Goal: Book appointment/travel/reservation

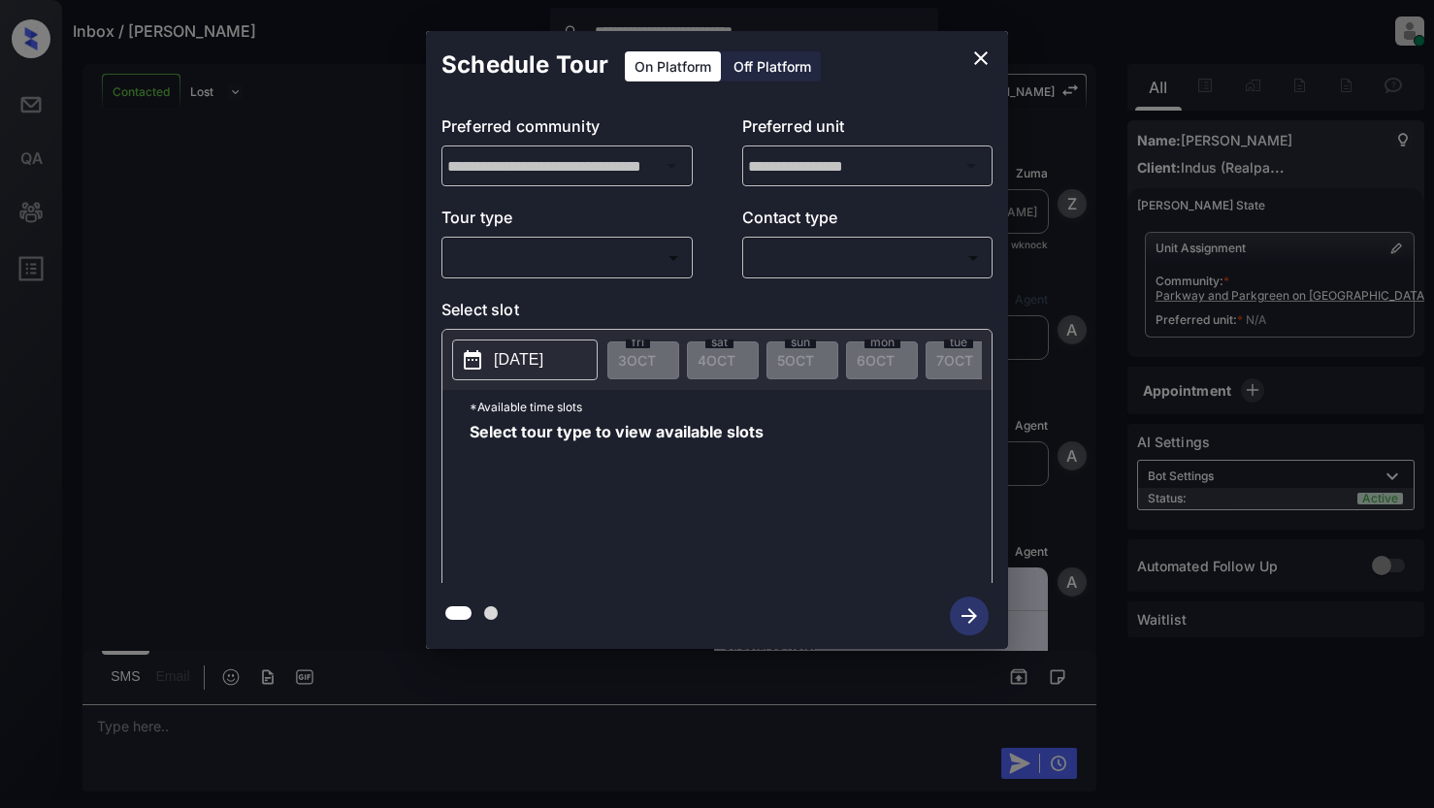
scroll to position [3291, 0]
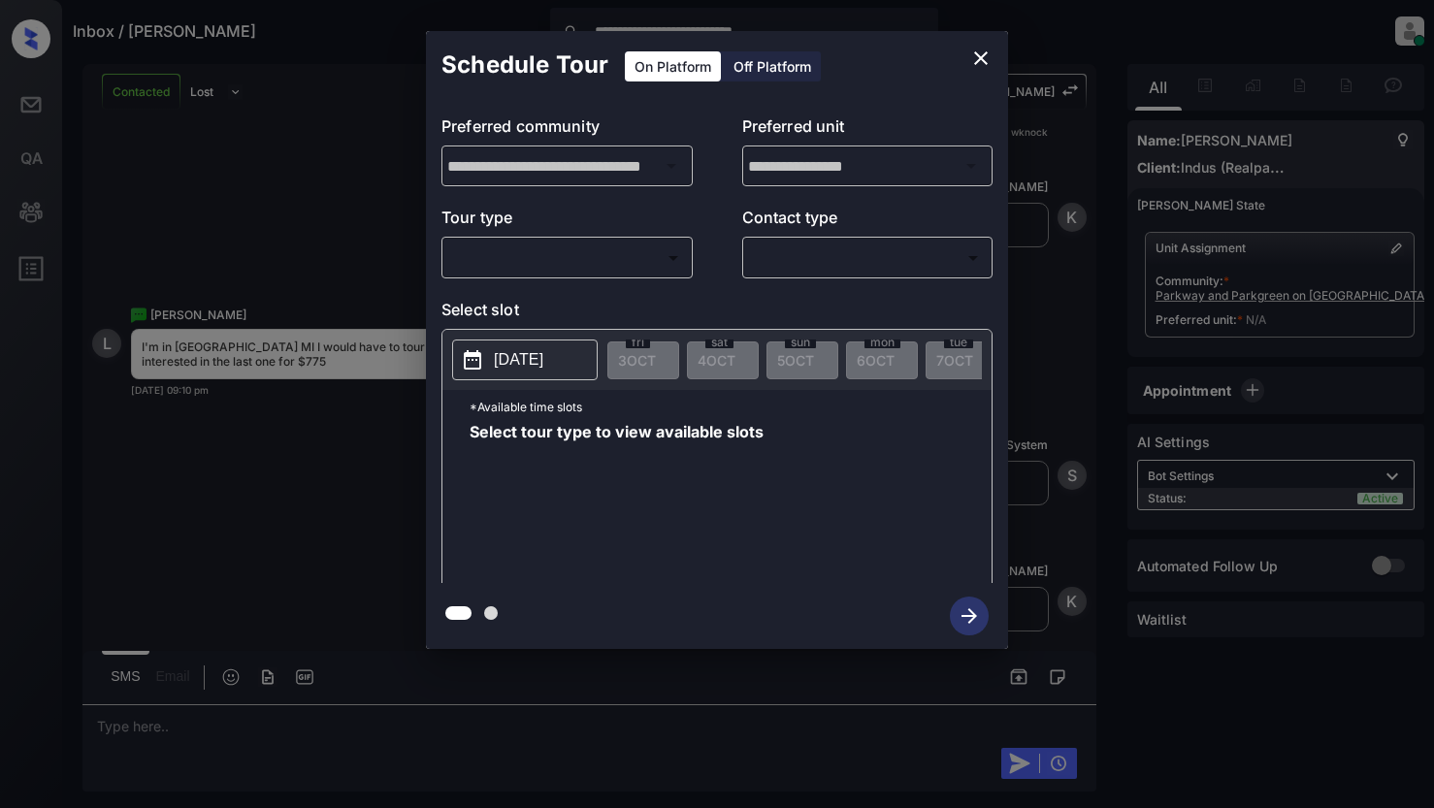
click at [543, 262] on body "**********" at bounding box center [717, 404] width 1434 height 808
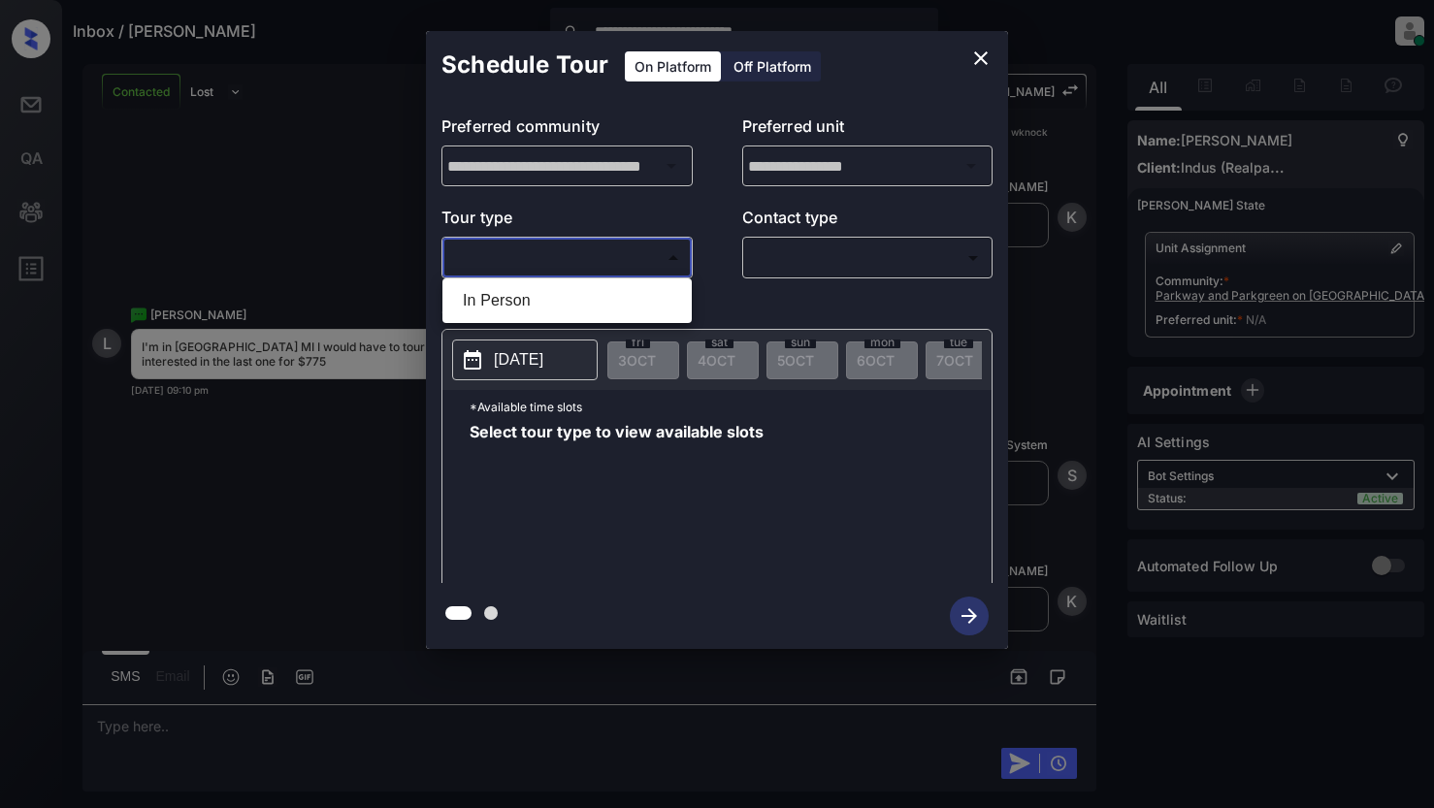
click at [548, 261] on div at bounding box center [717, 404] width 1434 height 808
click at [283, 196] on div "**********" at bounding box center [717, 340] width 1434 height 680
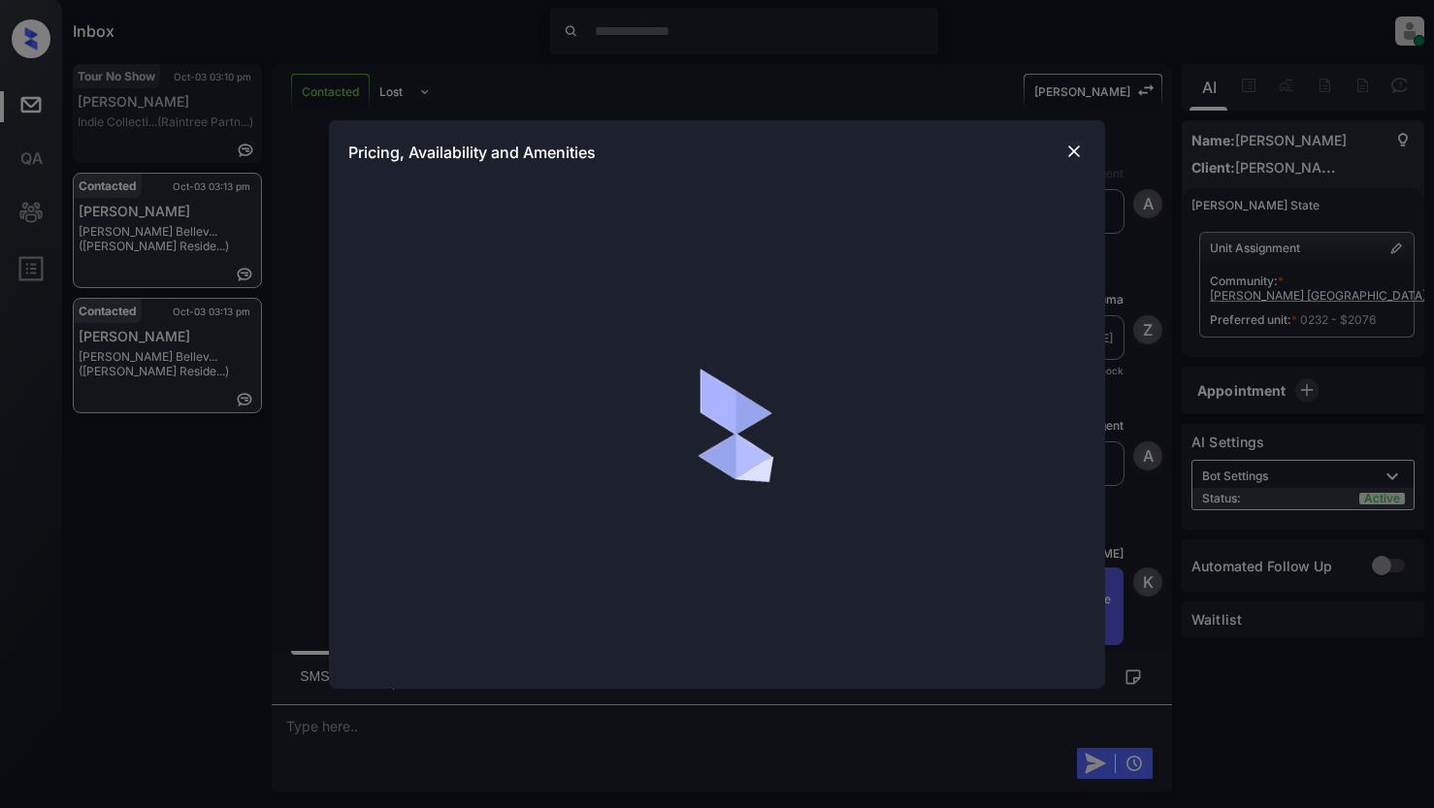
scroll to position [1164, 0]
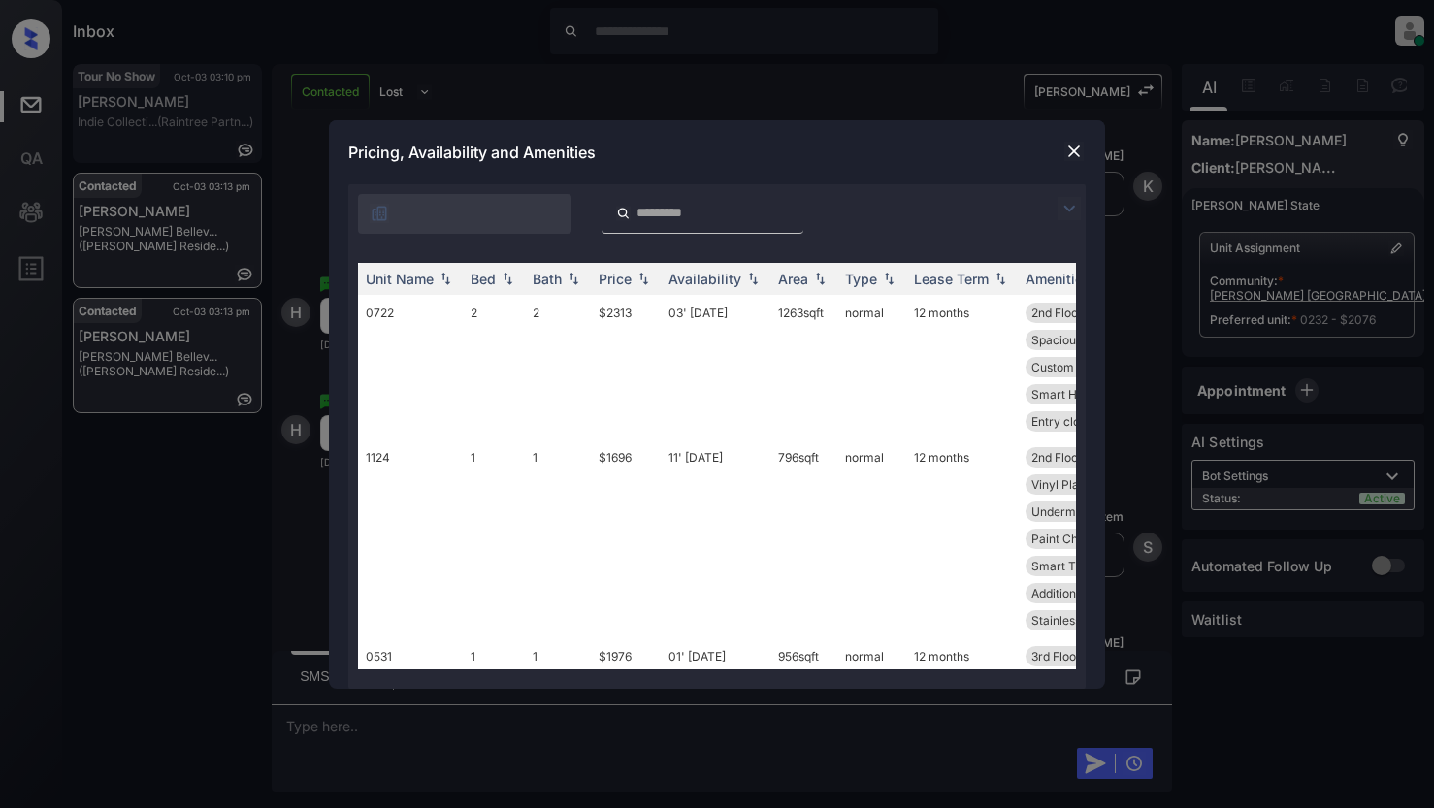
click at [1061, 210] on img at bounding box center [1068, 208] width 23 height 23
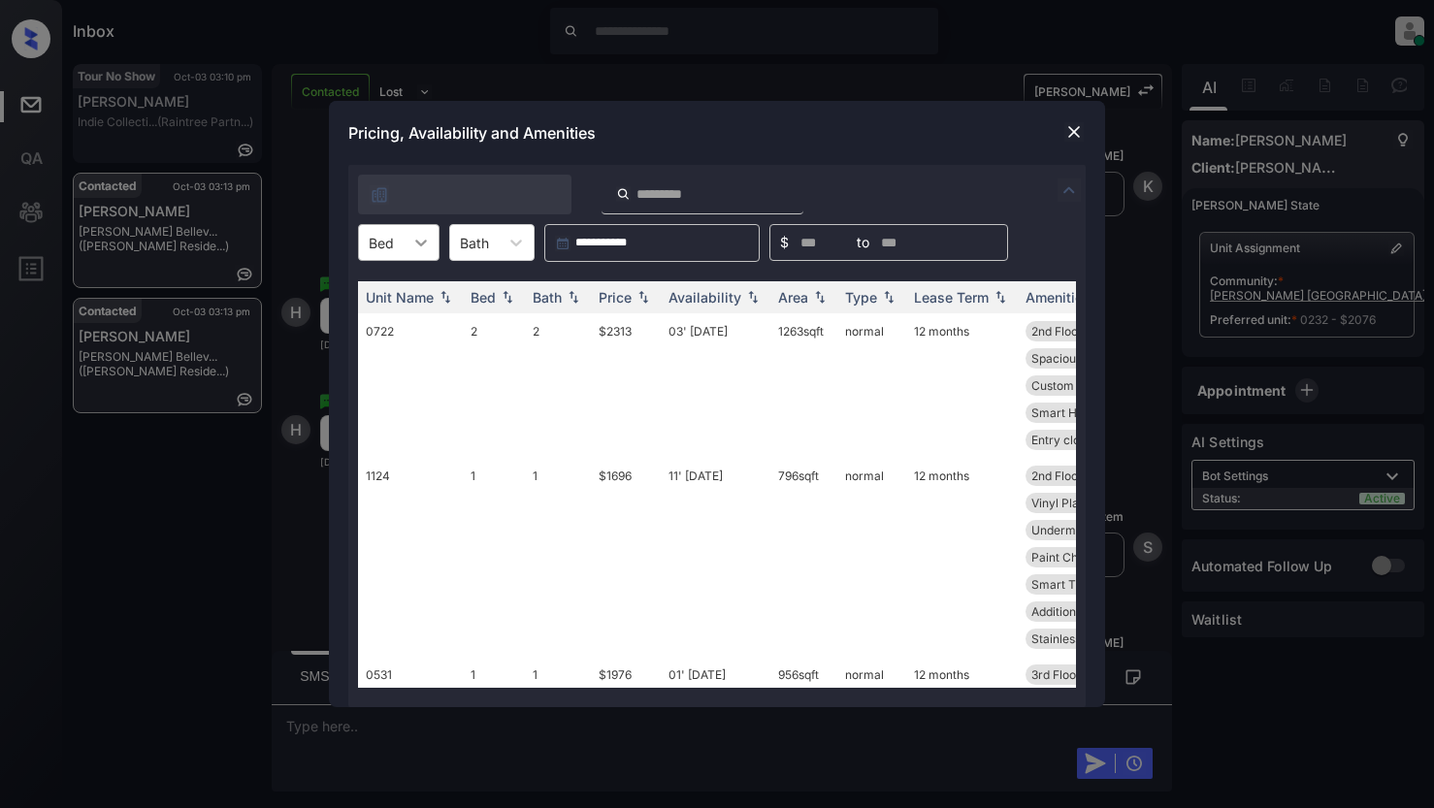
click at [419, 242] on icon at bounding box center [420, 242] width 19 height 19
click at [397, 282] on div "1" at bounding box center [398, 290] width 81 height 35
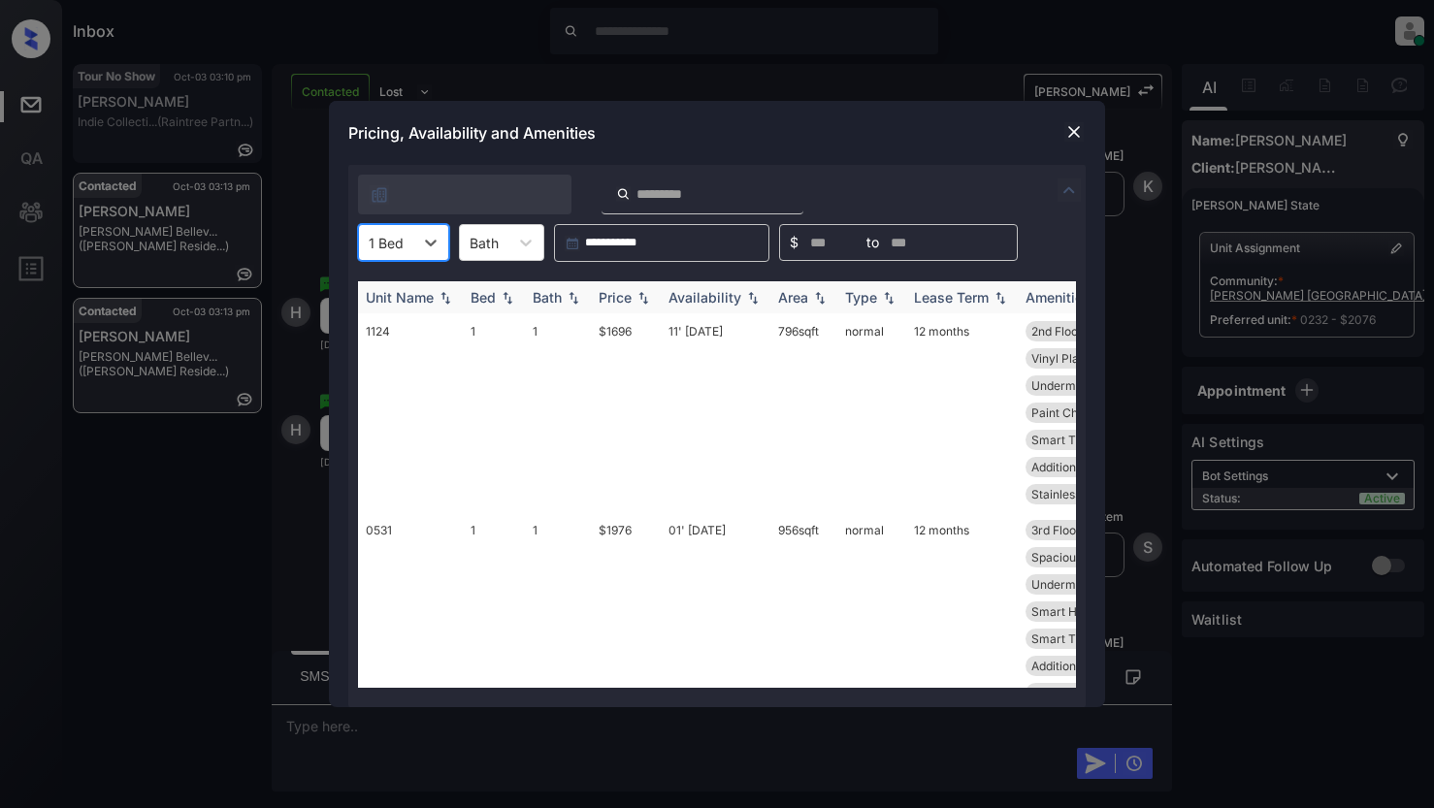
click at [614, 302] on div "Price" at bounding box center [615, 297] width 33 height 16
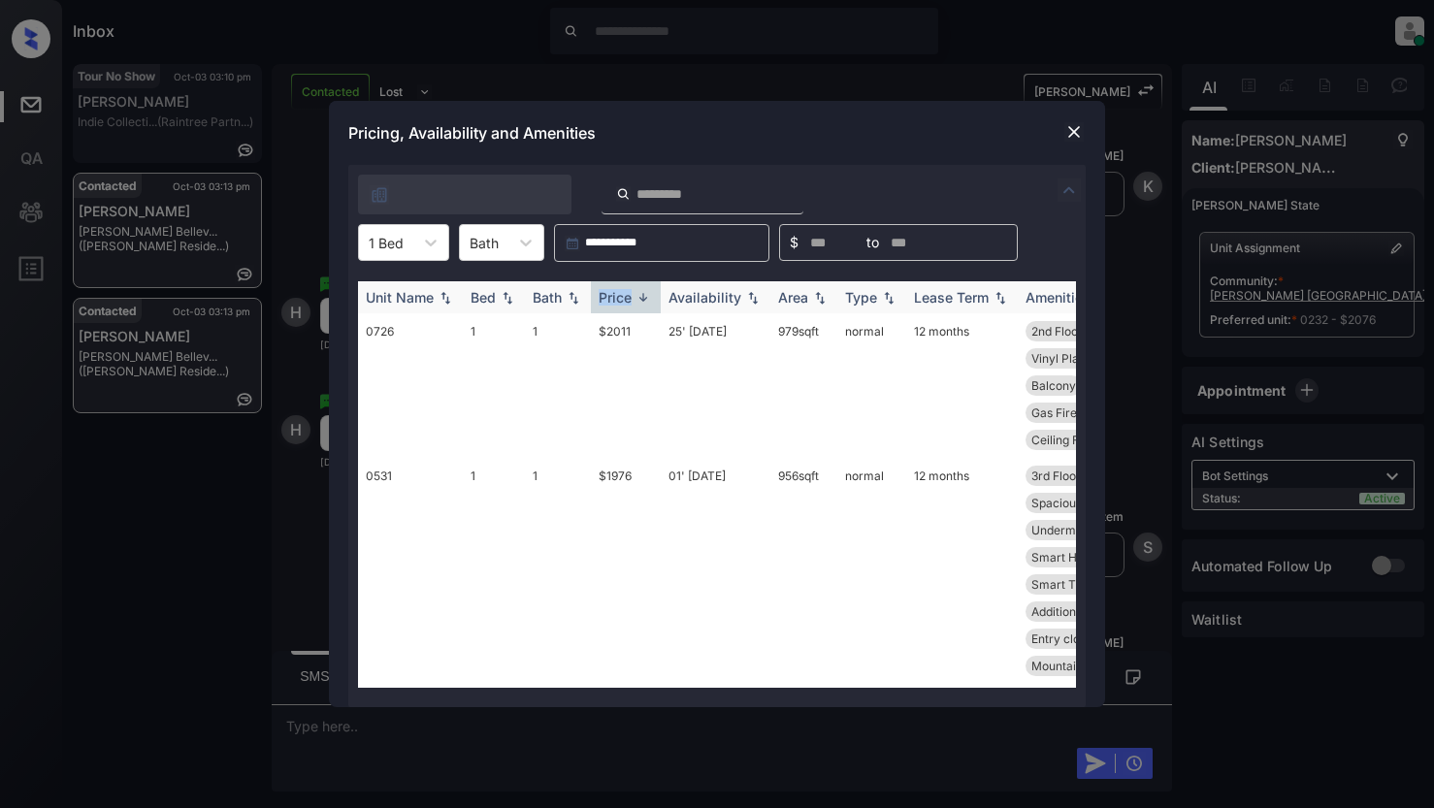
click at [614, 301] on div "Price" at bounding box center [615, 297] width 33 height 16
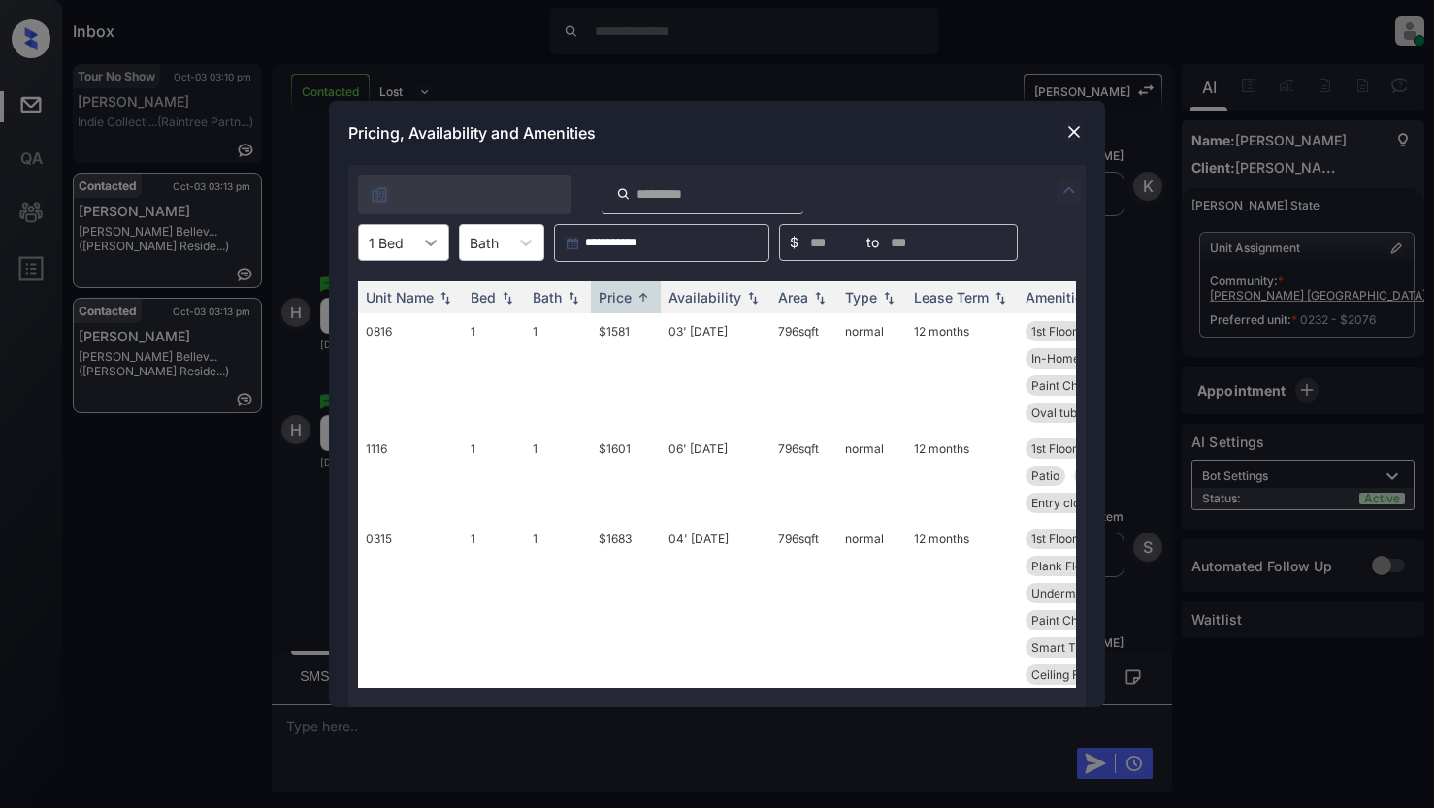
click at [428, 237] on icon at bounding box center [430, 242] width 19 height 19
drag, startPoint x: 390, startPoint y: 321, endPoint x: 429, endPoint y: 315, distance: 39.2
click at [391, 321] on div "2" at bounding box center [403, 325] width 91 height 35
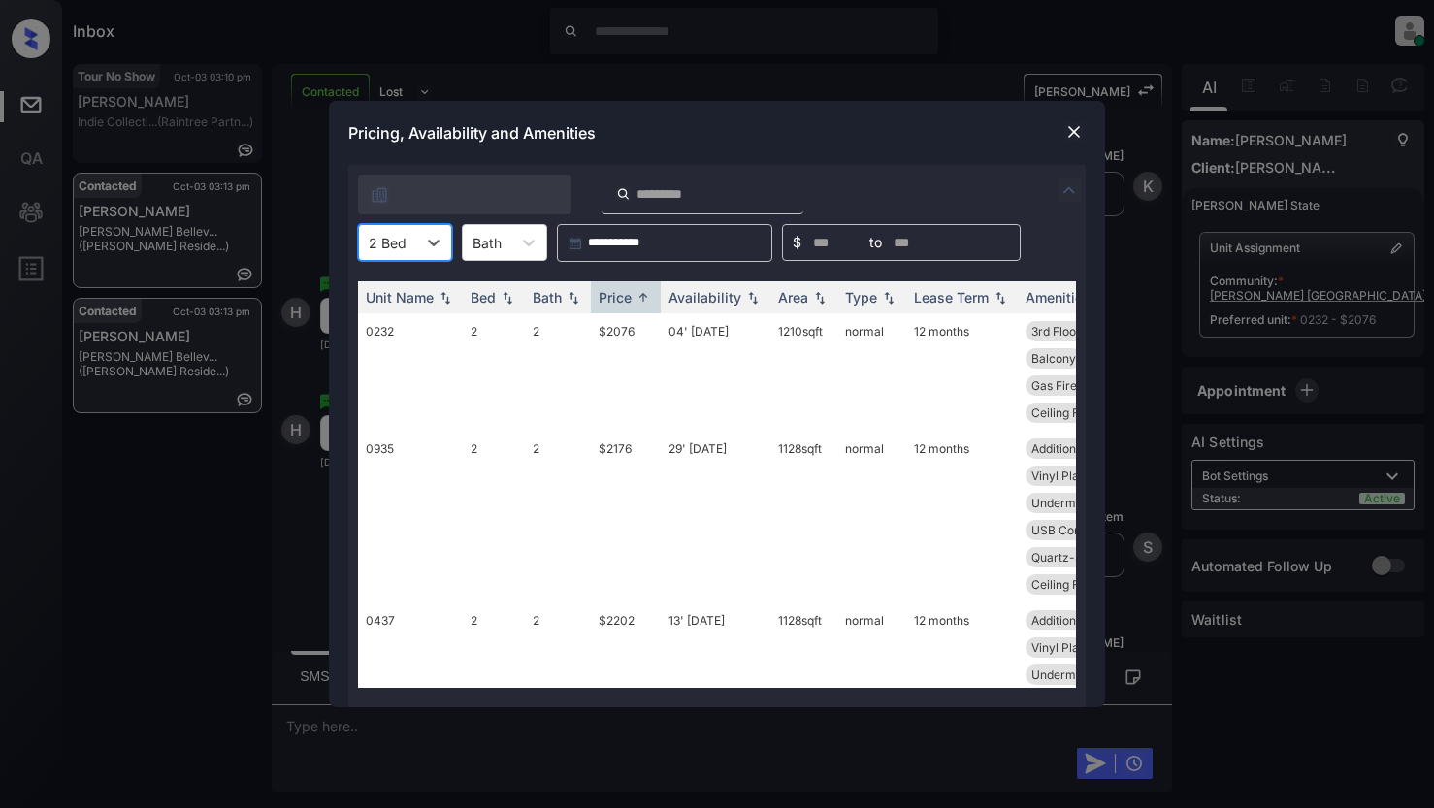
click at [1075, 136] on img at bounding box center [1073, 131] width 19 height 19
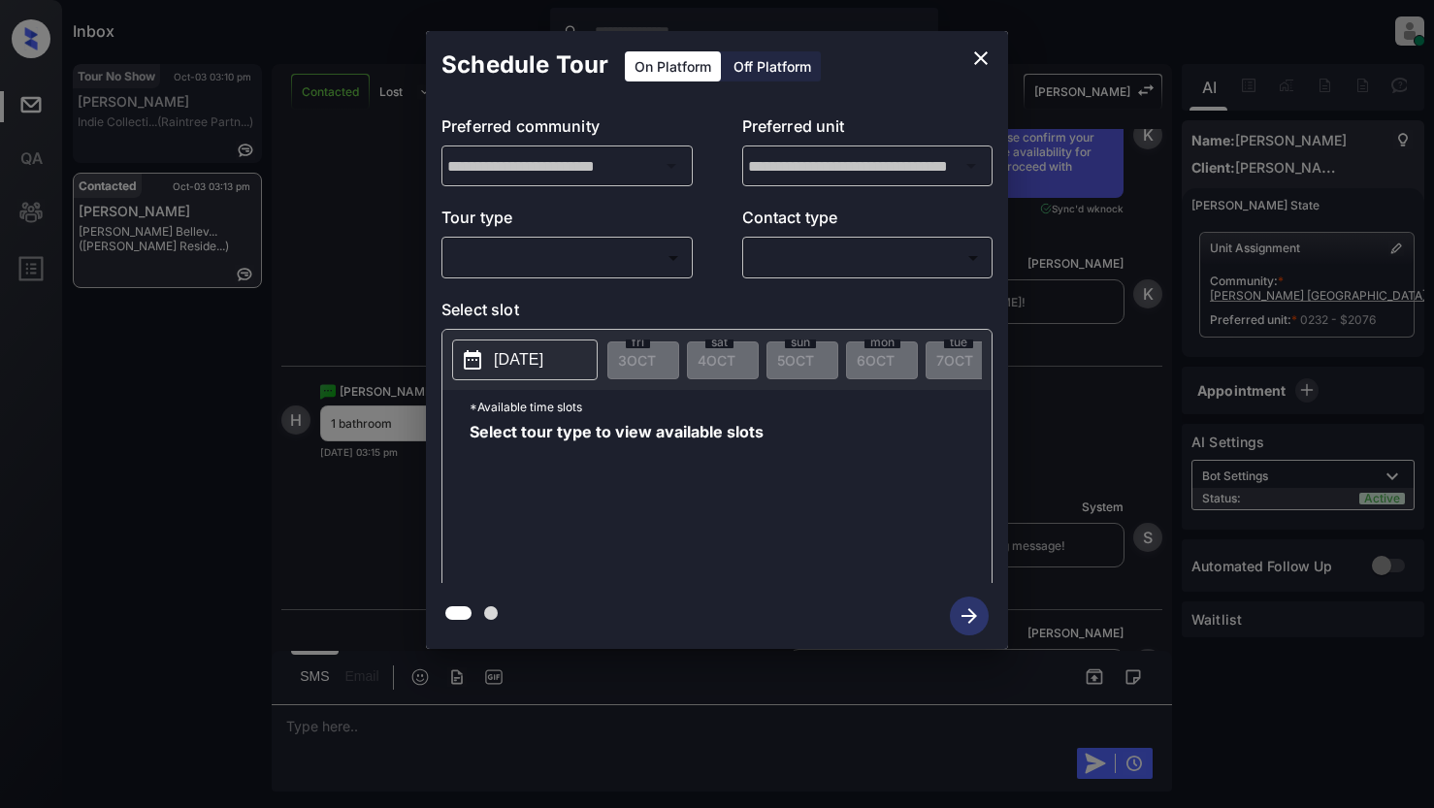
scroll to position [4932, 0]
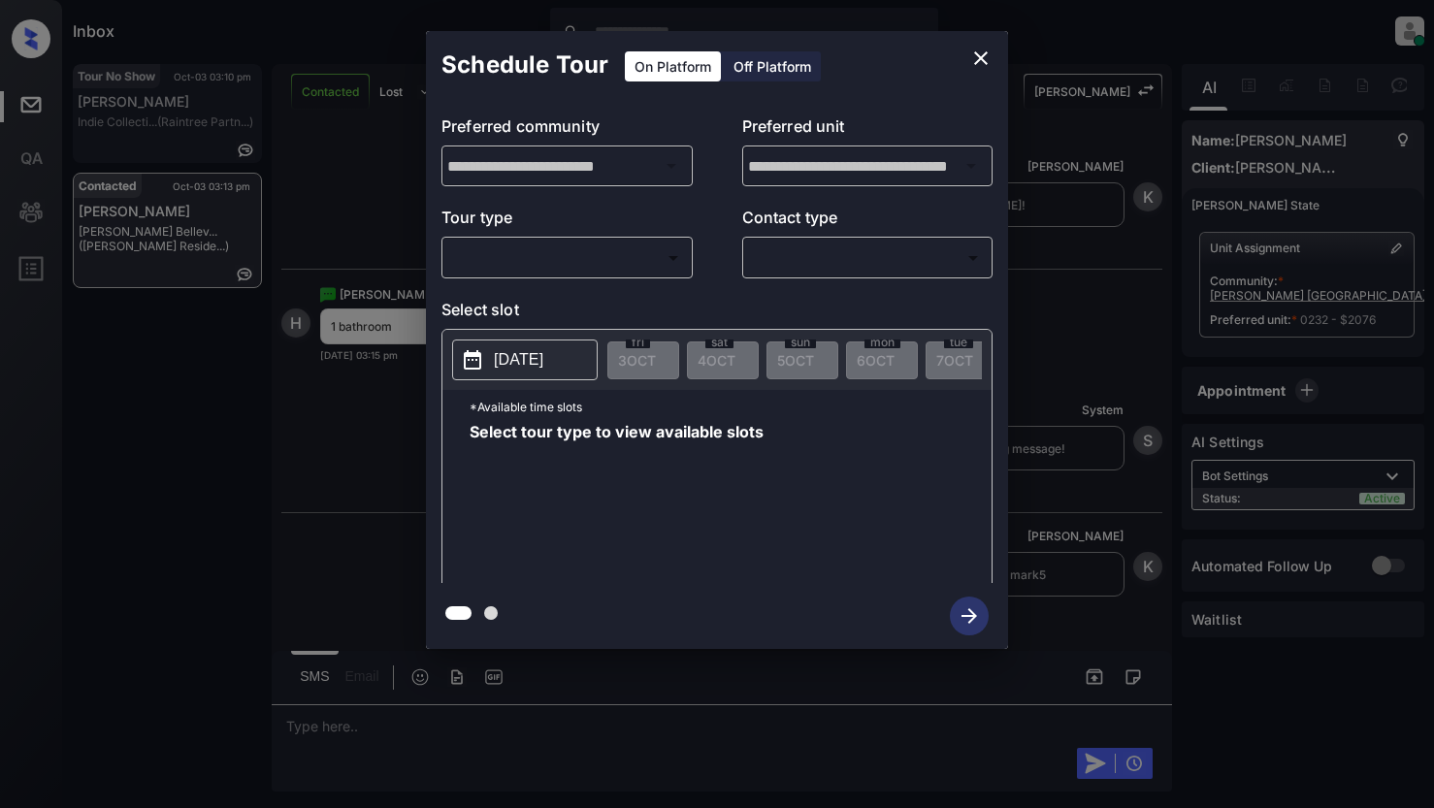
click at [636, 258] on body "Inbox Lyzzelle M. Ceralde Online Set yourself offline Set yourself on break Pro…" at bounding box center [717, 404] width 1434 height 808
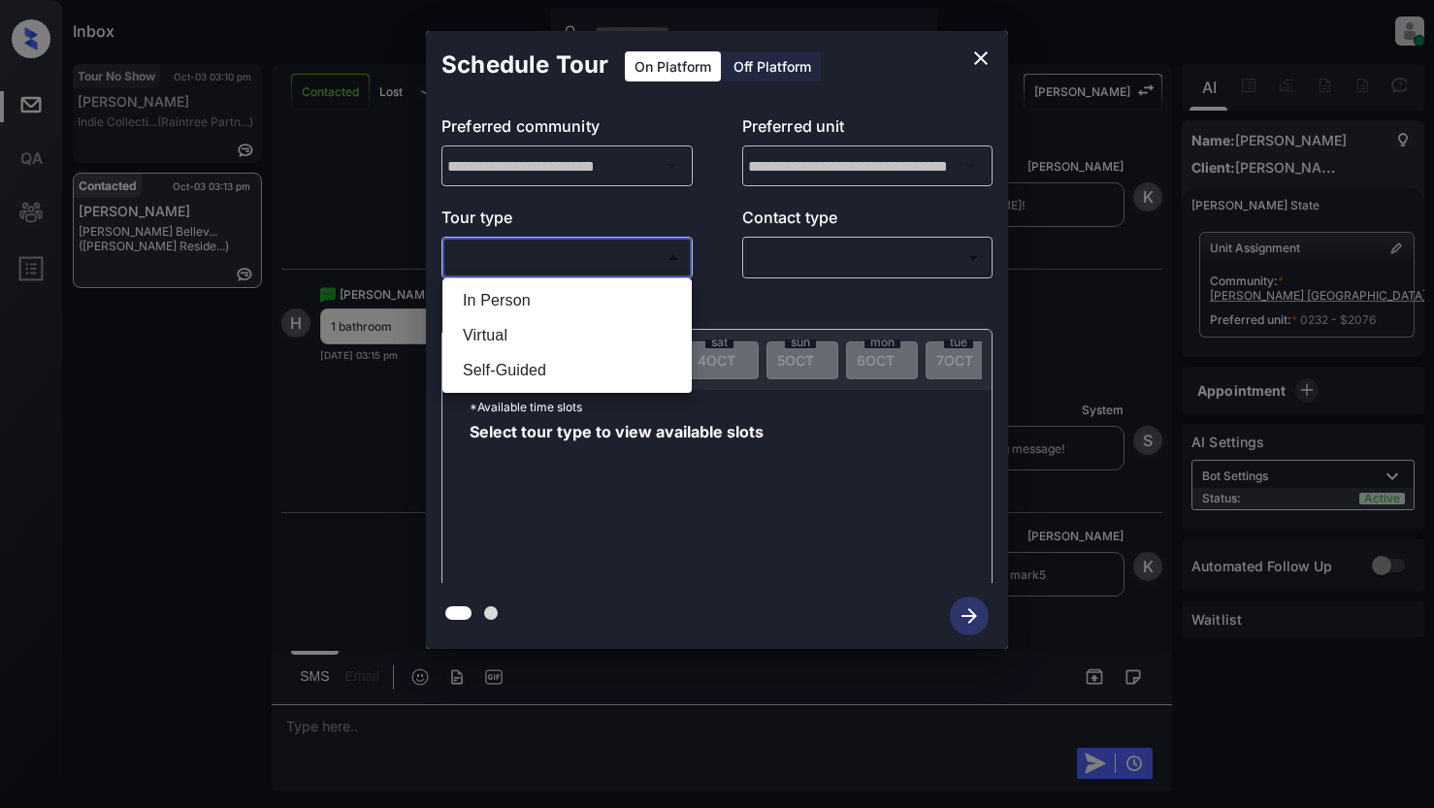
click at [524, 300] on li "In Person" at bounding box center [567, 300] width 240 height 35
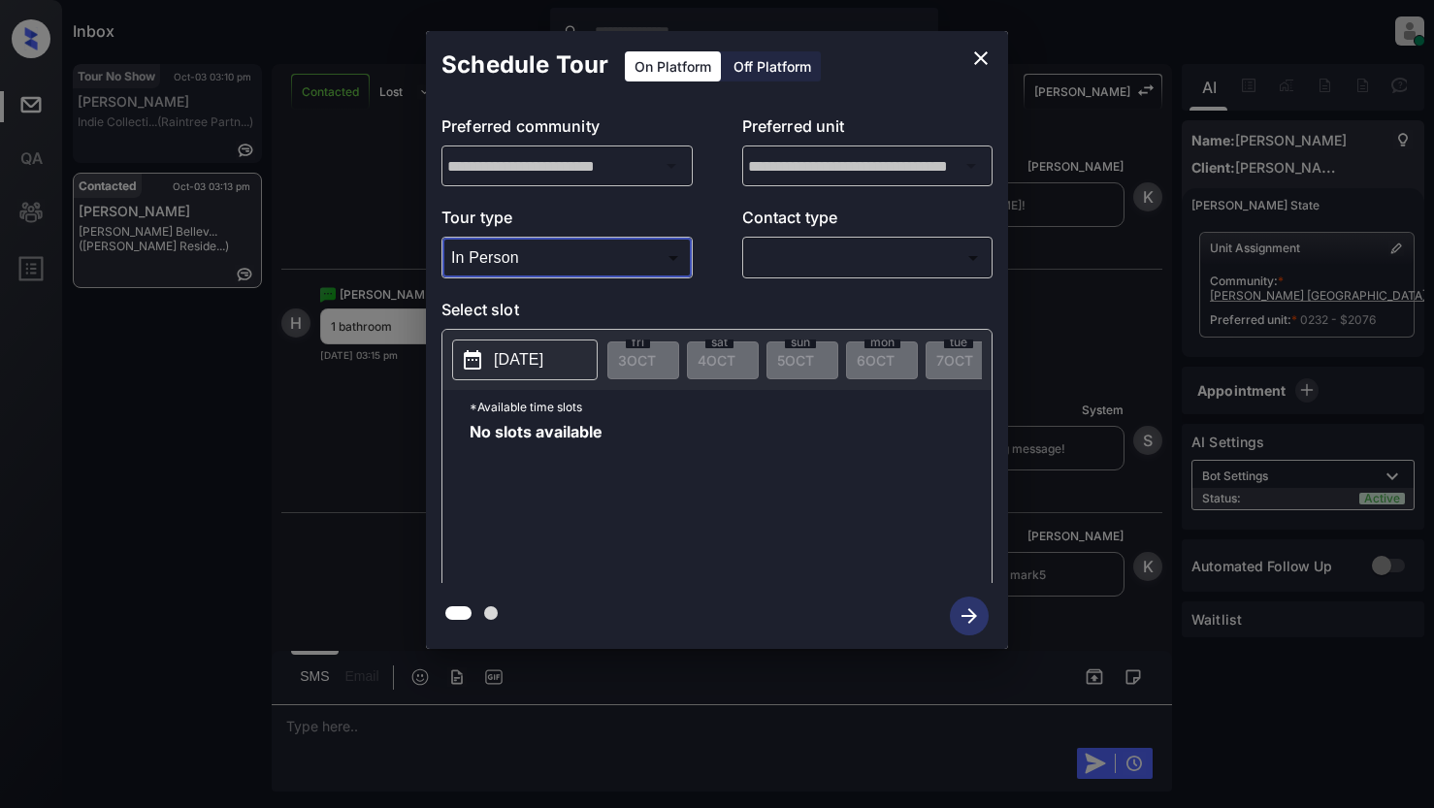
type input "********"
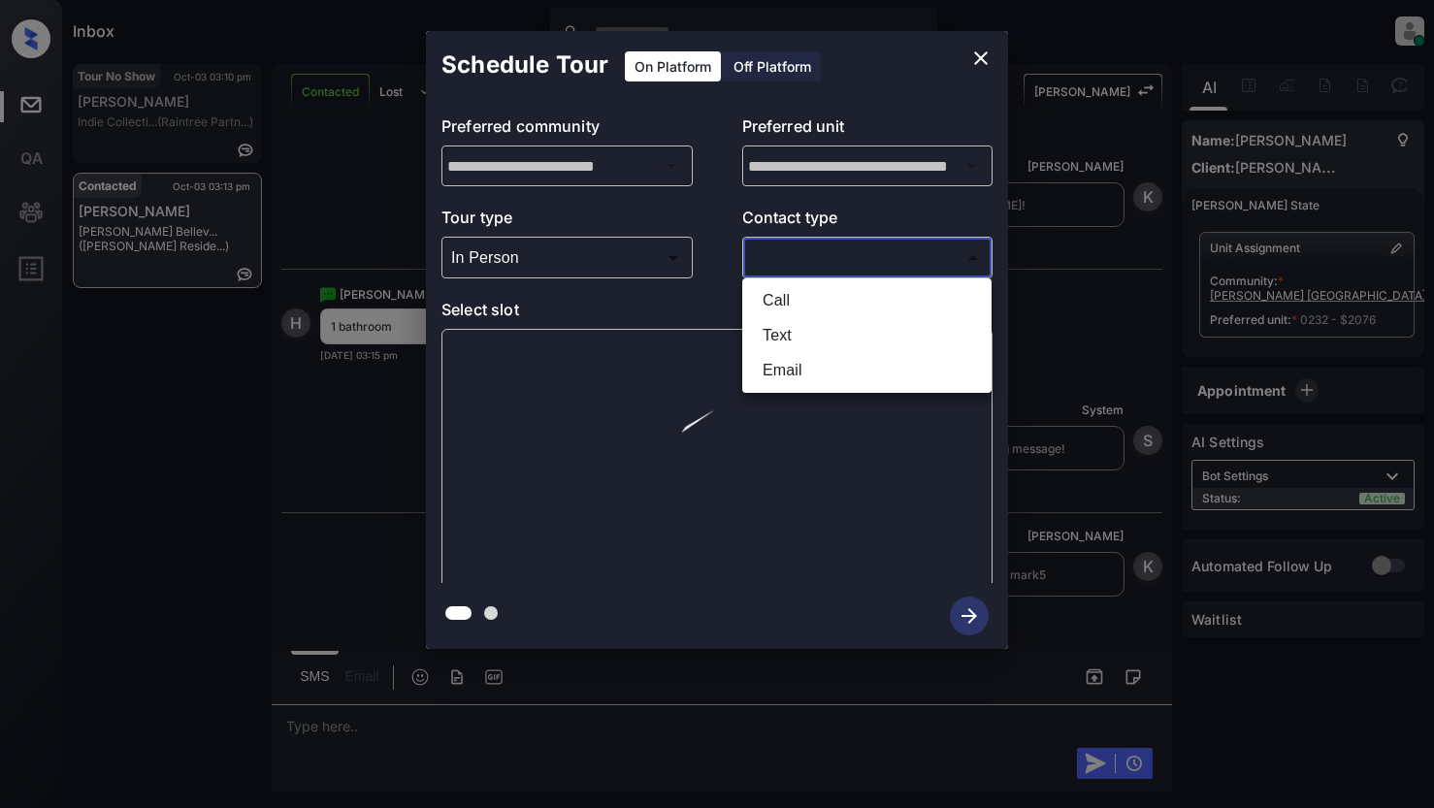
click at [779, 256] on body "Inbox Lyzzelle M. Ceralde Online Set yourself offline Set yourself on break Pro…" at bounding box center [717, 404] width 1434 height 808
click at [784, 332] on li "Text" at bounding box center [867, 335] width 240 height 35
type input "****"
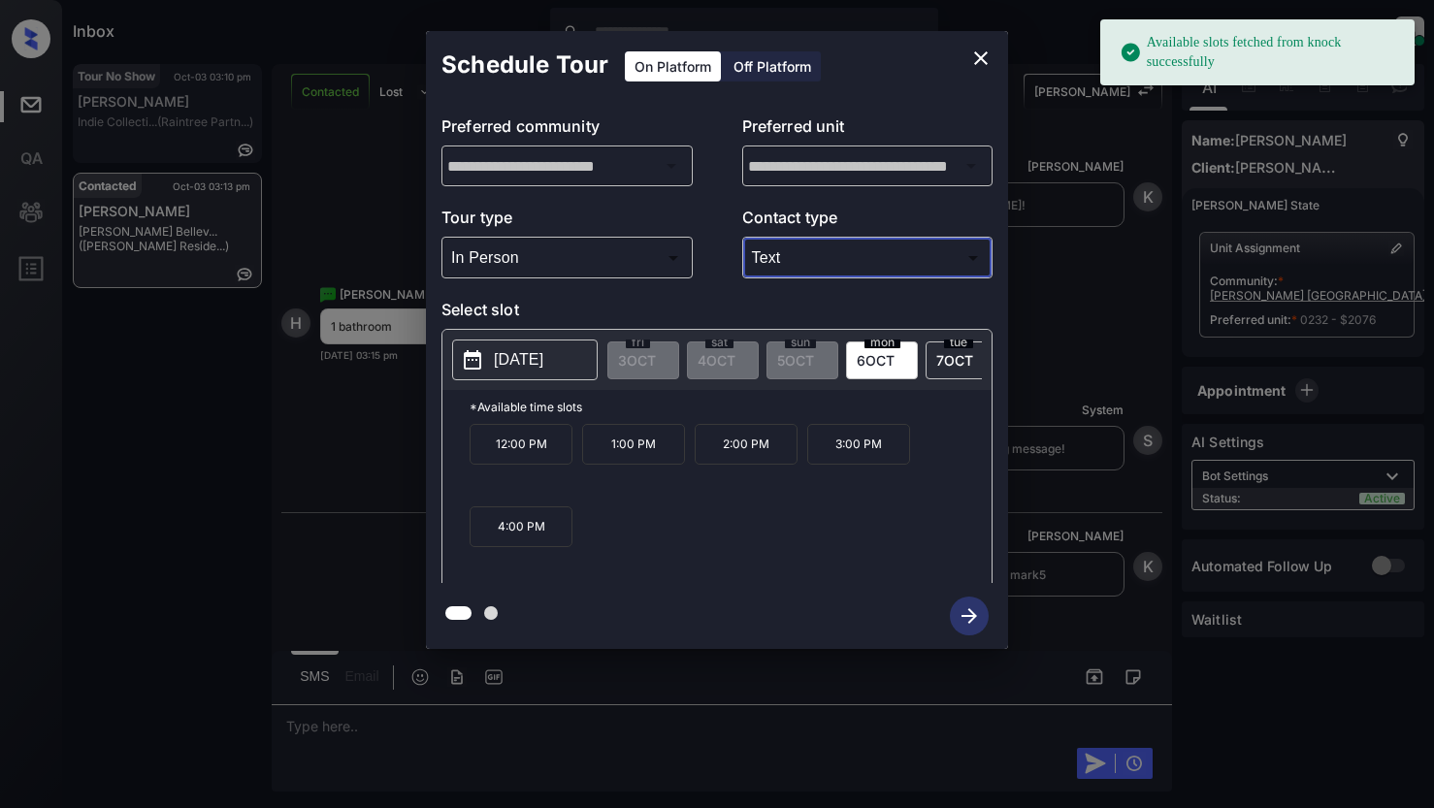
click at [543, 359] on p "2025-10-06" at bounding box center [518, 359] width 49 height 23
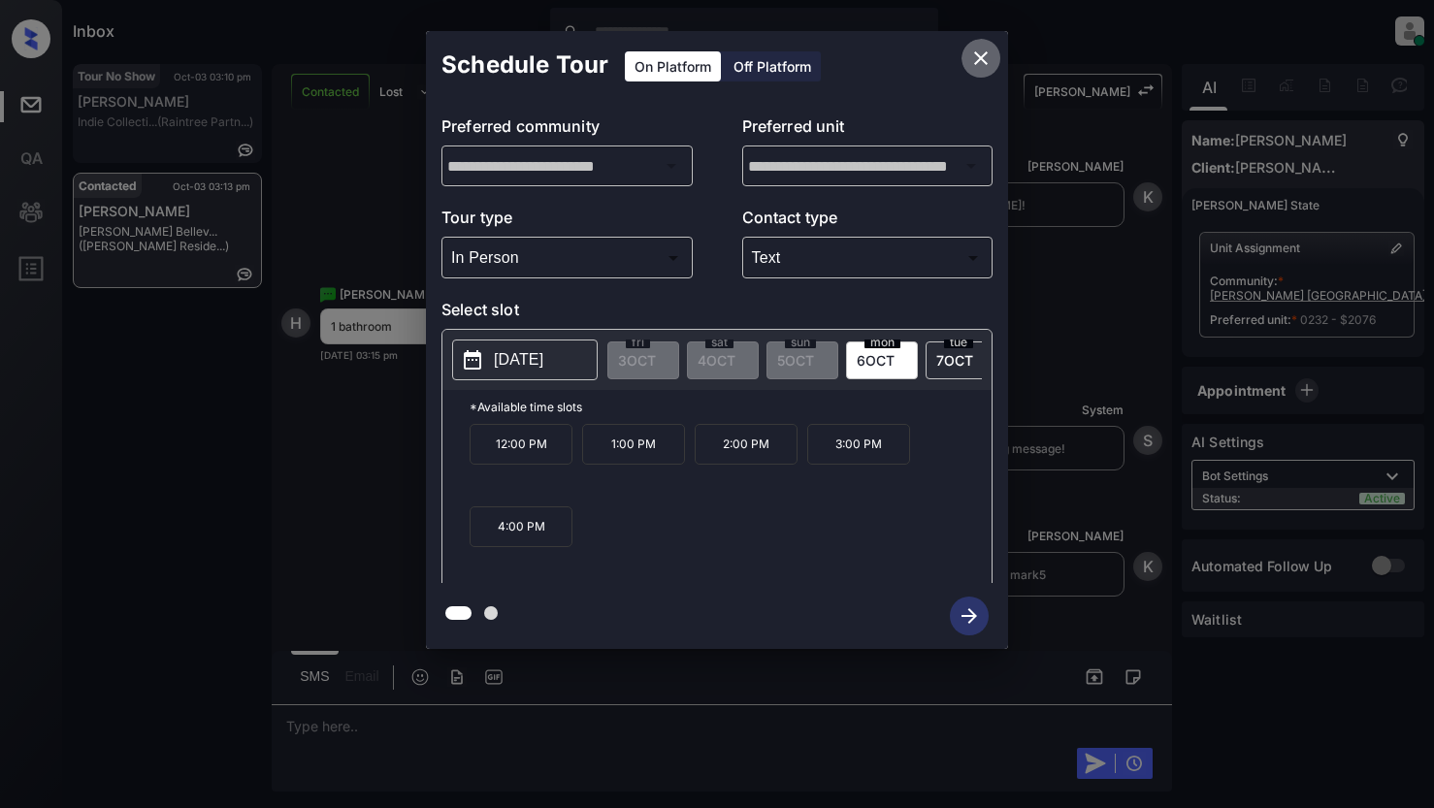
click at [974, 57] on icon "close" at bounding box center [980, 58] width 23 height 23
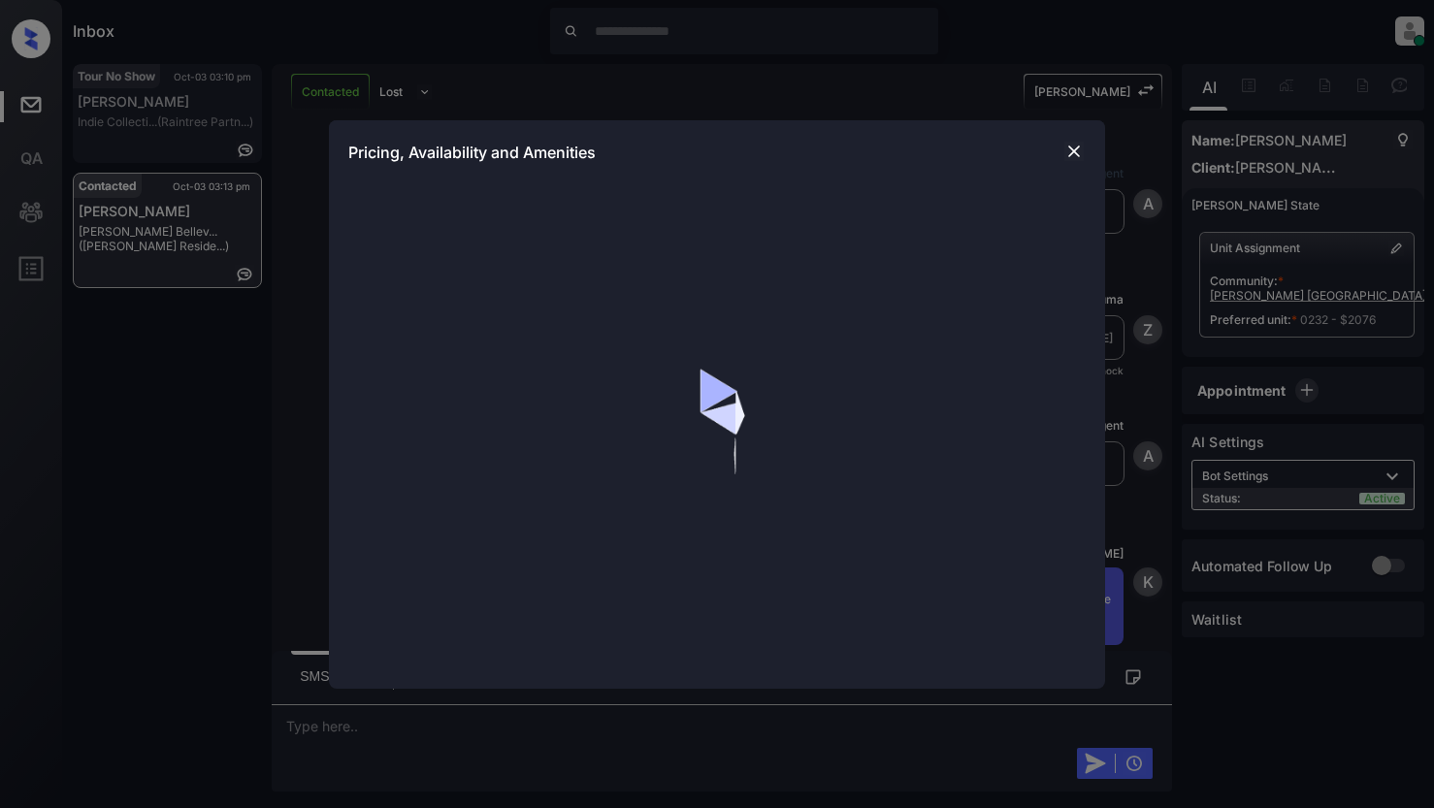
scroll to position [1164, 0]
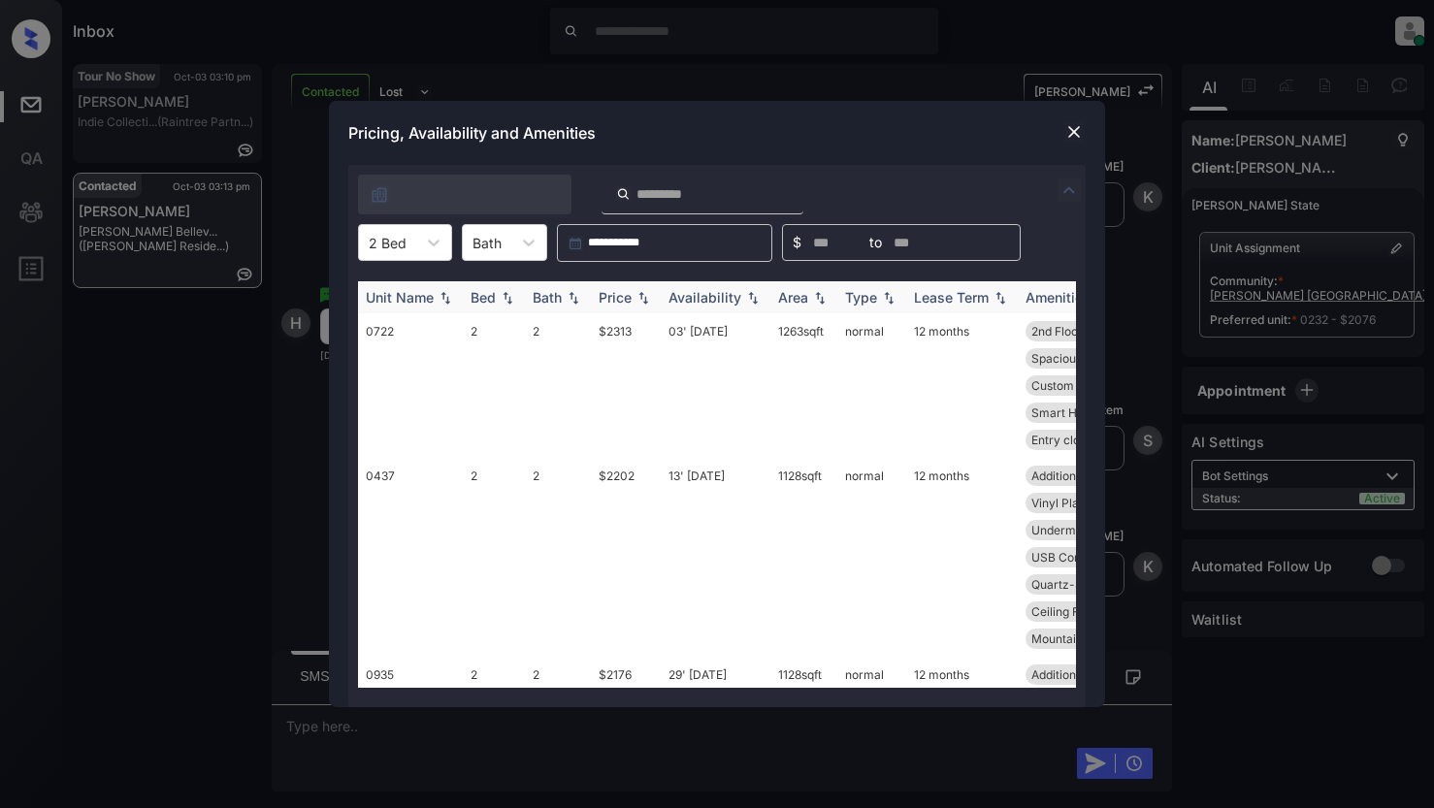
click at [553, 294] on div "Bath" at bounding box center [547, 297] width 29 height 16
click at [529, 241] on icon at bounding box center [528, 242] width 19 height 19
drag, startPoint x: 492, startPoint y: 291, endPoint x: 527, endPoint y: 285, distance: 35.4
click at [498, 290] on div "1" at bounding box center [504, 290] width 85 height 35
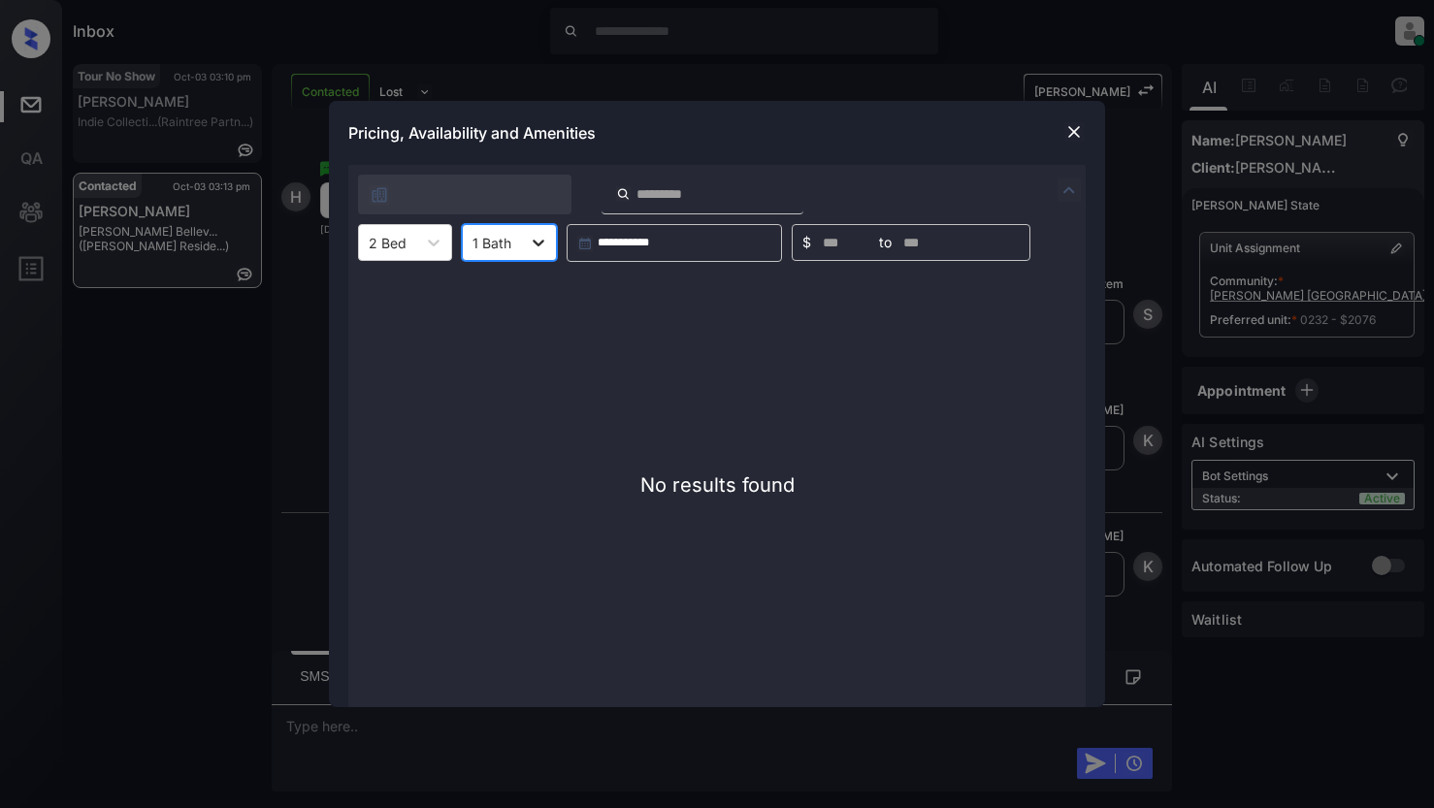
scroll to position [5058, 0]
click at [537, 241] on icon at bounding box center [538, 242] width 19 height 19
click at [486, 327] on div "2" at bounding box center [509, 325] width 95 height 35
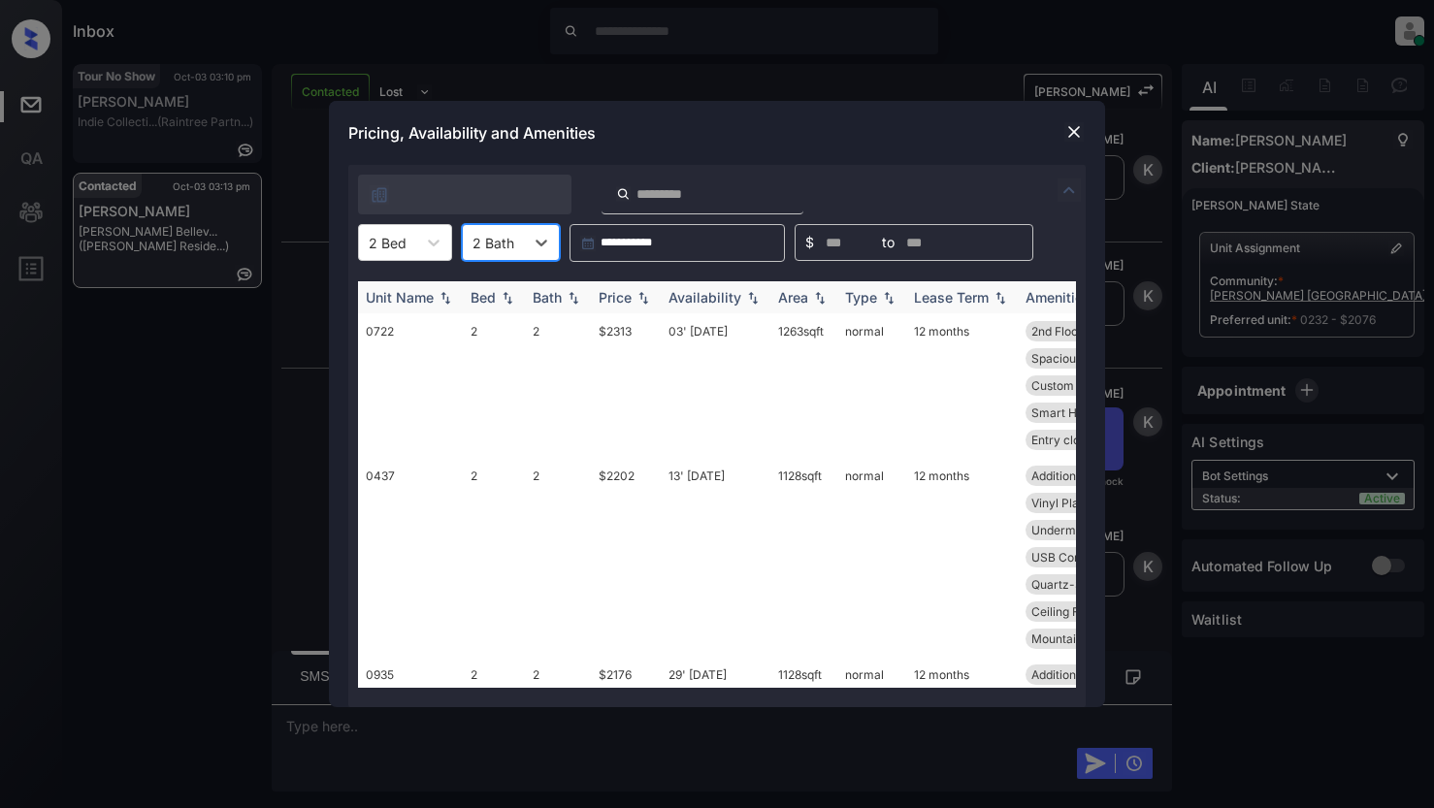
scroll to position [5329, 0]
click at [638, 299] on img at bounding box center [643, 298] width 19 height 14
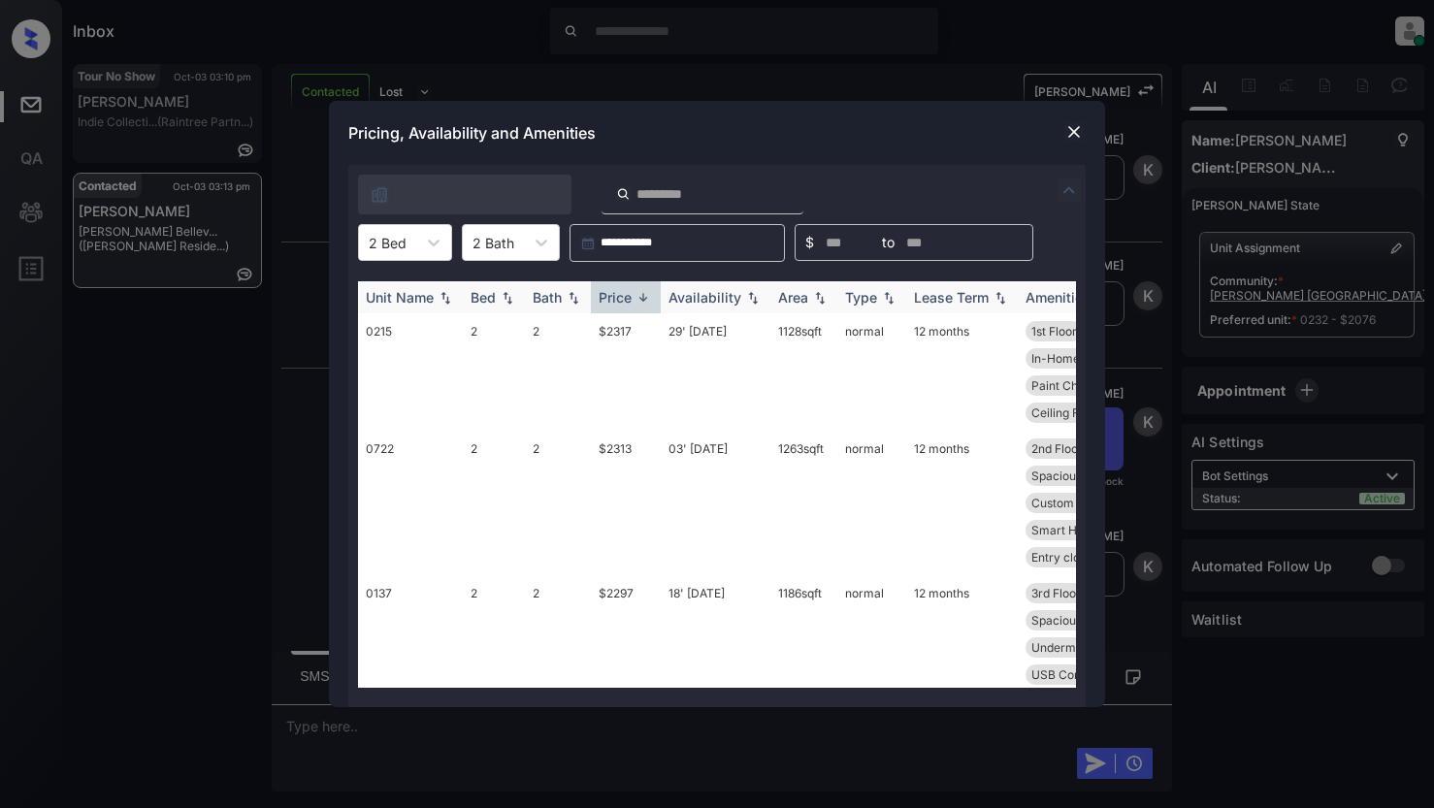
click at [638, 299] on img at bounding box center [643, 297] width 19 height 15
click at [1072, 136] on img at bounding box center [1073, 131] width 19 height 19
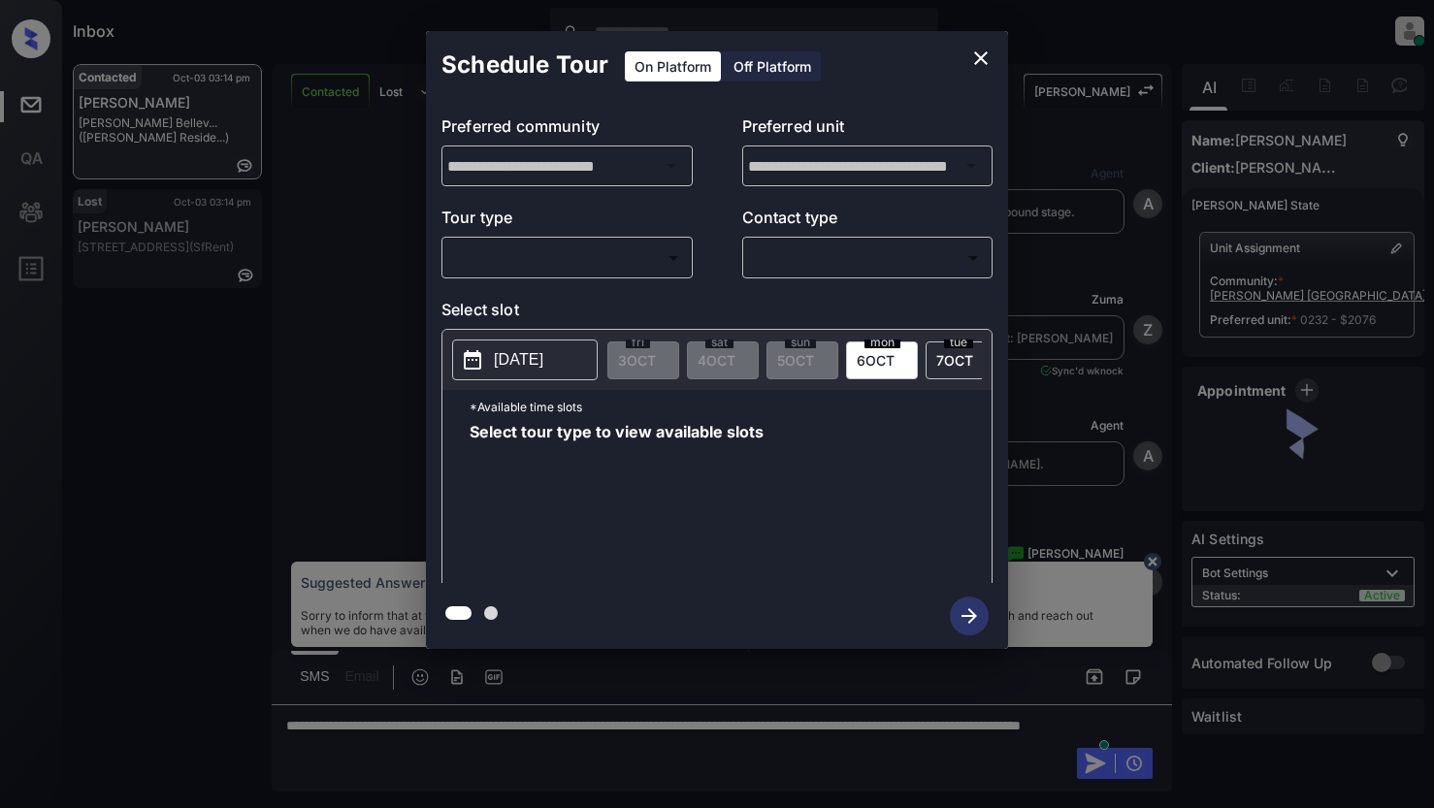
scroll to position [1164, 0]
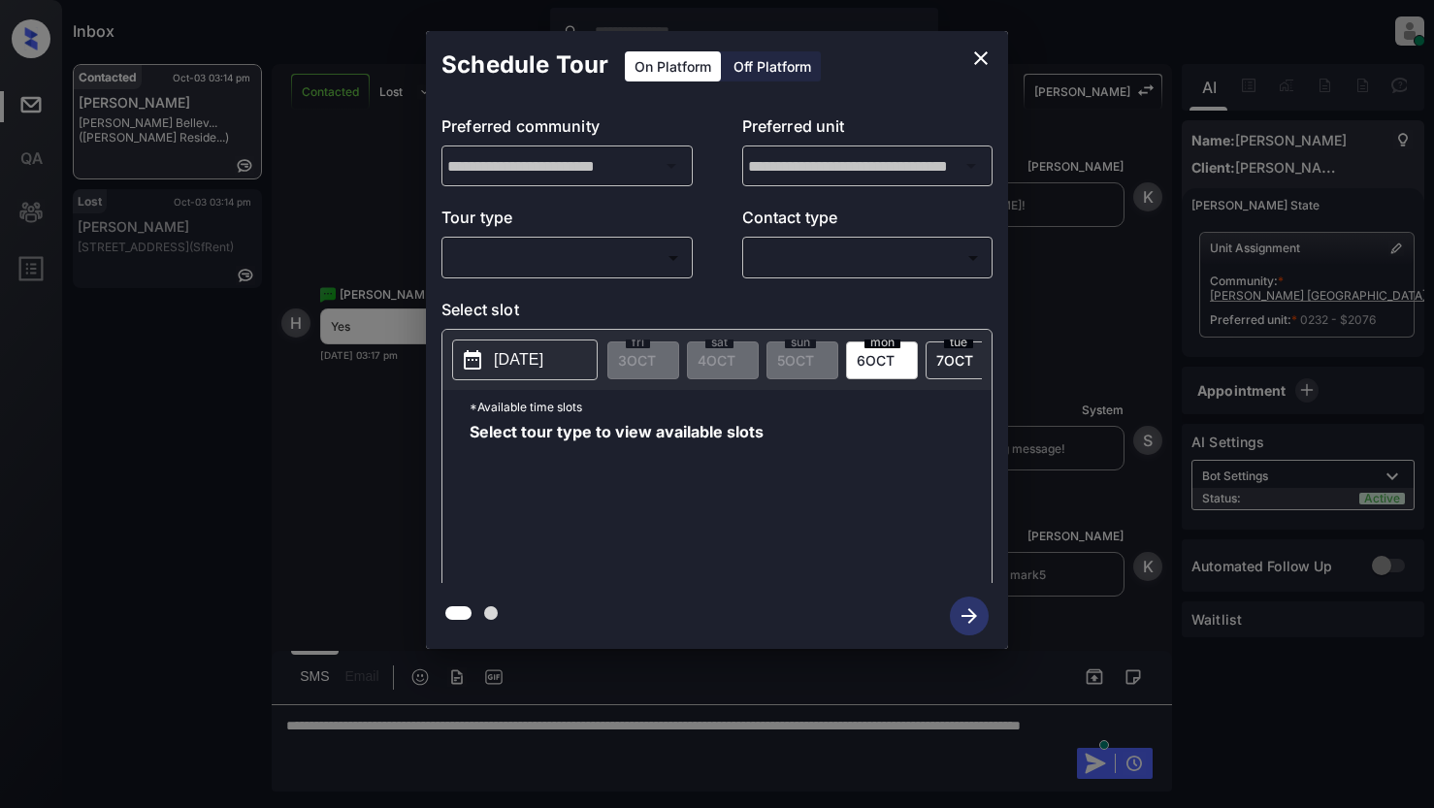
click at [562, 251] on body "Inbox Lyzzelle [PERSON_NAME] Online Set yourself offline Set yourself on break …" at bounding box center [717, 404] width 1434 height 808
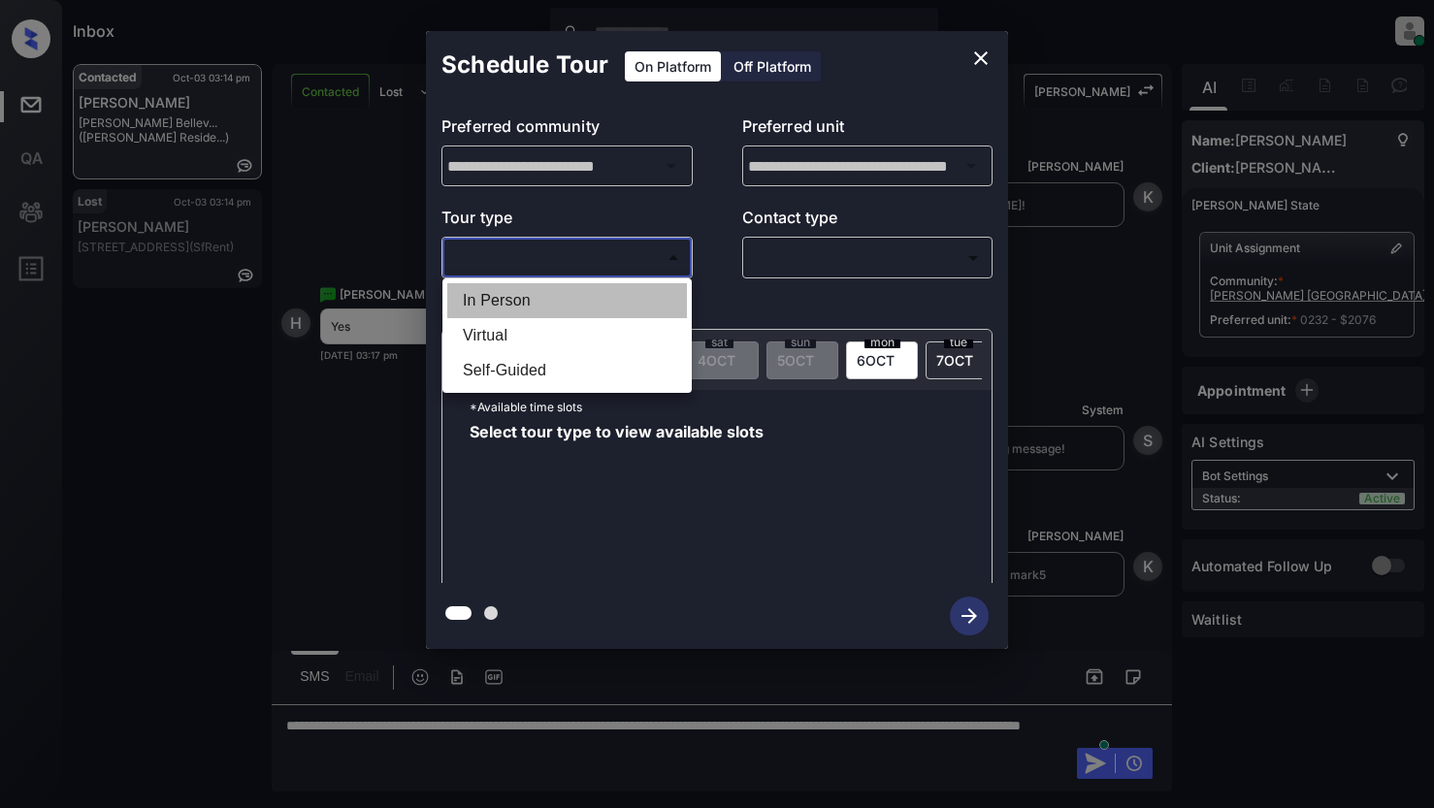
click at [535, 307] on li "In Person" at bounding box center [567, 300] width 240 height 35
type input "********"
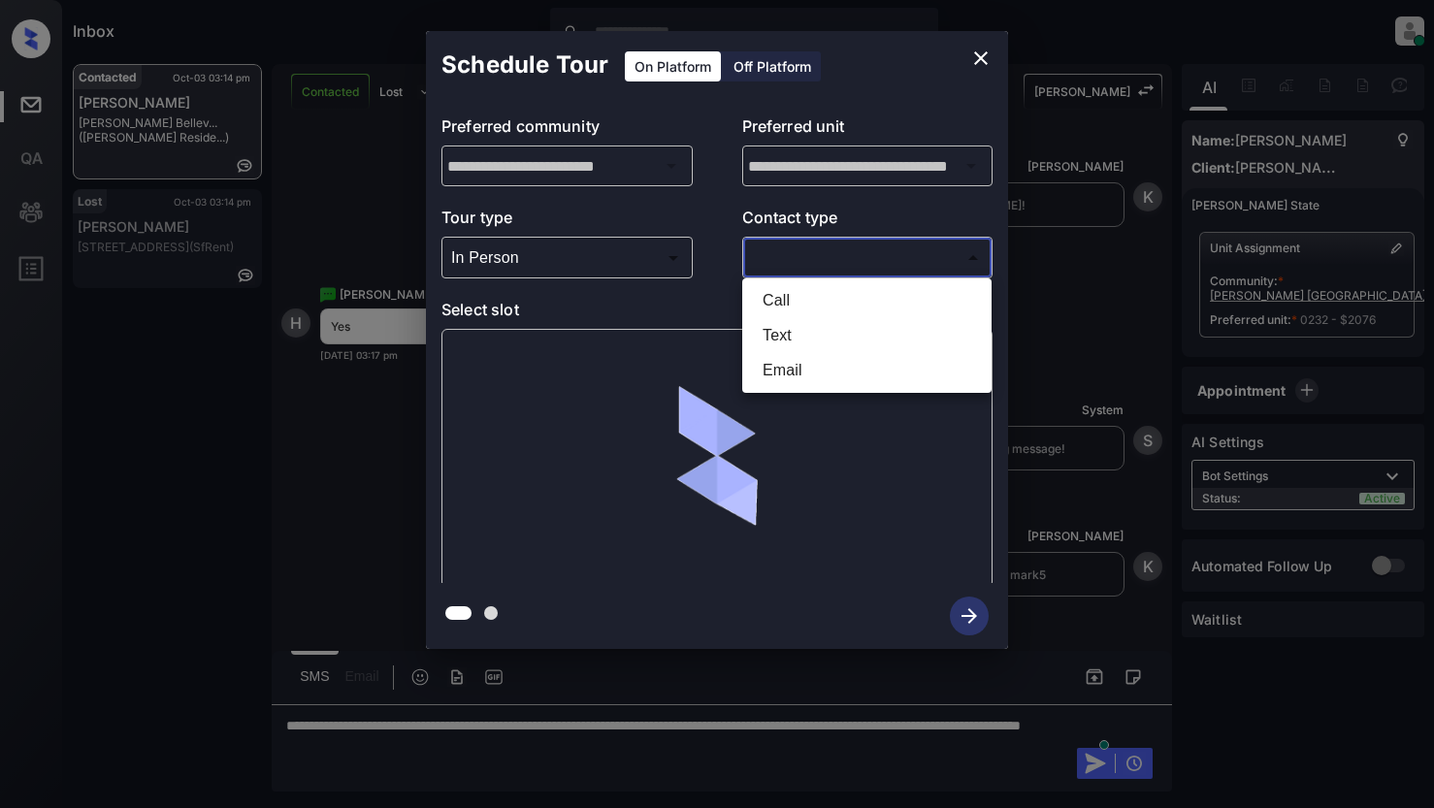
click at [808, 274] on body "Inbox Lyzzelle M. Ceralde Online Set yourself offline Set yourself on break Pro…" at bounding box center [717, 404] width 1434 height 808
click at [772, 335] on li "Text" at bounding box center [867, 335] width 240 height 35
type input "****"
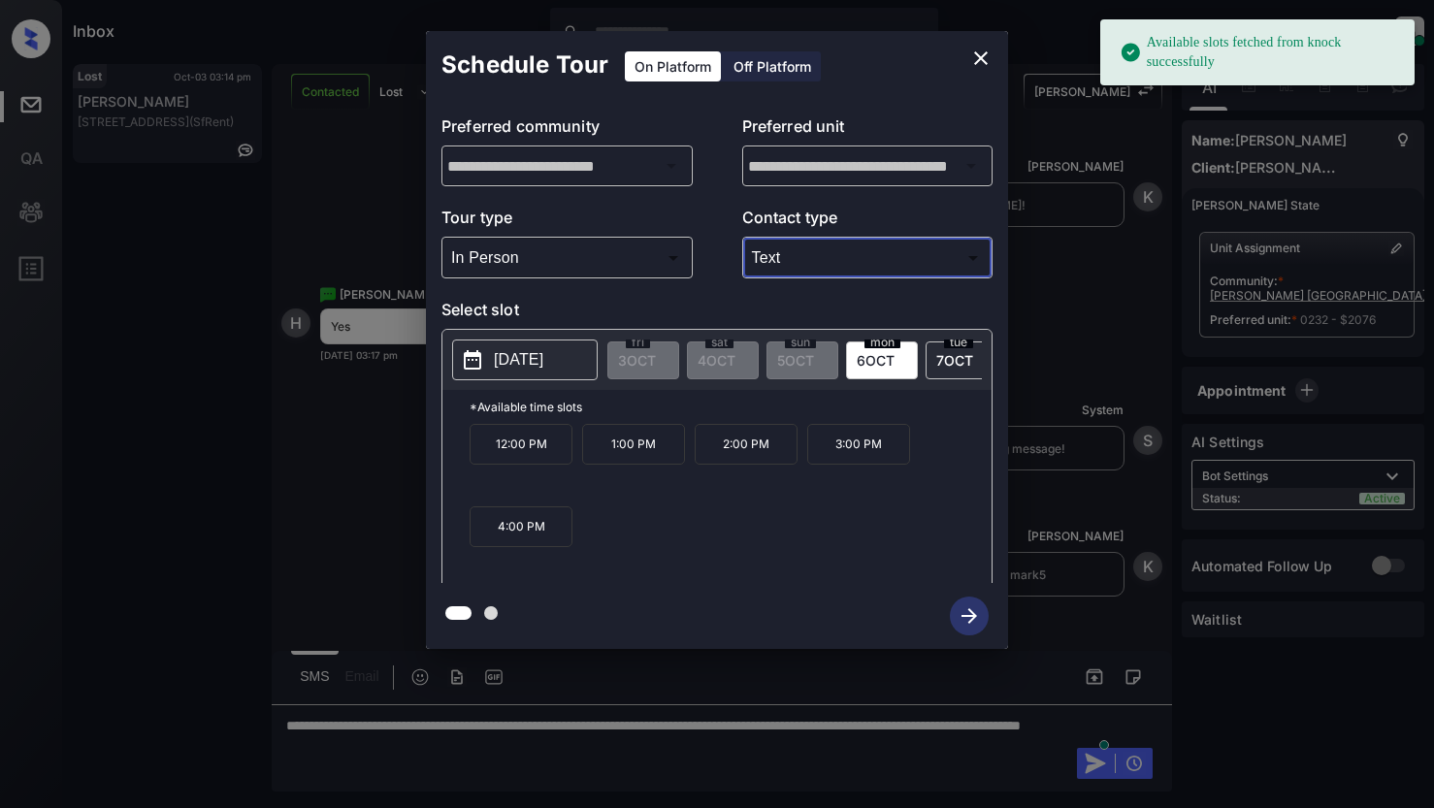
click at [531, 369] on p "2025-10-06" at bounding box center [518, 359] width 49 height 23
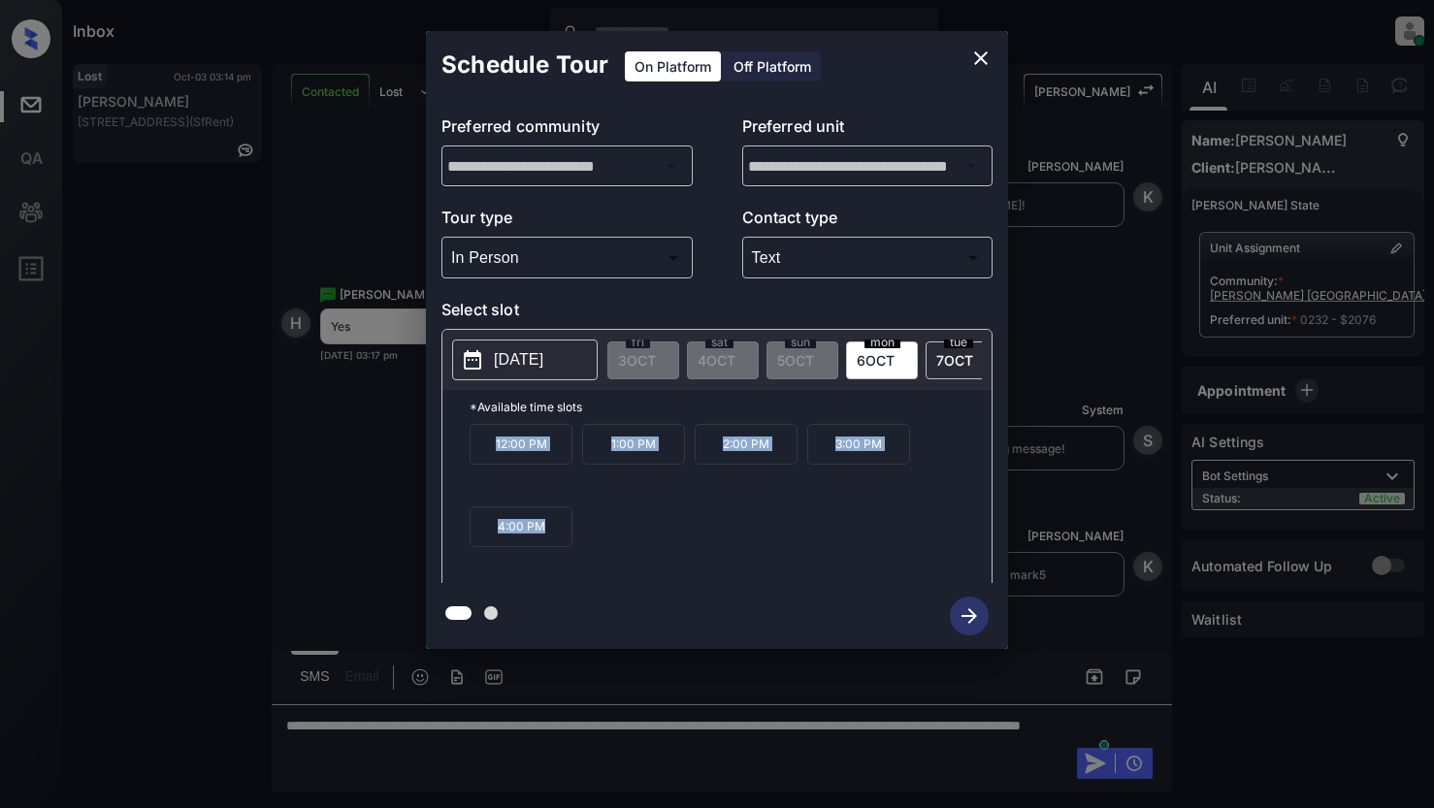
drag, startPoint x: 485, startPoint y: 453, endPoint x: 531, endPoint y: 536, distance: 94.2
click at [552, 539] on div "12:00 PM 1:00 PM 2:00 PM 3:00 PM 4:00 PM" at bounding box center [731, 501] width 522 height 155
copy div "12:00 PM 1:00 PM 2:00 PM 3:00 PM 4:00 PM"
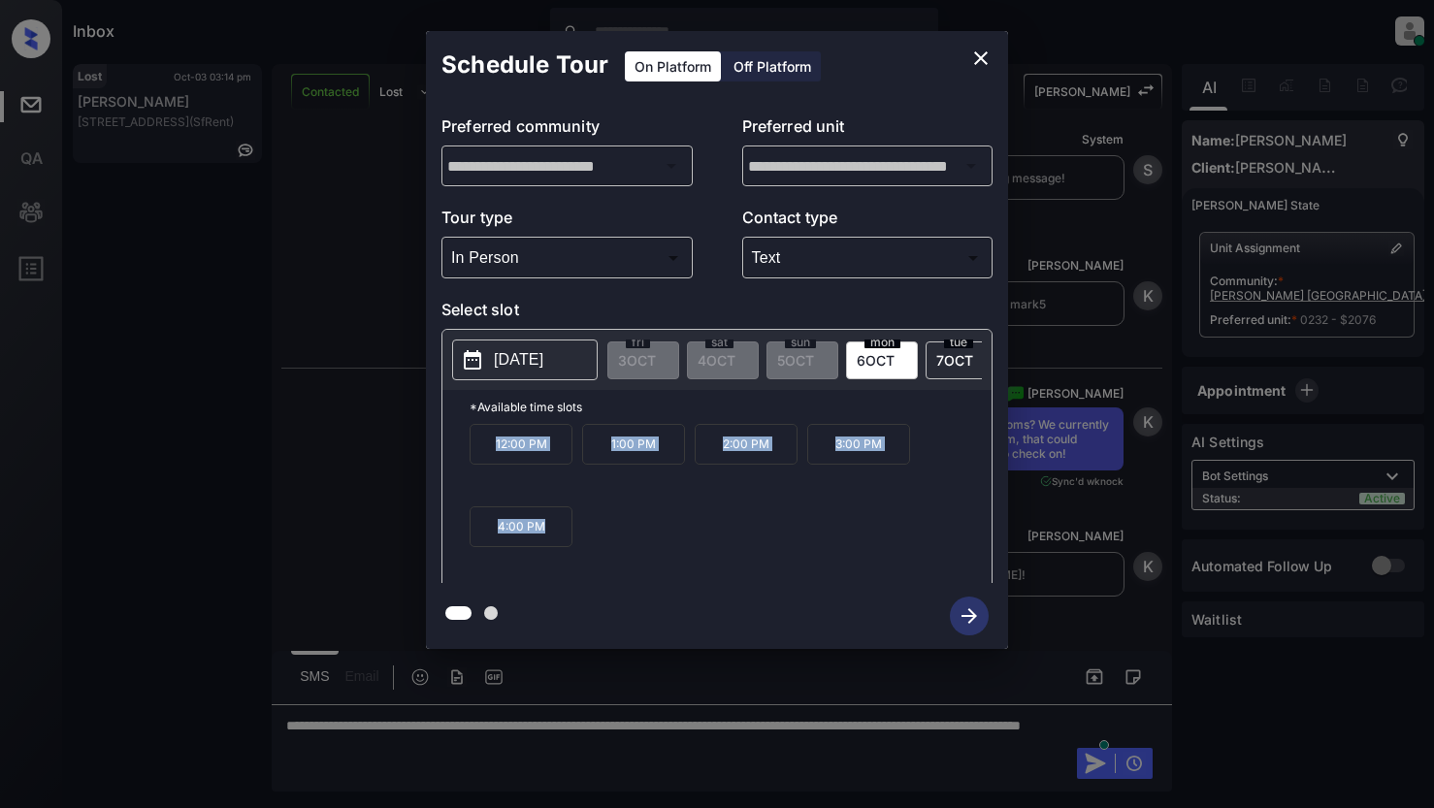
scroll to position [7649, 0]
click at [988, 64] on icon "close" at bounding box center [980, 58] width 23 height 23
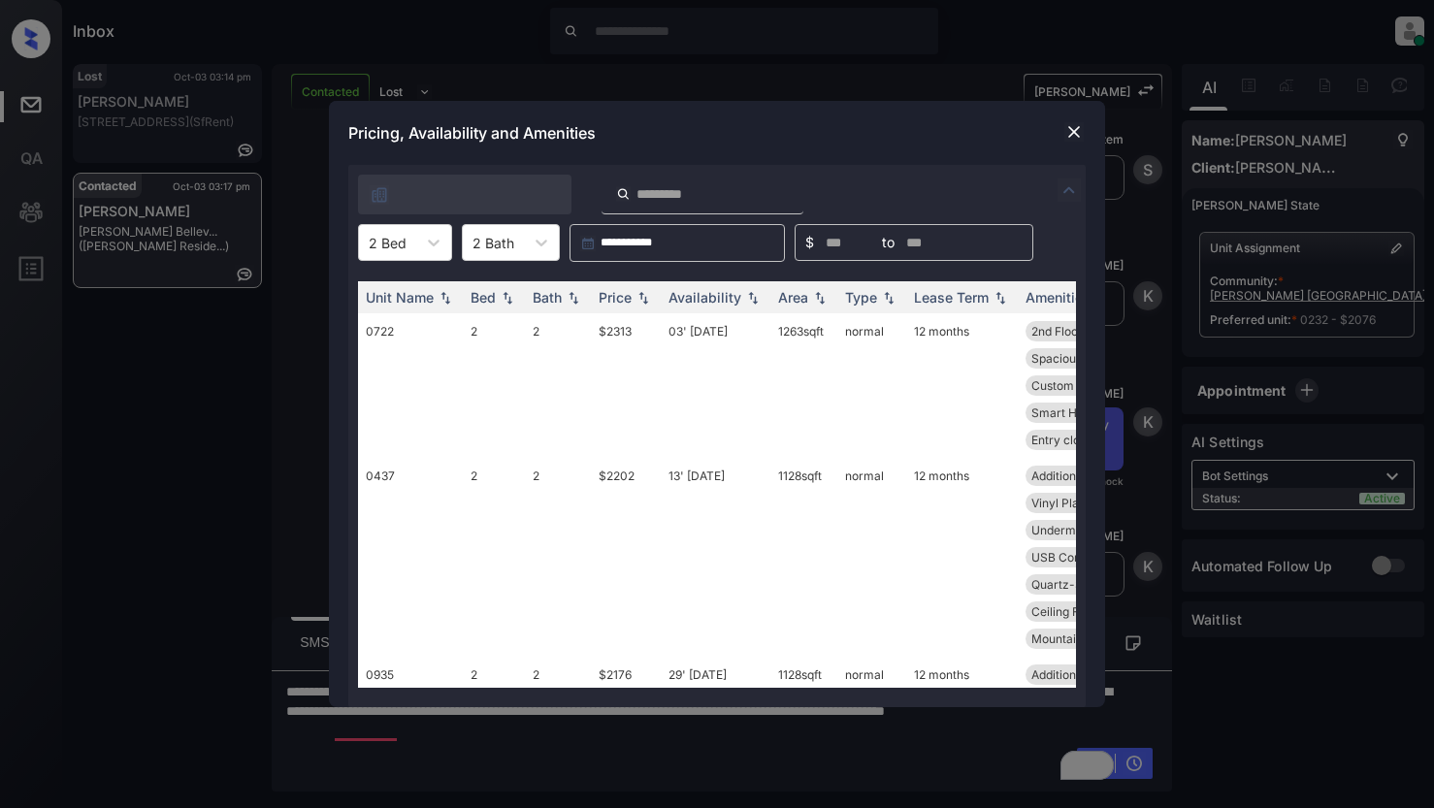
click at [1064, 130] on img at bounding box center [1073, 131] width 19 height 19
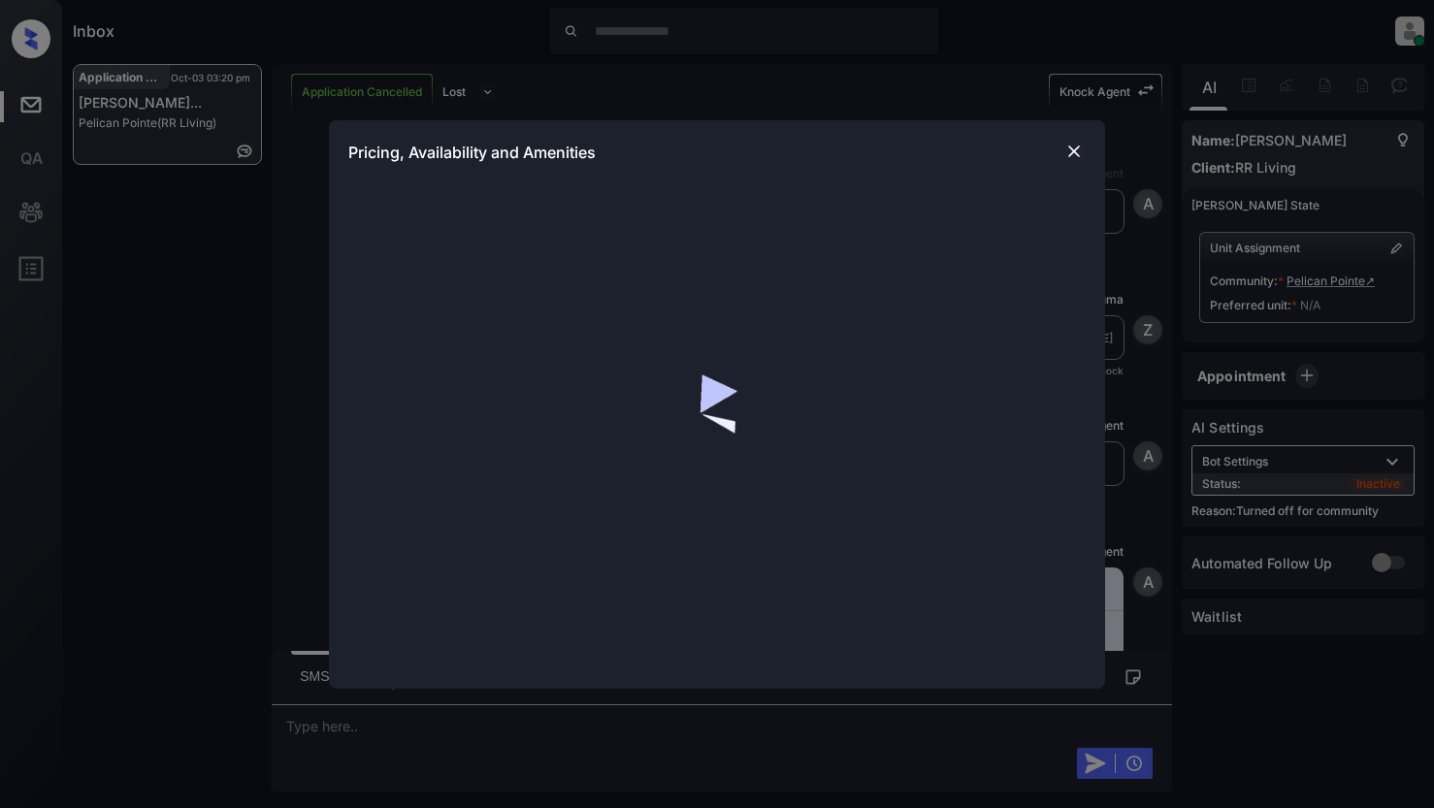
scroll to position [1164, 0]
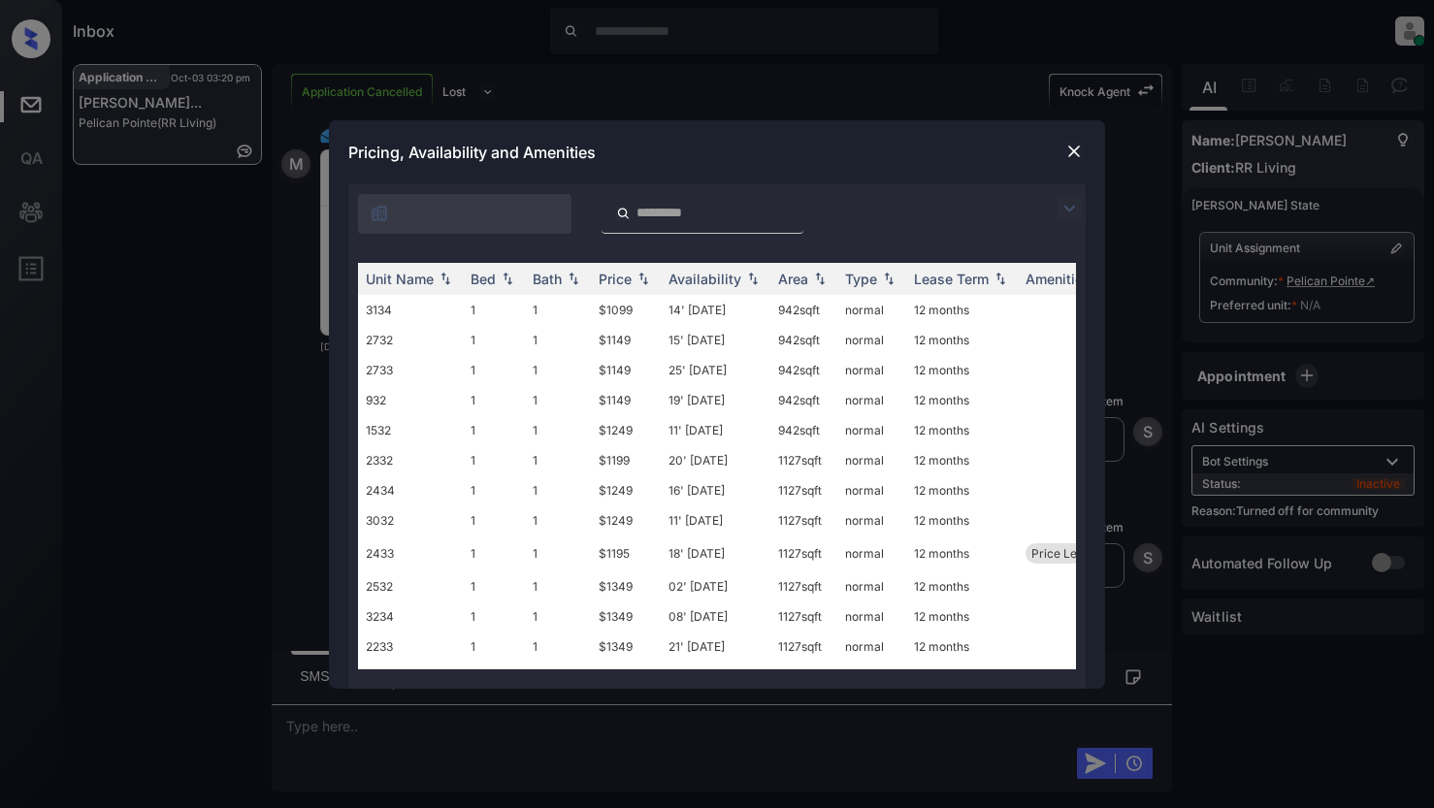
click at [1071, 212] on img at bounding box center [1068, 208] width 23 height 23
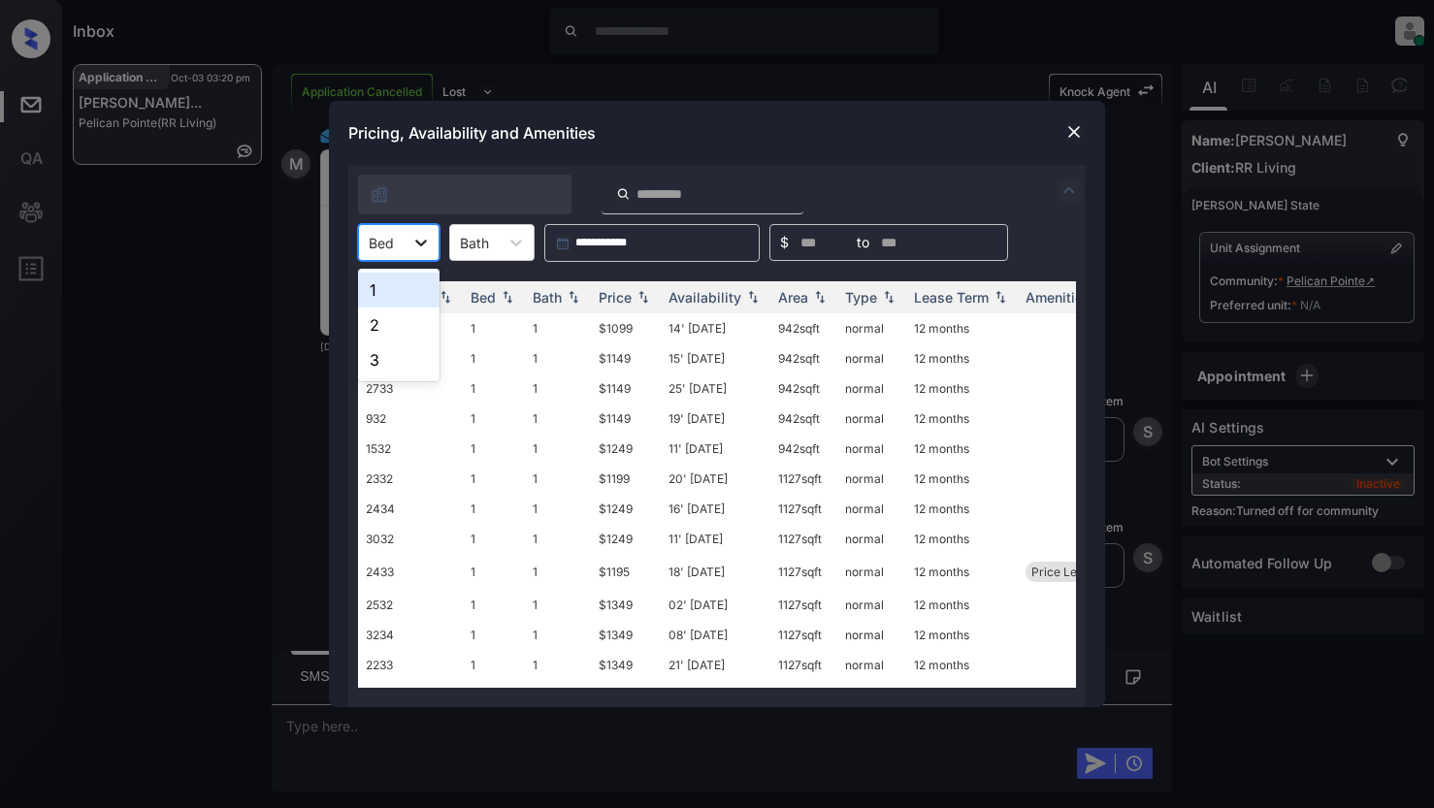
click at [414, 244] on icon at bounding box center [420, 242] width 19 height 19
drag, startPoint x: 402, startPoint y: 319, endPoint x: 416, endPoint y: 317, distance: 14.7
click at [404, 319] on div "2" at bounding box center [398, 325] width 81 height 35
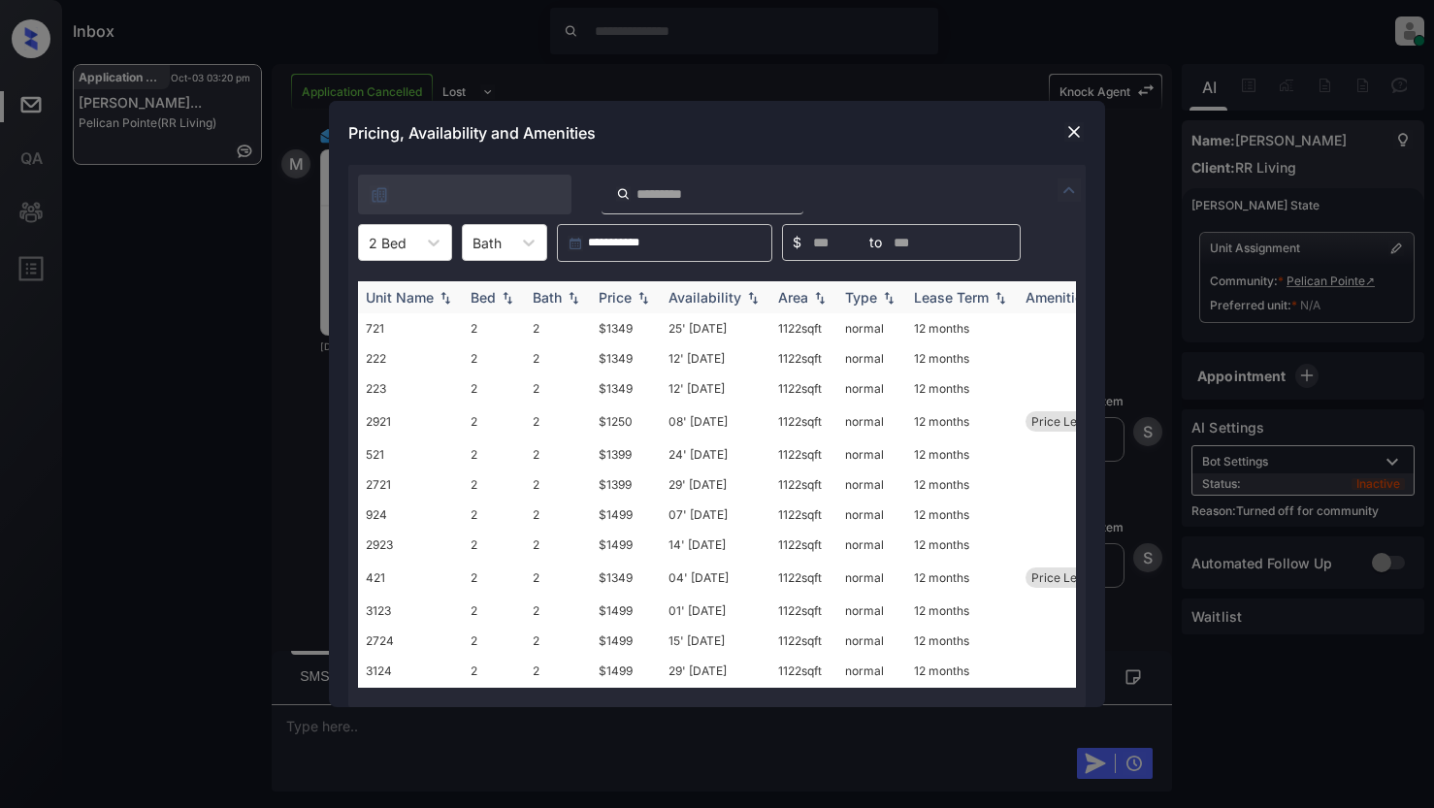
click at [645, 300] on img at bounding box center [643, 298] width 19 height 14
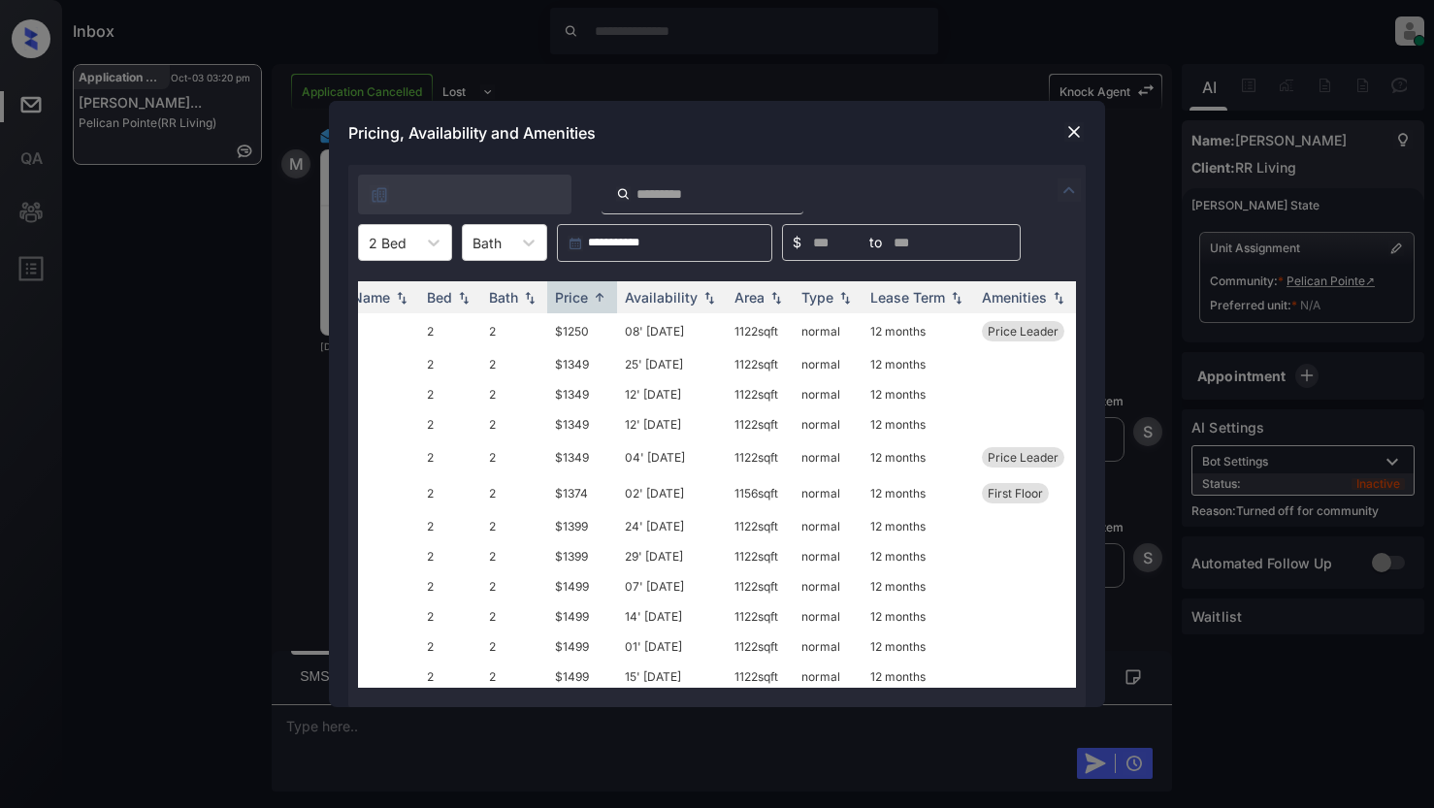
scroll to position [0, 0]
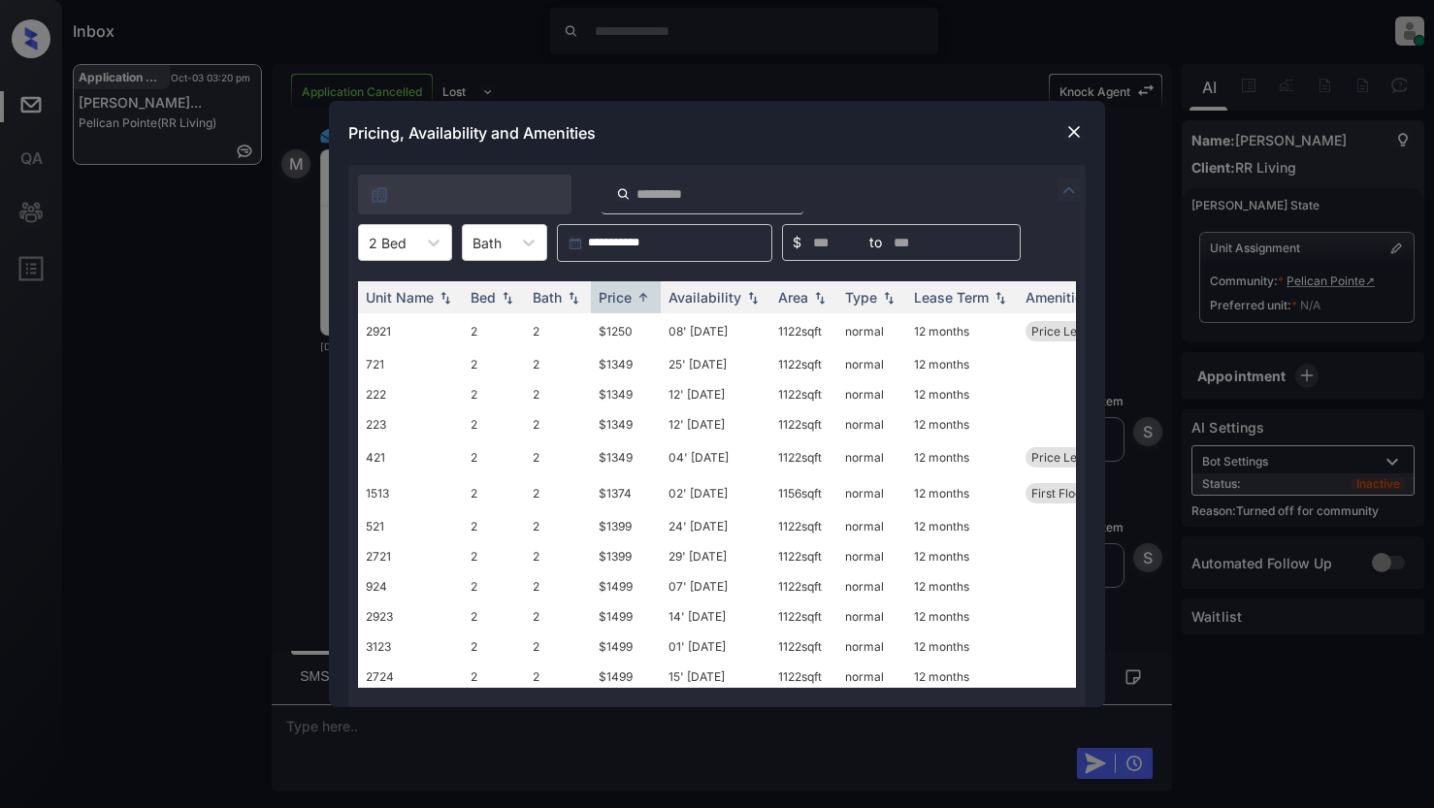
click at [1068, 138] on img at bounding box center [1073, 131] width 19 height 19
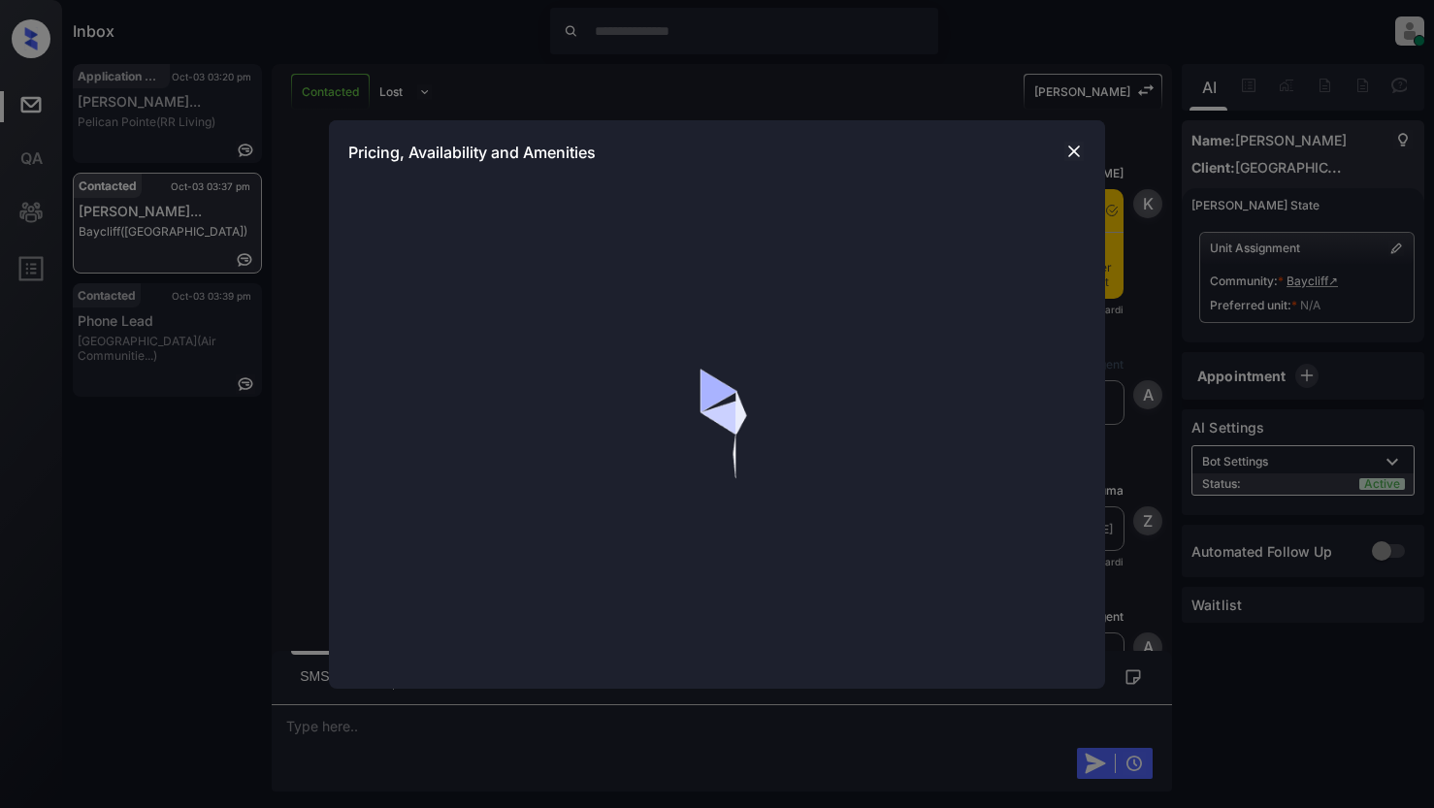
scroll to position [1164, 0]
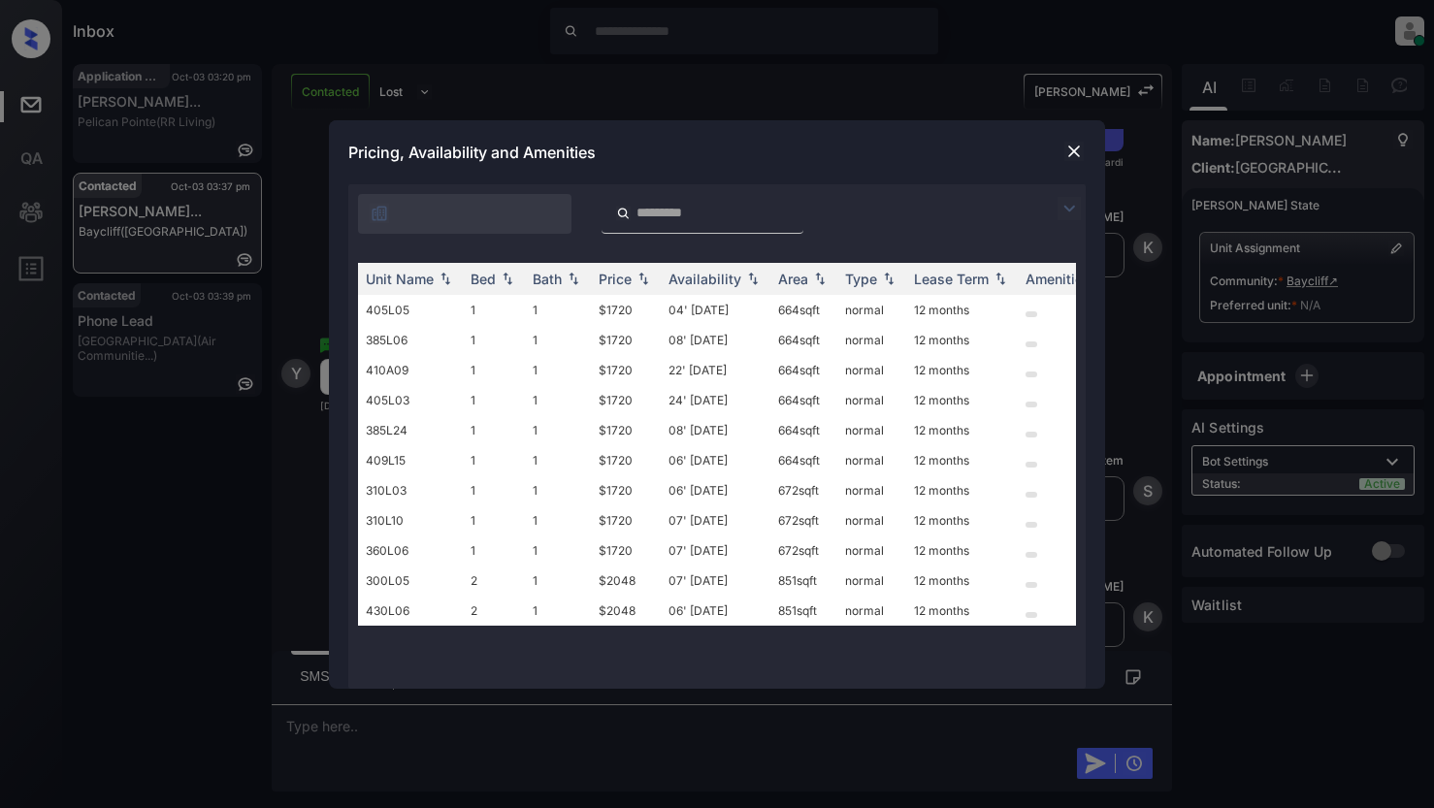
click at [1070, 212] on img at bounding box center [1068, 208] width 23 height 23
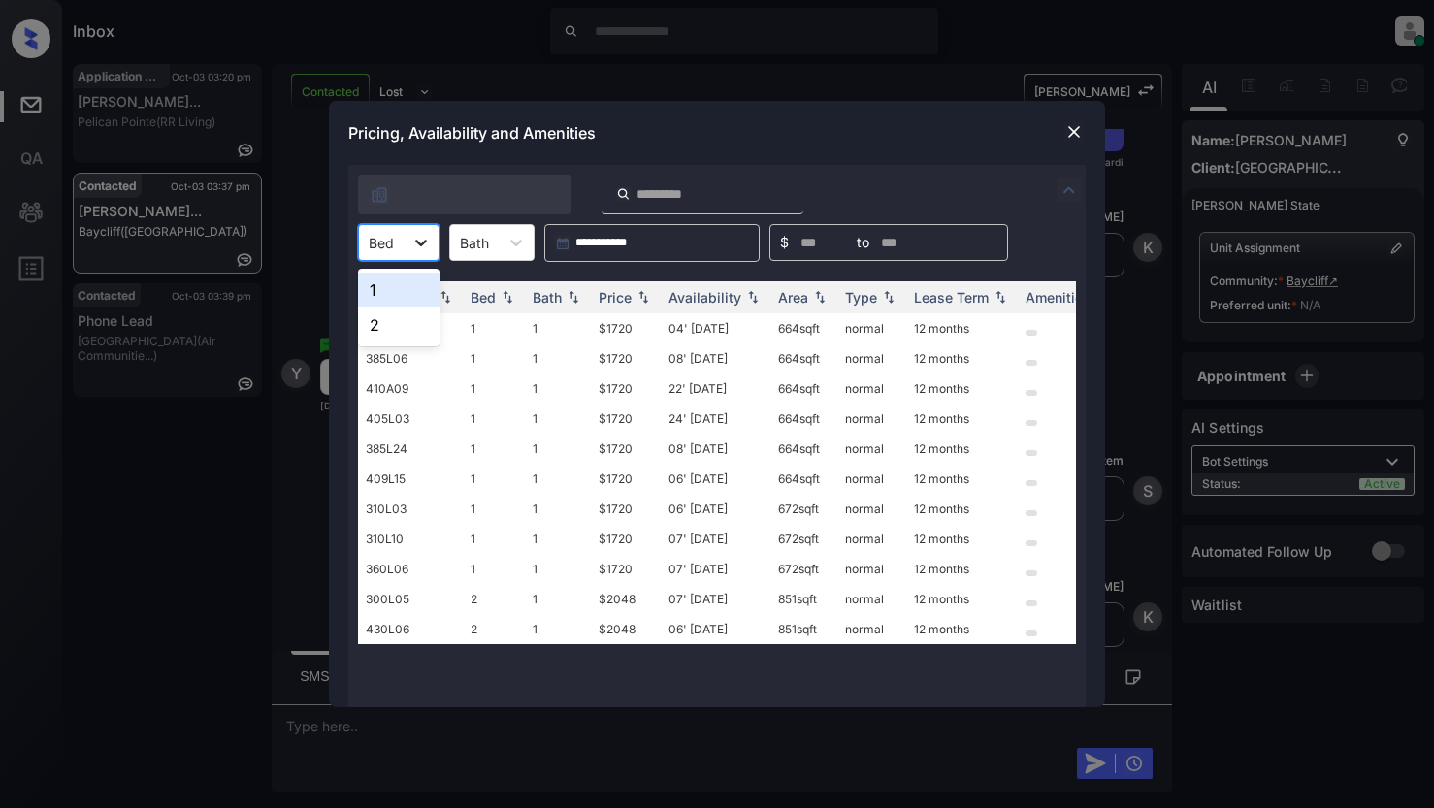
drag, startPoint x: 427, startPoint y: 247, endPoint x: 438, endPoint y: 247, distance: 10.7
click at [433, 247] on div at bounding box center [421, 242] width 35 height 35
click at [387, 335] on div "2" at bounding box center [398, 325] width 81 height 35
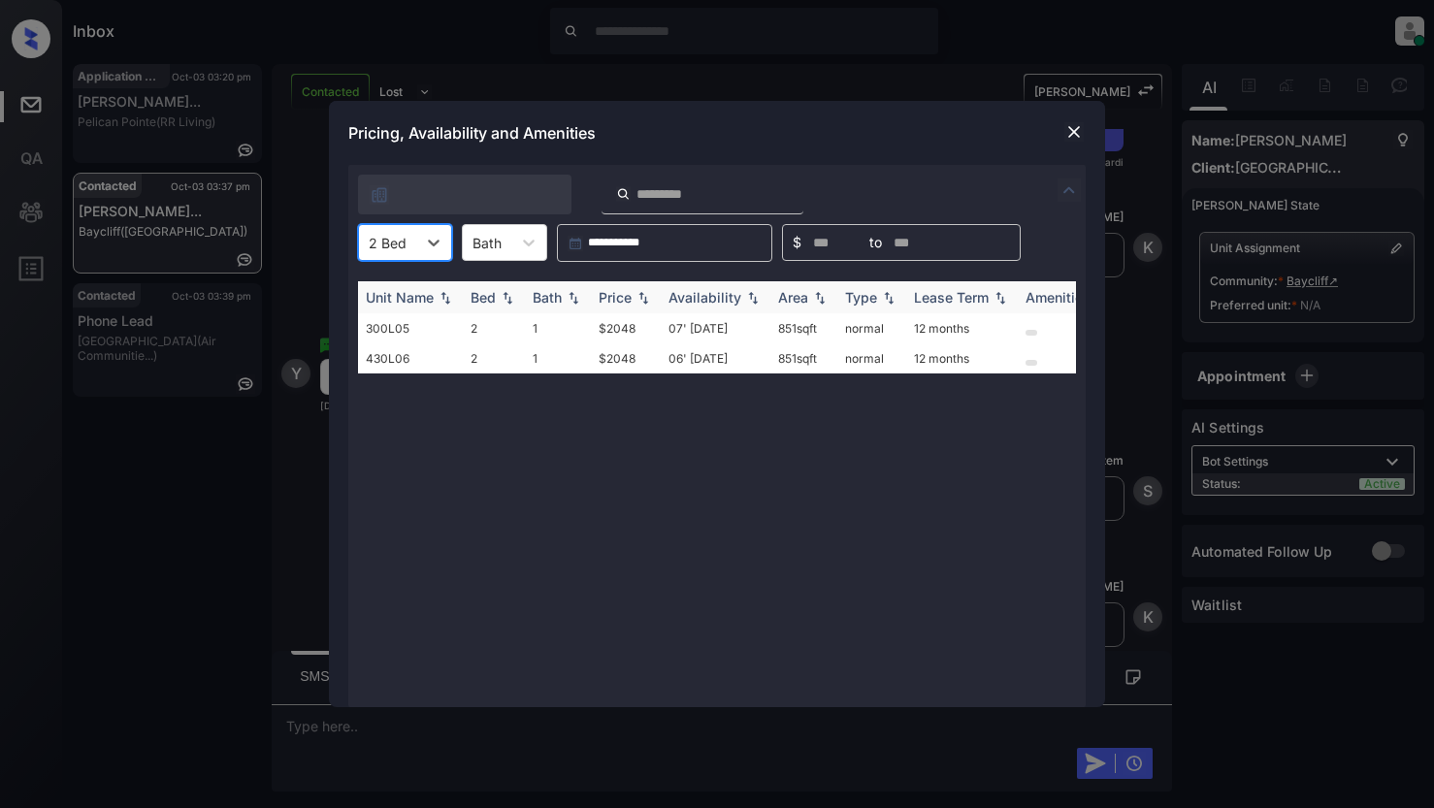
click at [606, 299] on div "Price" at bounding box center [615, 297] width 33 height 16
click at [432, 239] on icon at bounding box center [433, 242] width 19 height 19
click at [395, 285] on div "1" at bounding box center [405, 290] width 94 height 35
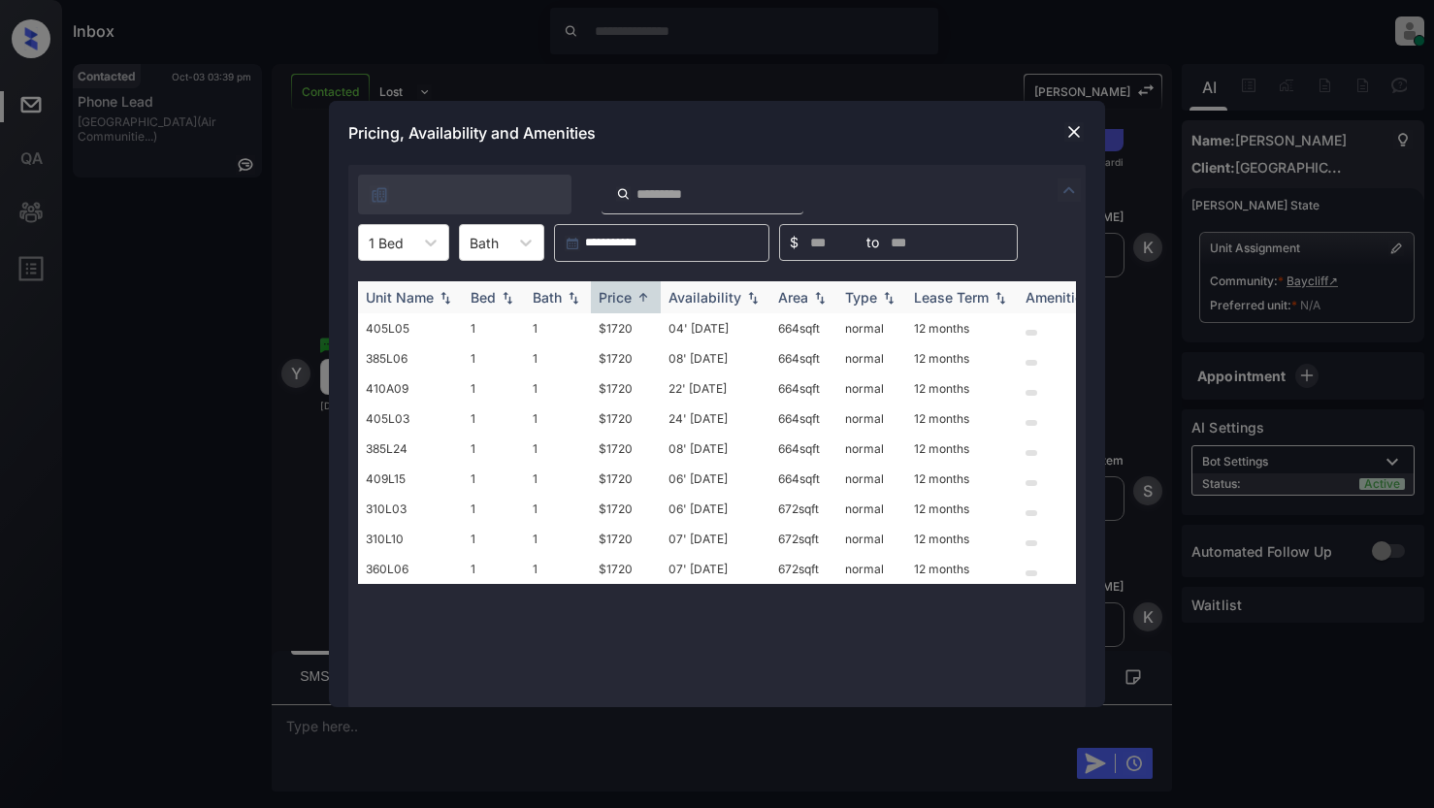
click at [622, 302] on div "Price" at bounding box center [615, 297] width 33 height 16
click at [619, 302] on div "Price" at bounding box center [615, 297] width 33 height 16
click at [608, 332] on td "$1720" at bounding box center [626, 328] width 70 height 30
click at [608, 331] on td "$1720" at bounding box center [626, 328] width 70 height 30
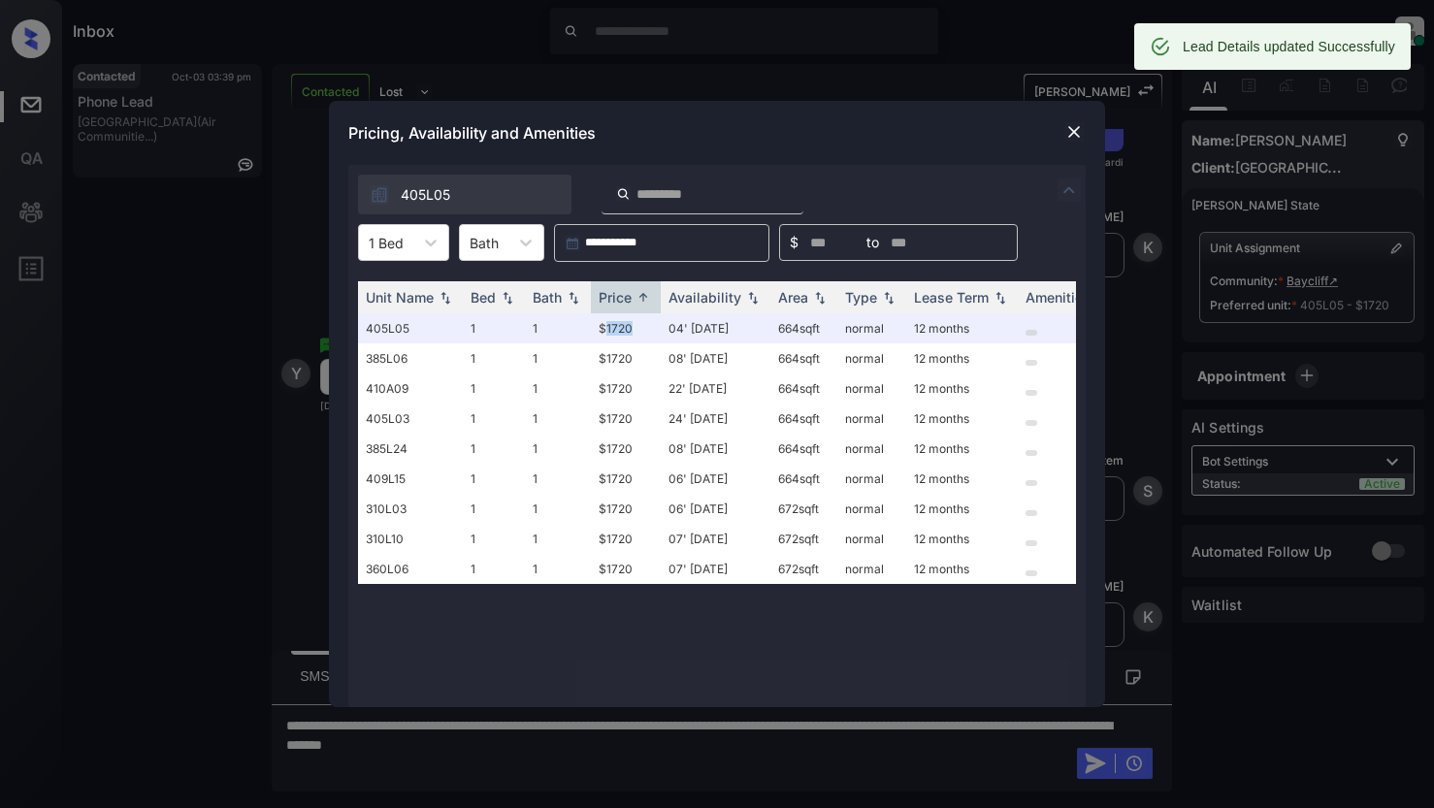
click at [1070, 136] on img at bounding box center [1073, 131] width 19 height 19
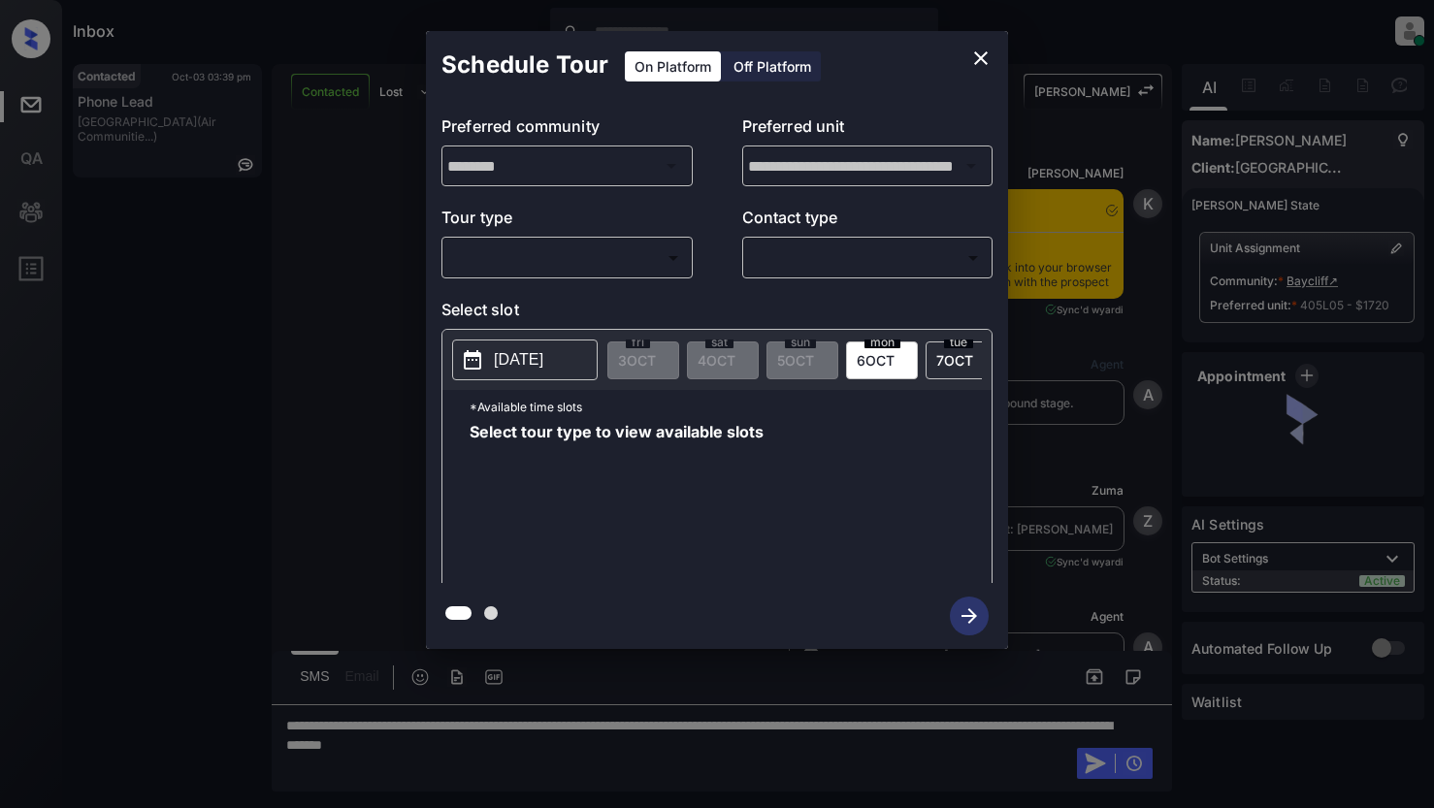
scroll to position [1164, 0]
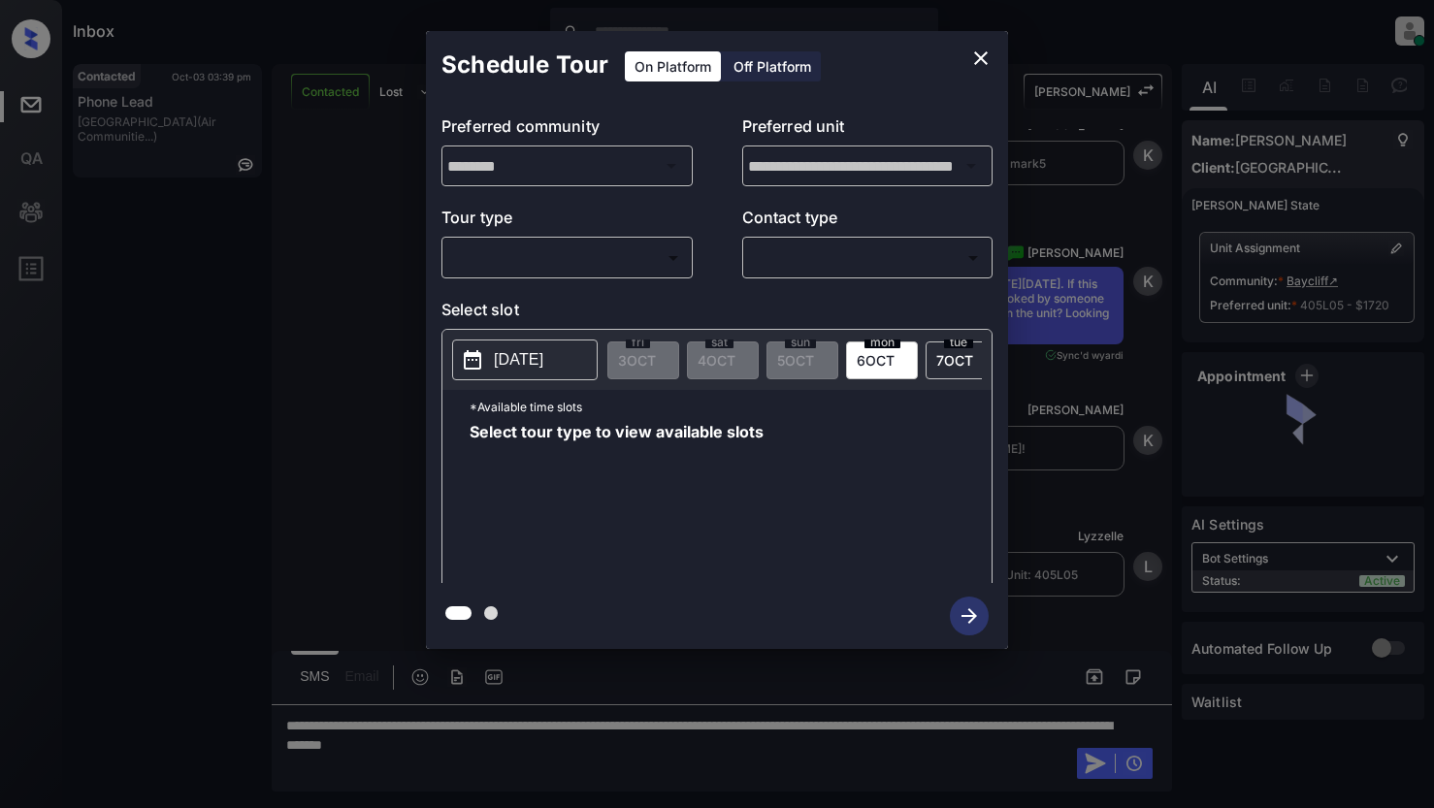
click at [573, 257] on body "Inbox Lyzzelle M. Ceralde Online Set yourself offline Set yourself on break Pro…" at bounding box center [717, 404] width 1434 height 808
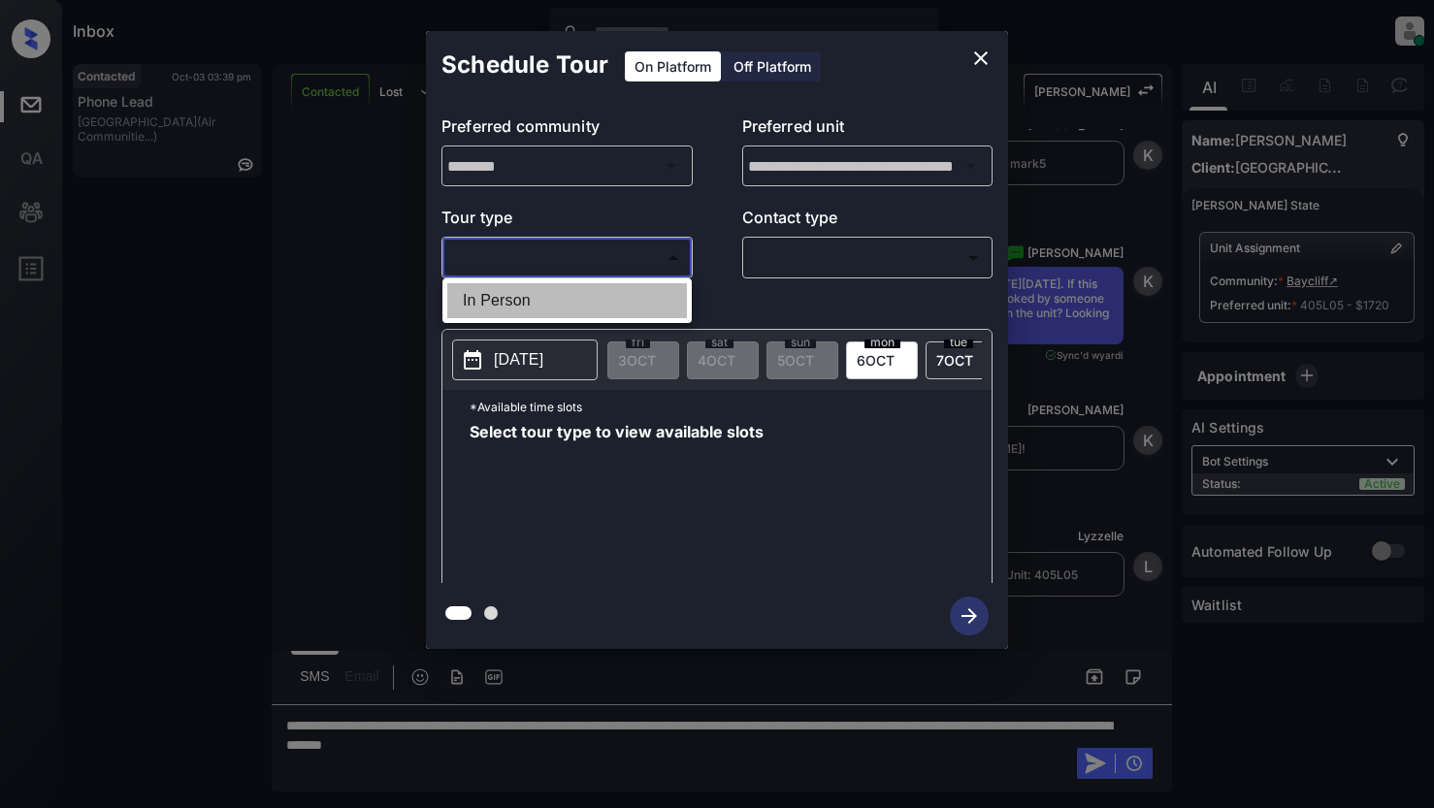
drag, startPoint x: 518, startPoint y: 299, endPoint x: 664, endPoint y: 275, distance: 147.5
click at [521, 299] on li "In Person" at bounding box center [567, 300] width 240 height 35
type input "********"
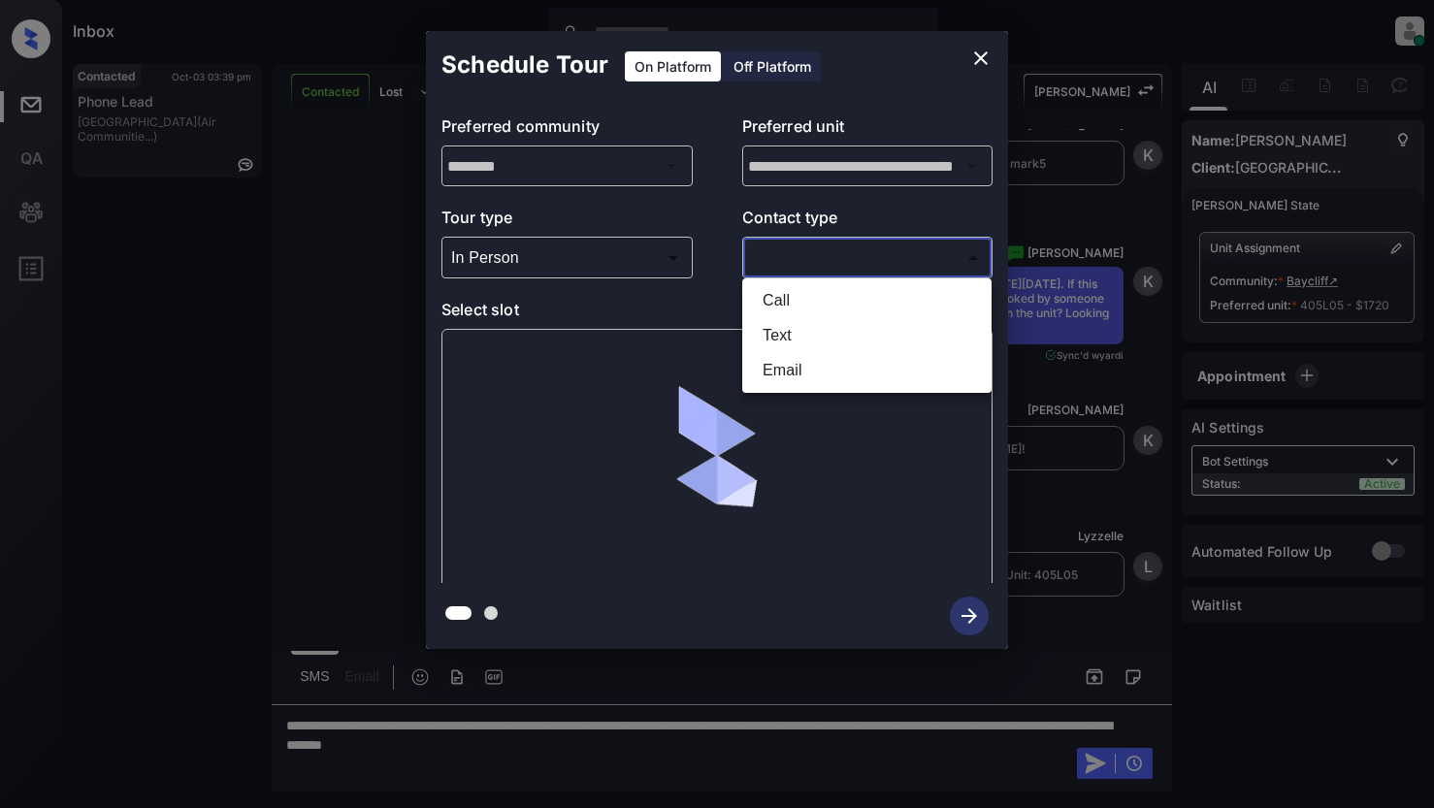
click at [778, 257] on body "Inbox Lyzzelle M. Ceralde Online Set yourself offline Set yourself on break Pro…" at bounding box center [717, 404] width 1434 height 808
click at [768, 329] on li "Text" at bounding box center [867, 335] width 240 height 35
type input "****"
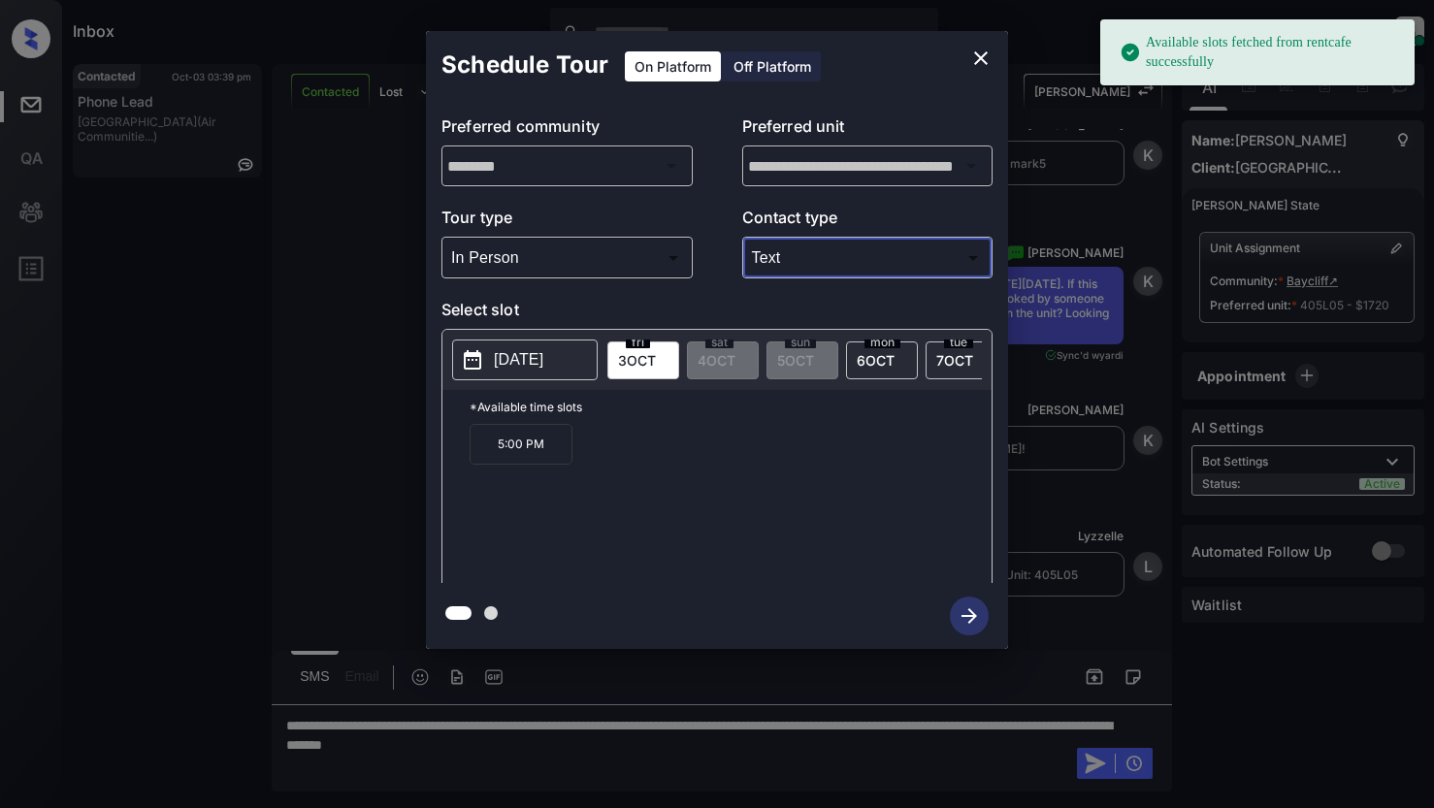
click at [581, 266] on body "Available slots fetched from rentcafe successfully Inbox Lyzzelle M. Ceralde On…" at bounding box center [717, 404] width 1434 height 808
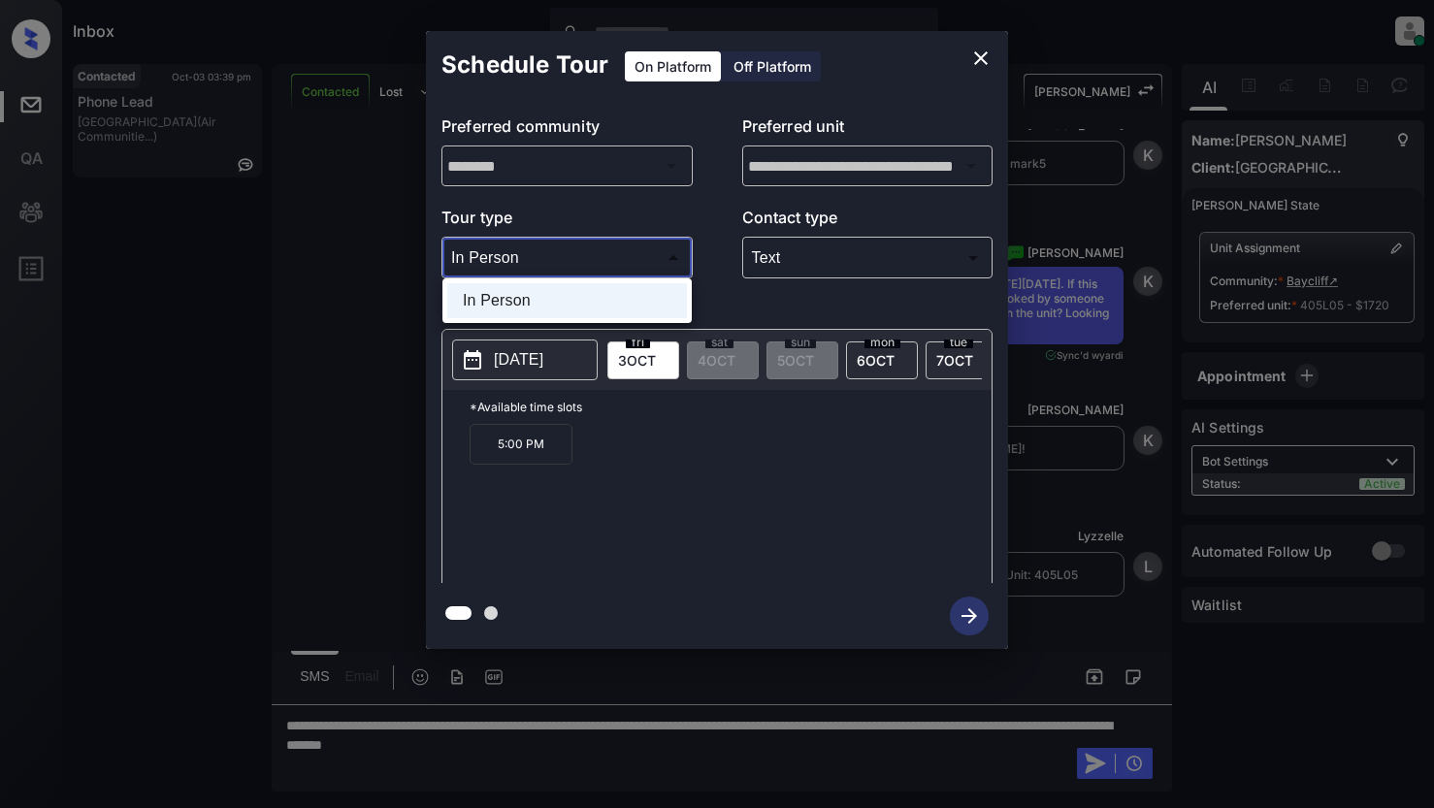
click at [529, 261] on div at bounding box center [717, 404] width 1434 height 808
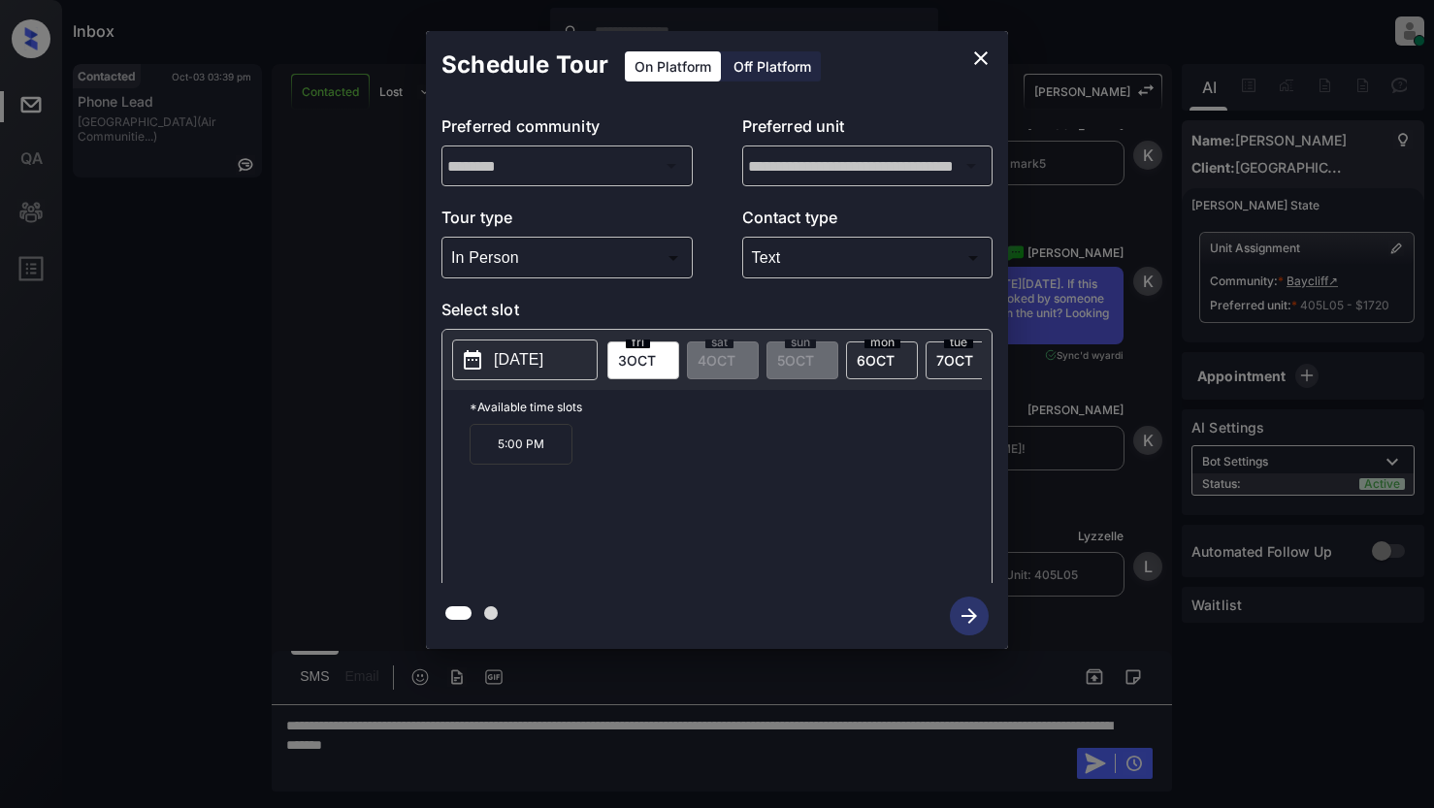
drag, startPoint x: 983, startPoint y: 63, endPoint x: 536, endPoint y: 266, distance: 490.2
click at [539, 265] on div "**********" at bounding box center [717, 340] width 582 height 618
click at [507, 364] on p "2025-10-03" at bounding box center [518, 359] width 49 height 23
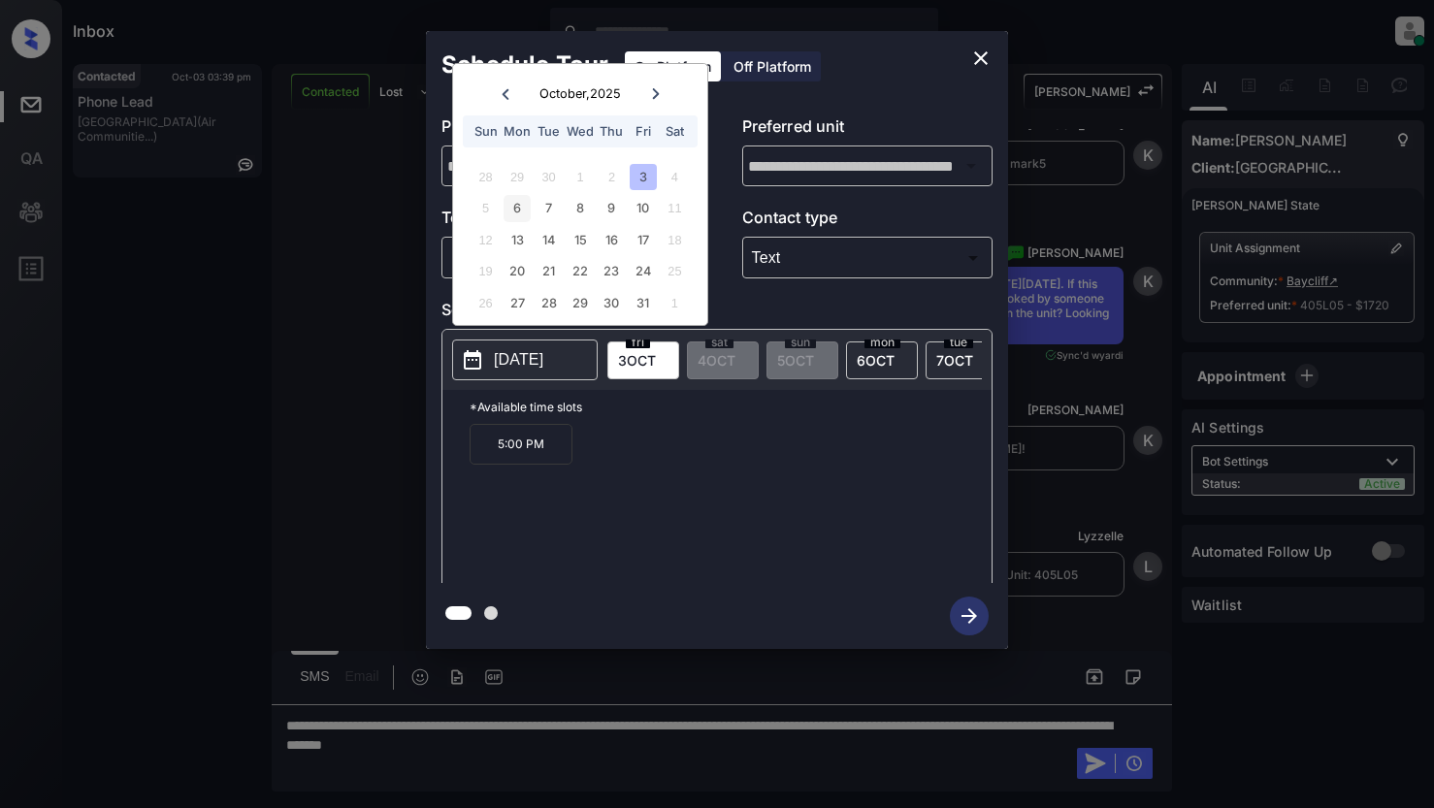
click at [506, 209] on div "6" at bounding box center [517, 208] width 26 height 26
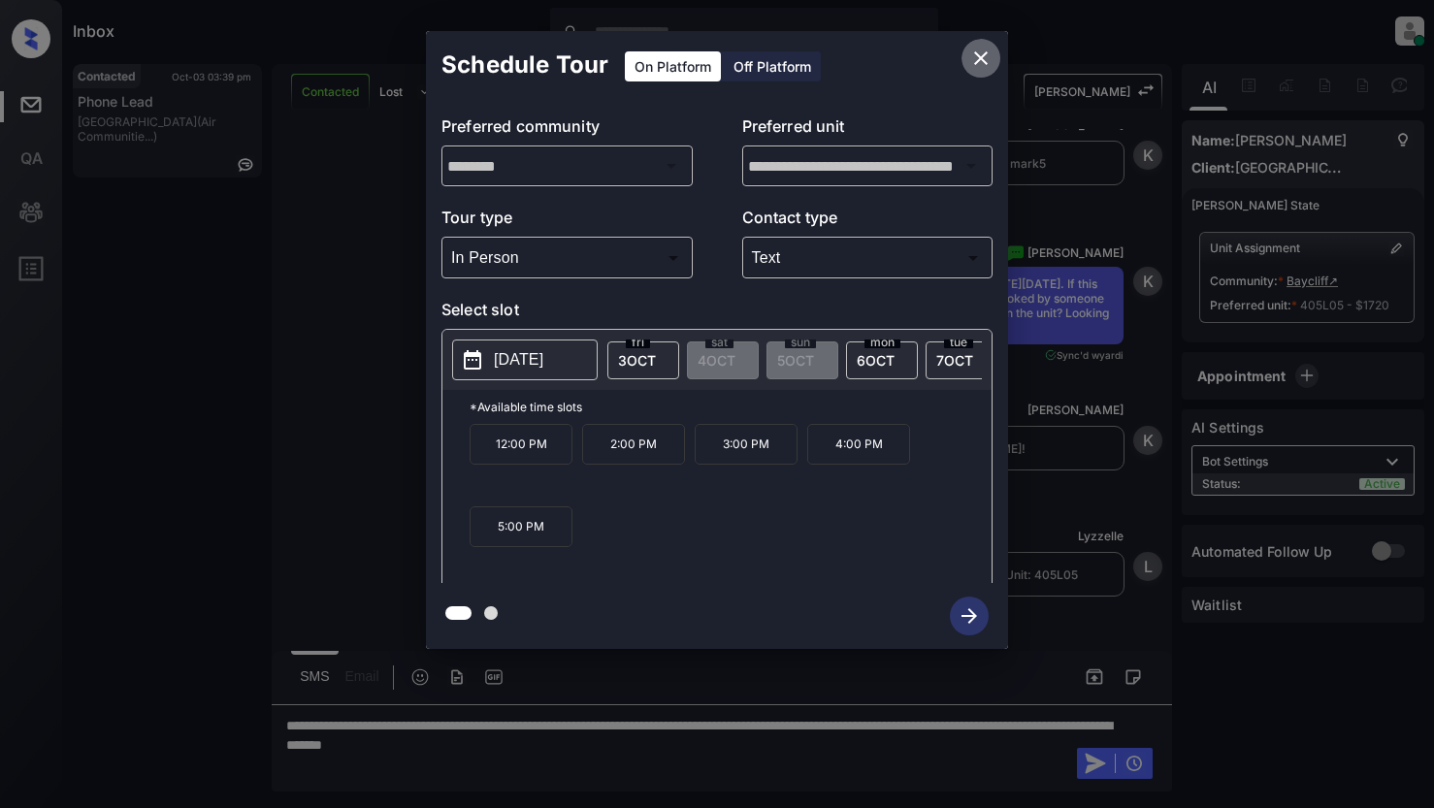
click at [972, 61] on icon "close" at bounding box center [980, 58] width 23 height 23
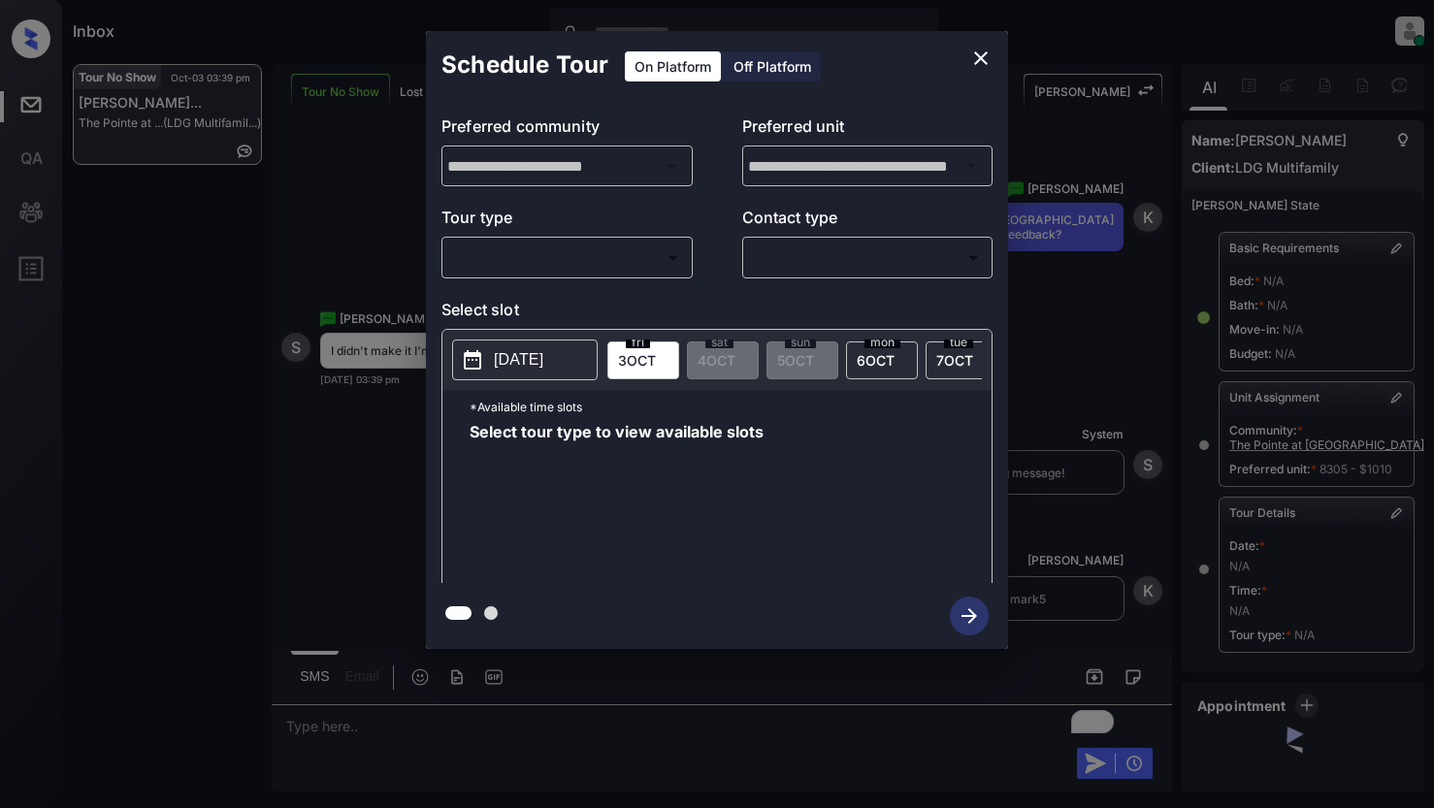
scroll to position [1164, 0]
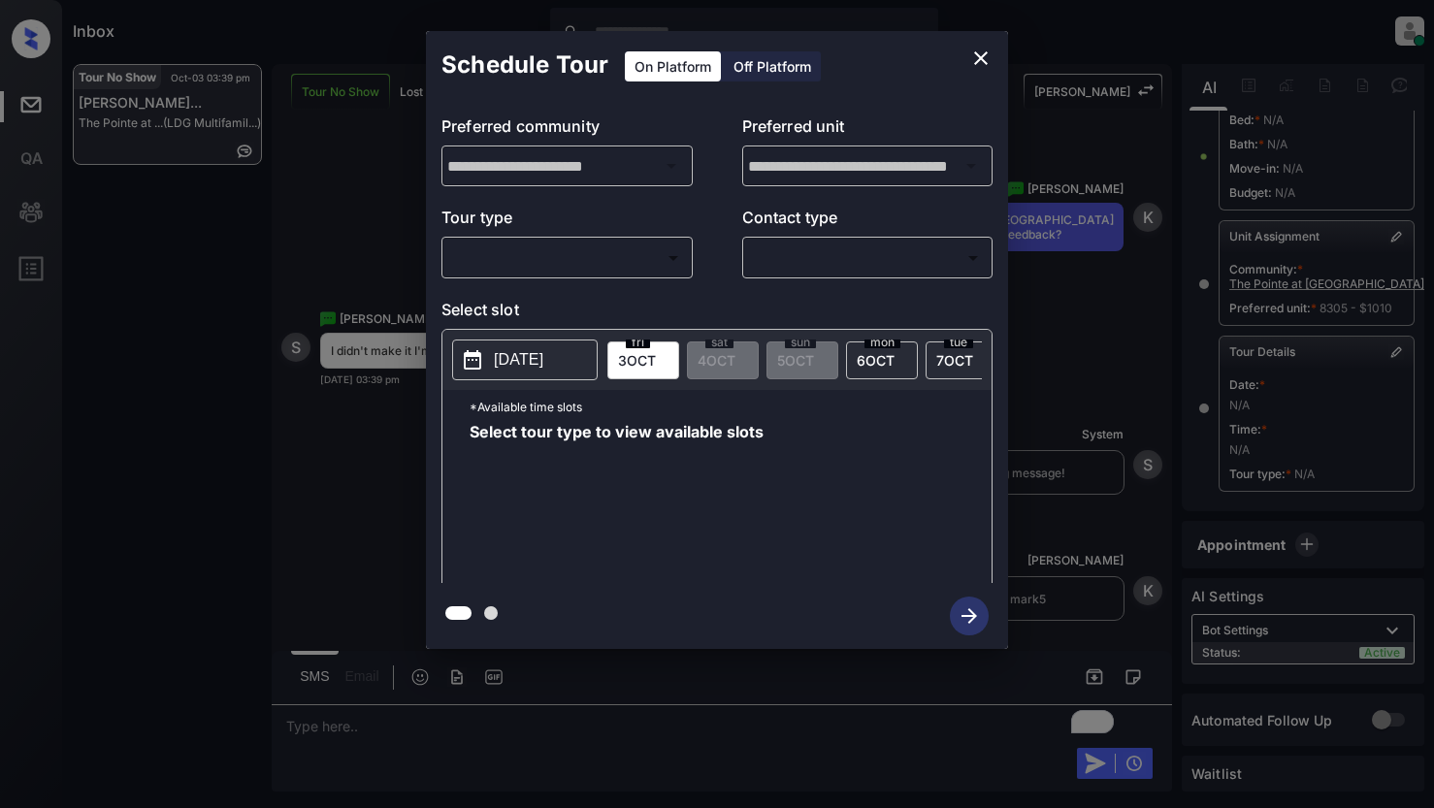
click at [613, 251] on body "Inbox Lyzzelle [PERSON_NAME] Online Set yourself offline Set yourself on break …" at bounding box center [717, 404] width 1434 height 808
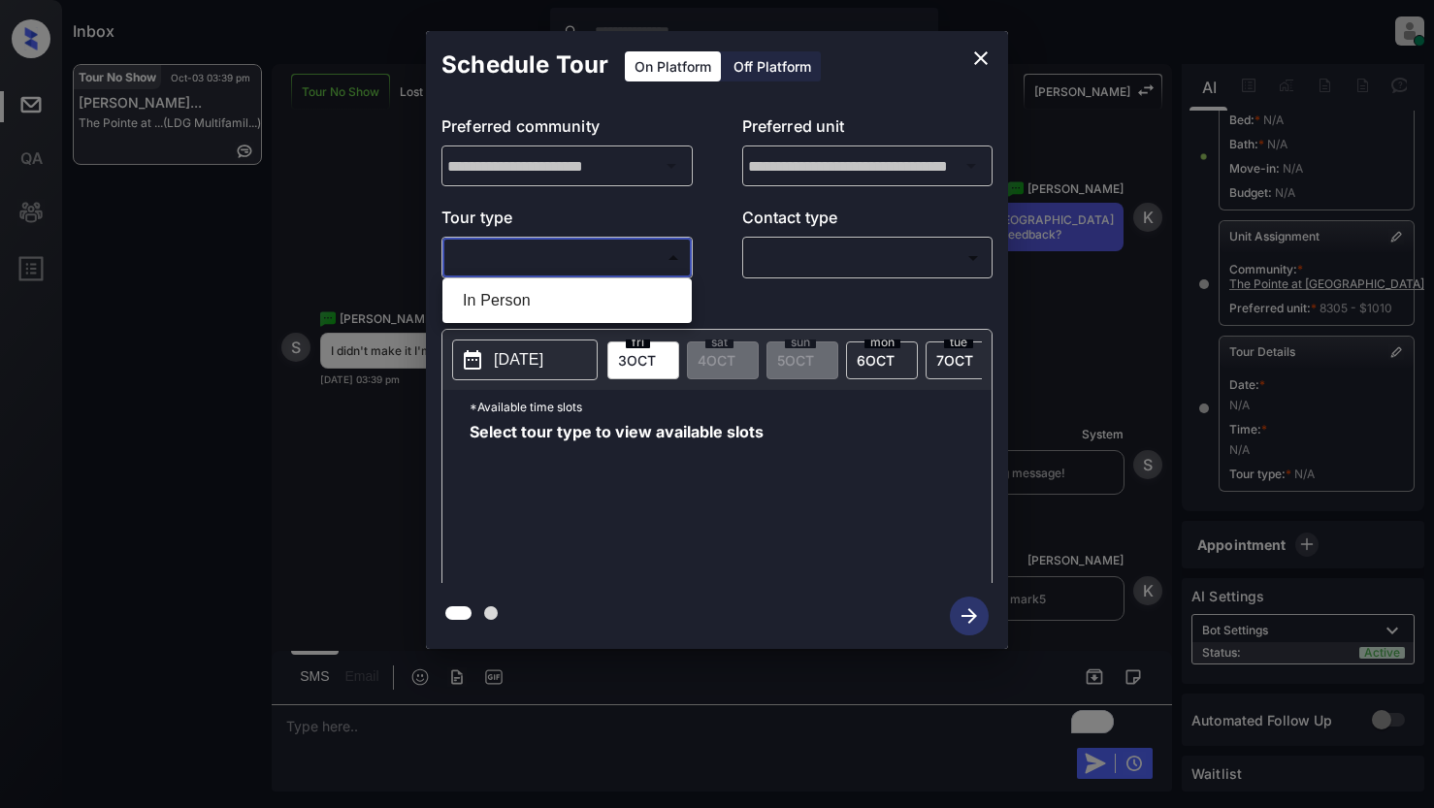
drag, startPoint x: 515, startPoint y: 298, endPoint x: 695, endPoint y: 261, distance: 183.2
click at [521, 297] on li "In Person" at bounding box center [567, 300] width 240 height 35
type input "********"
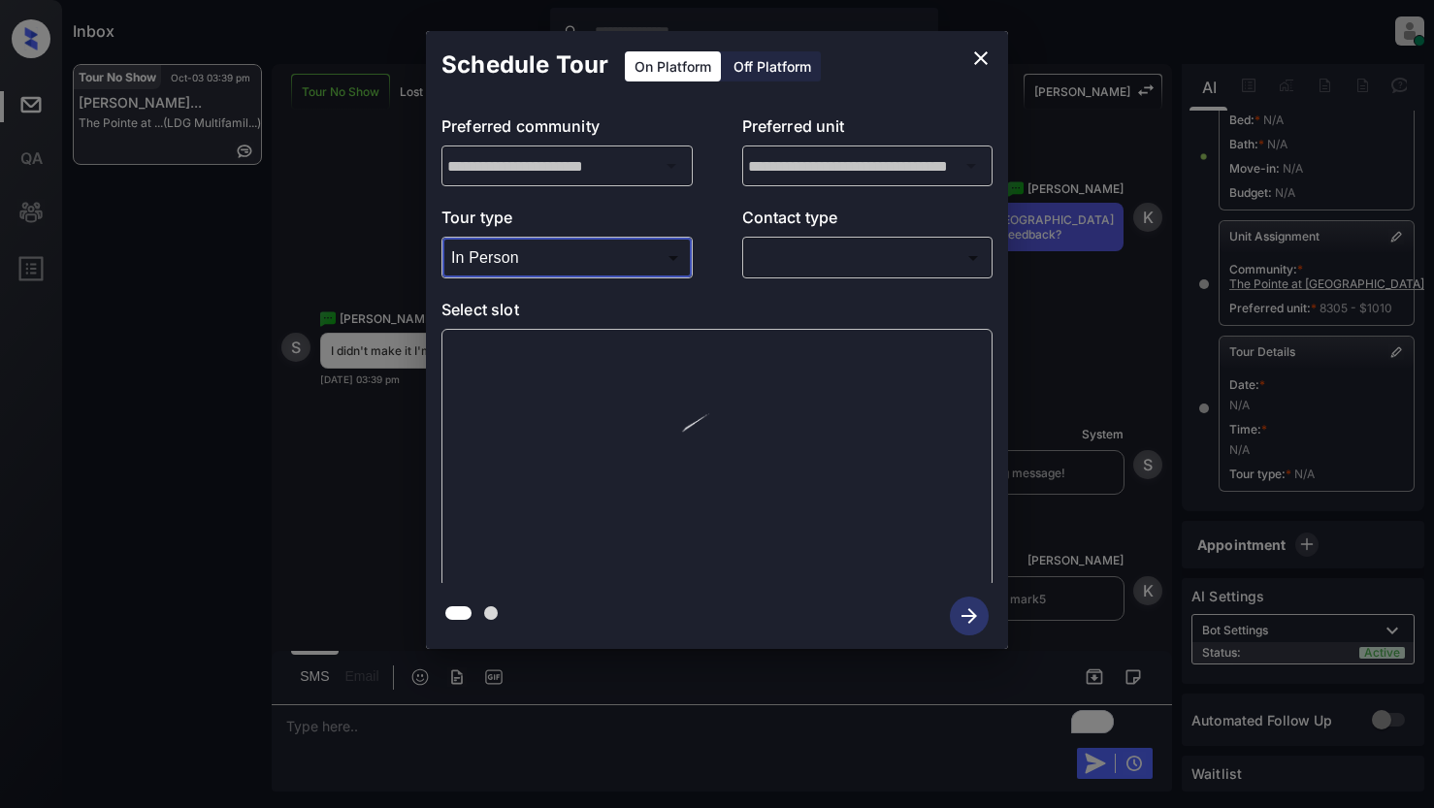
click at [792, 256] on body "Inbox Lyzzelle [PERSON_NAME] Online Set yourself offline Set yourself on break …" at bounding box center [717, 404] width 1434 height 808
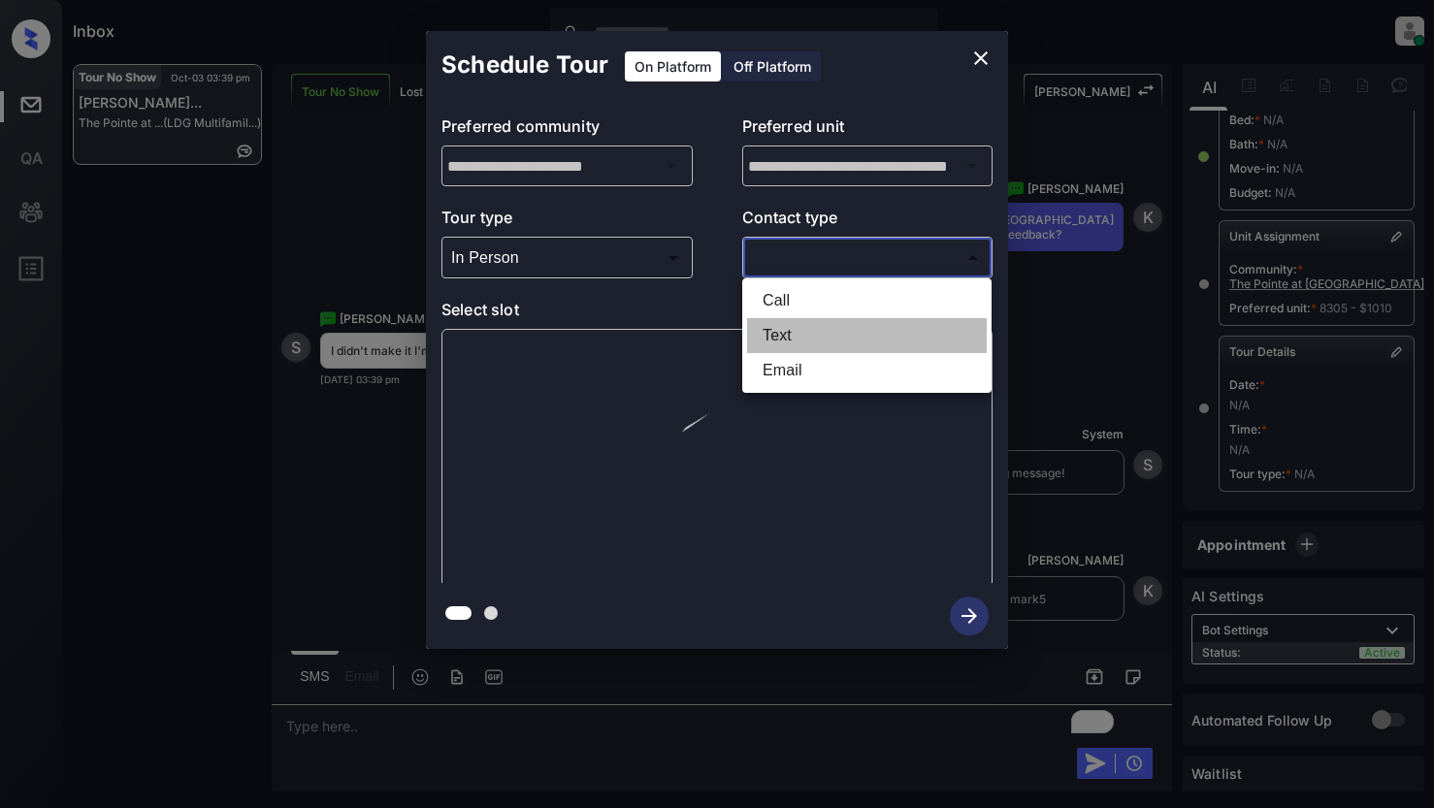
click at [791, 337] on li "Text" at bounding box center [867, 335] width 240 height 35
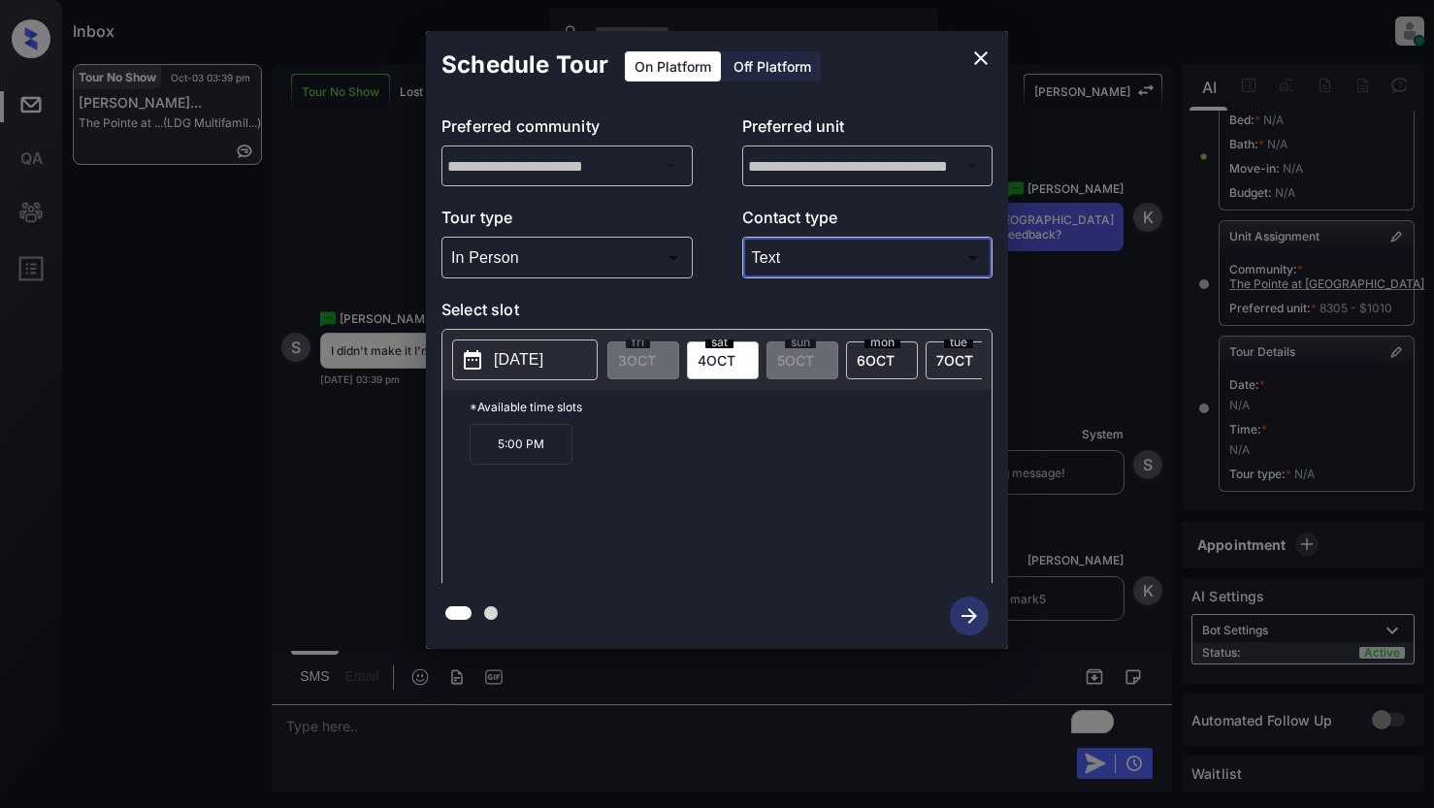
type input "****"
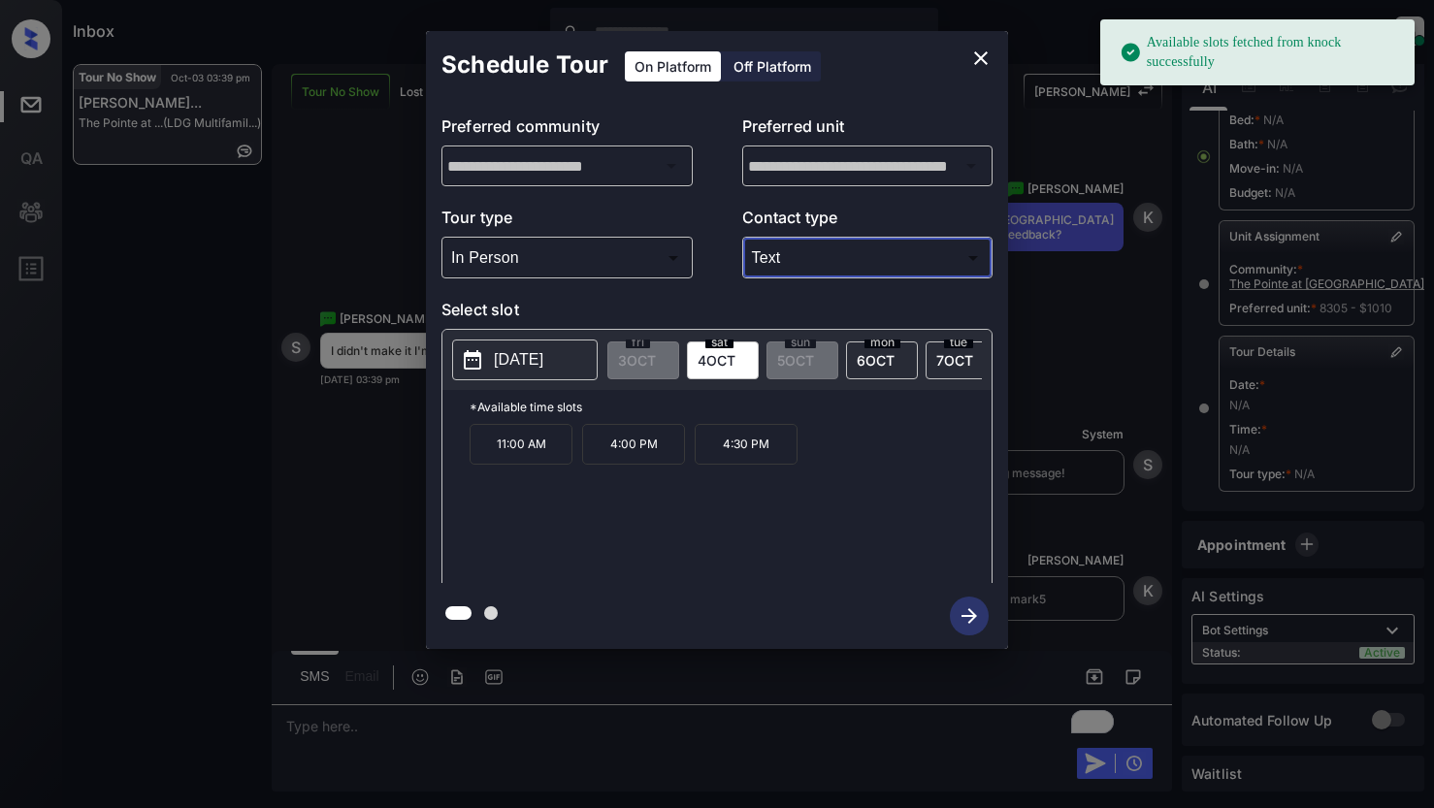
click at [499, 359] on p "[DATE]" at bounding box center [518, 359] width 49 height 23
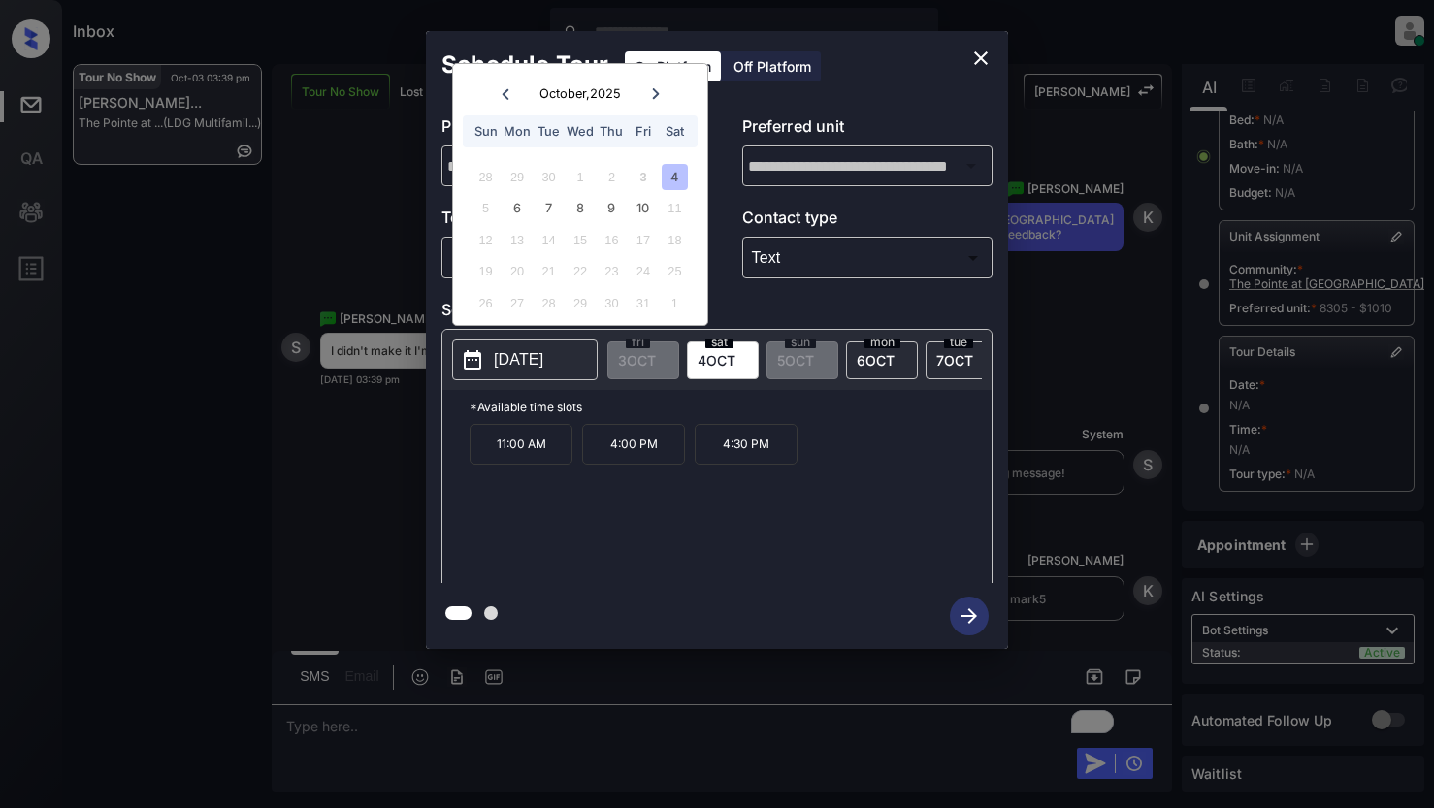
click at [679, 181] on div "4" at bounding box center [675, 177] width 26 height 26
click at [973, 54] on icon "close" at bounding box center [980, 58] width 23 height 23
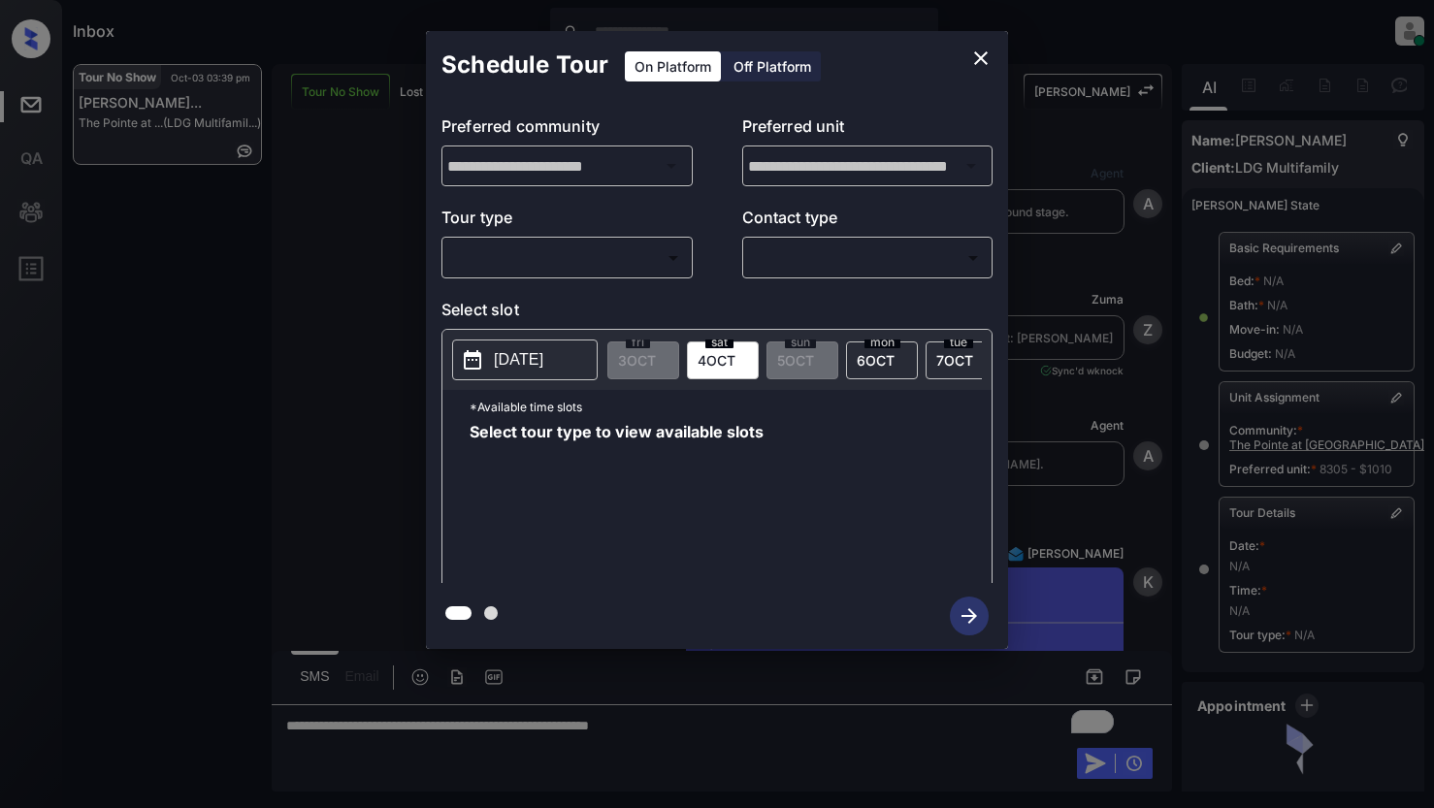
scroll to position [1164, 0]
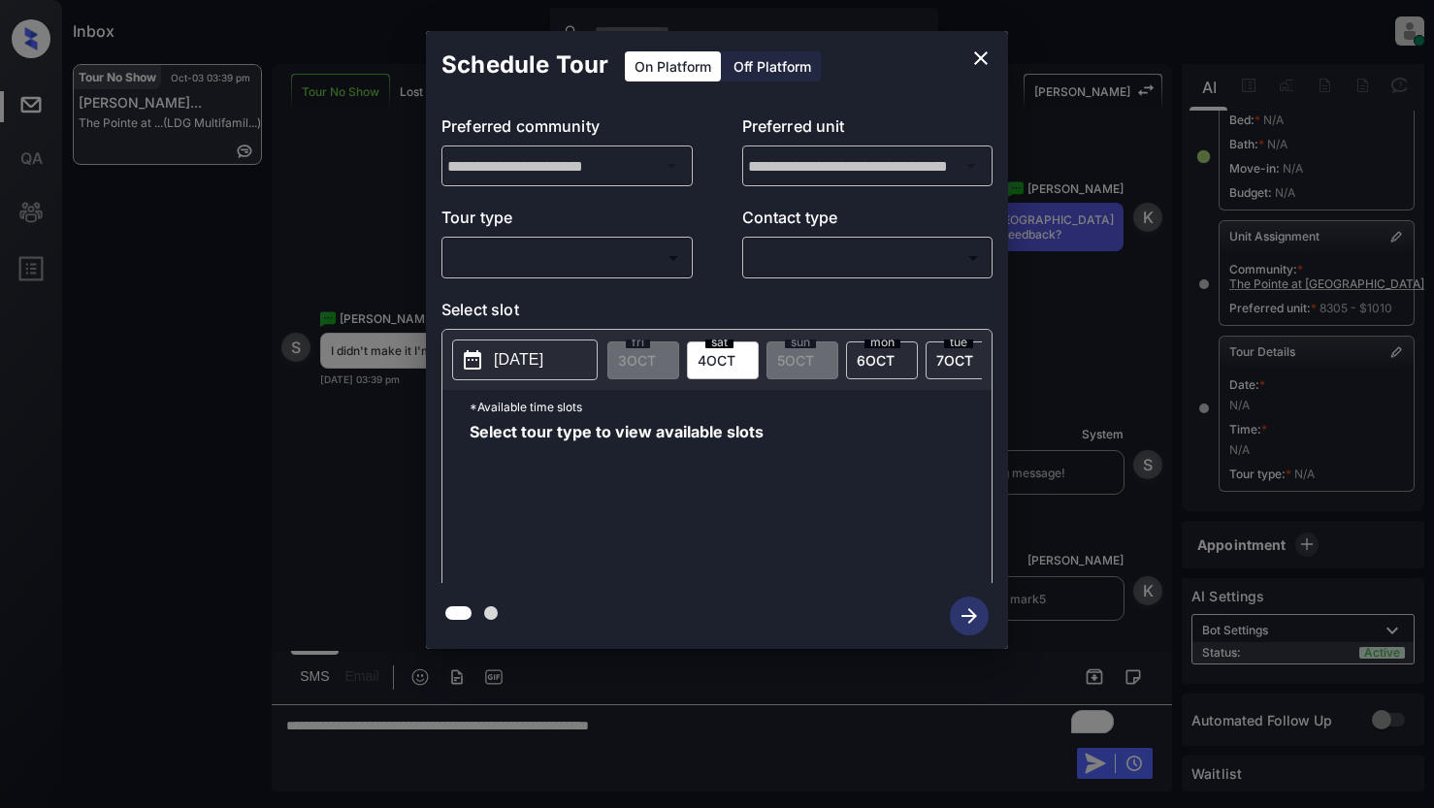
click at [583, 265] on body "Inbox Lyzzelle [PERSON_NAME] Online Set yourself offline Set yourself on break …" at bounding box center [717, 404] width 1434 height 808
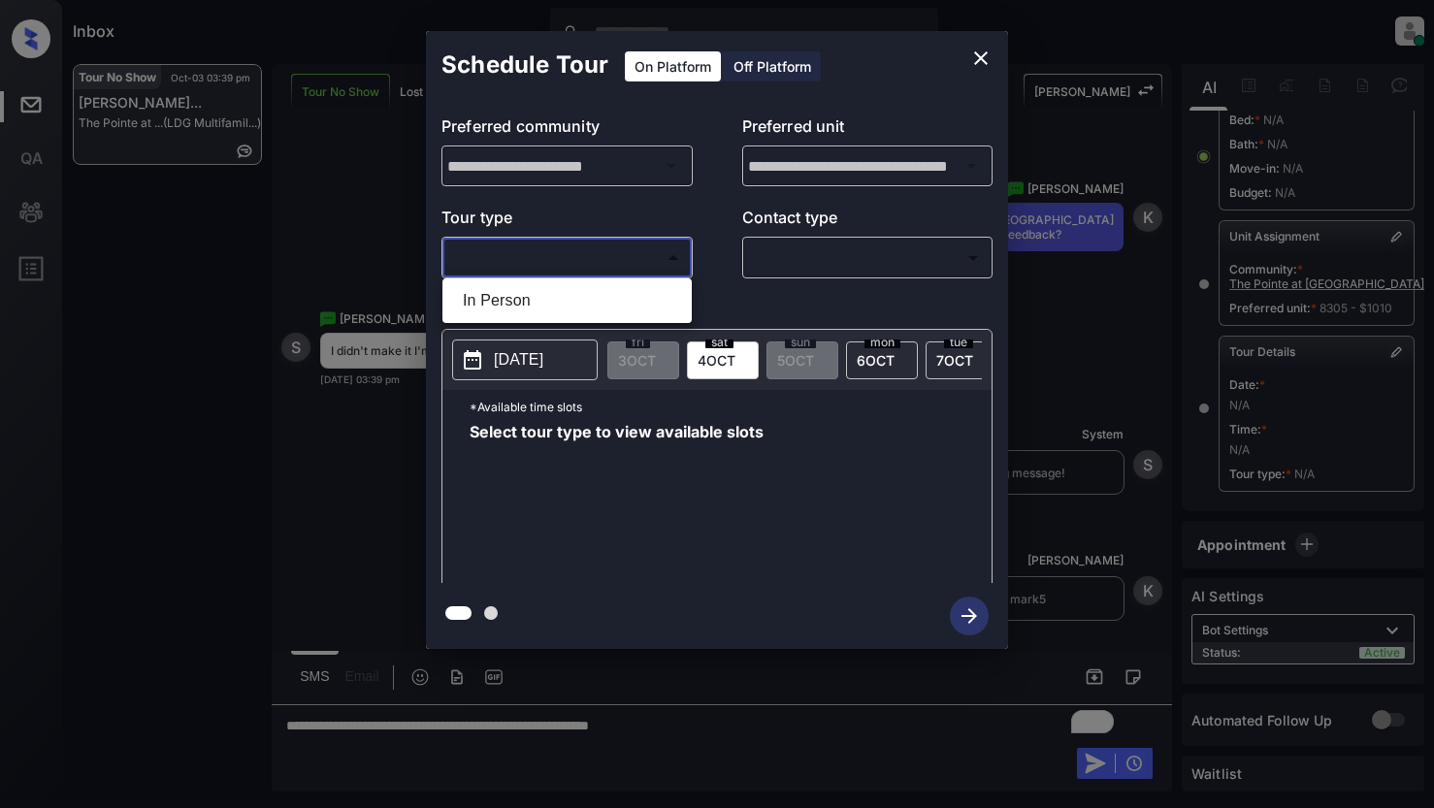
click at [531, 298] on li "In Person" at bounding box center [567, 300] width 240 height 35
type input "********"
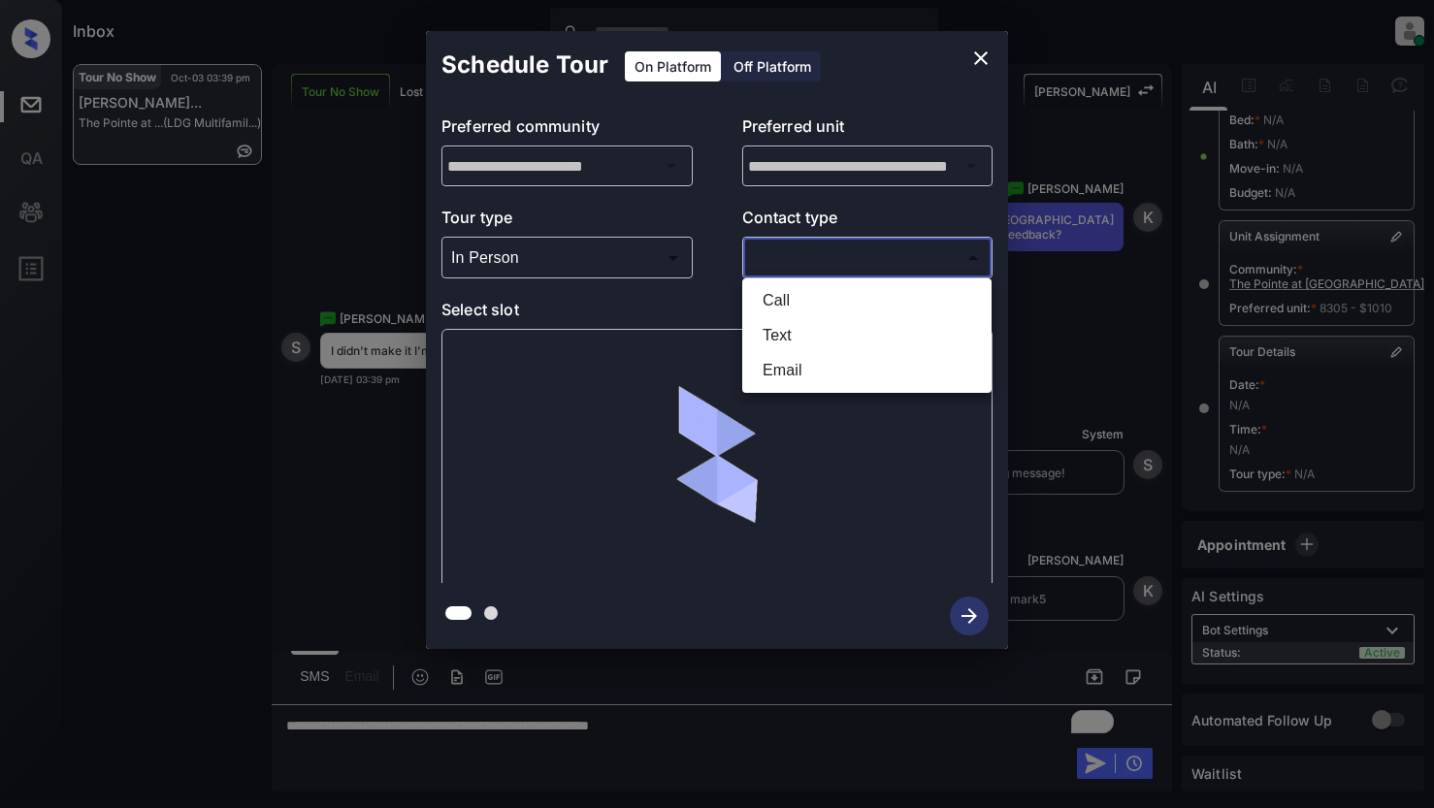
click at [842, 252] on body "Inbox Lyzzelle [PERSON_NAME] Online Set yourself offline Set yourself on break …" at bounding box center [717, 404] width 1434 height 808
drag, startPoint x: 786, startPoint y: 332, endPoint x: 797, endPoint y: 328, distance: 12.3
click at [787, 332] on li "Text" at bounding box center [867, 335] width 240 height 35
type input "****"
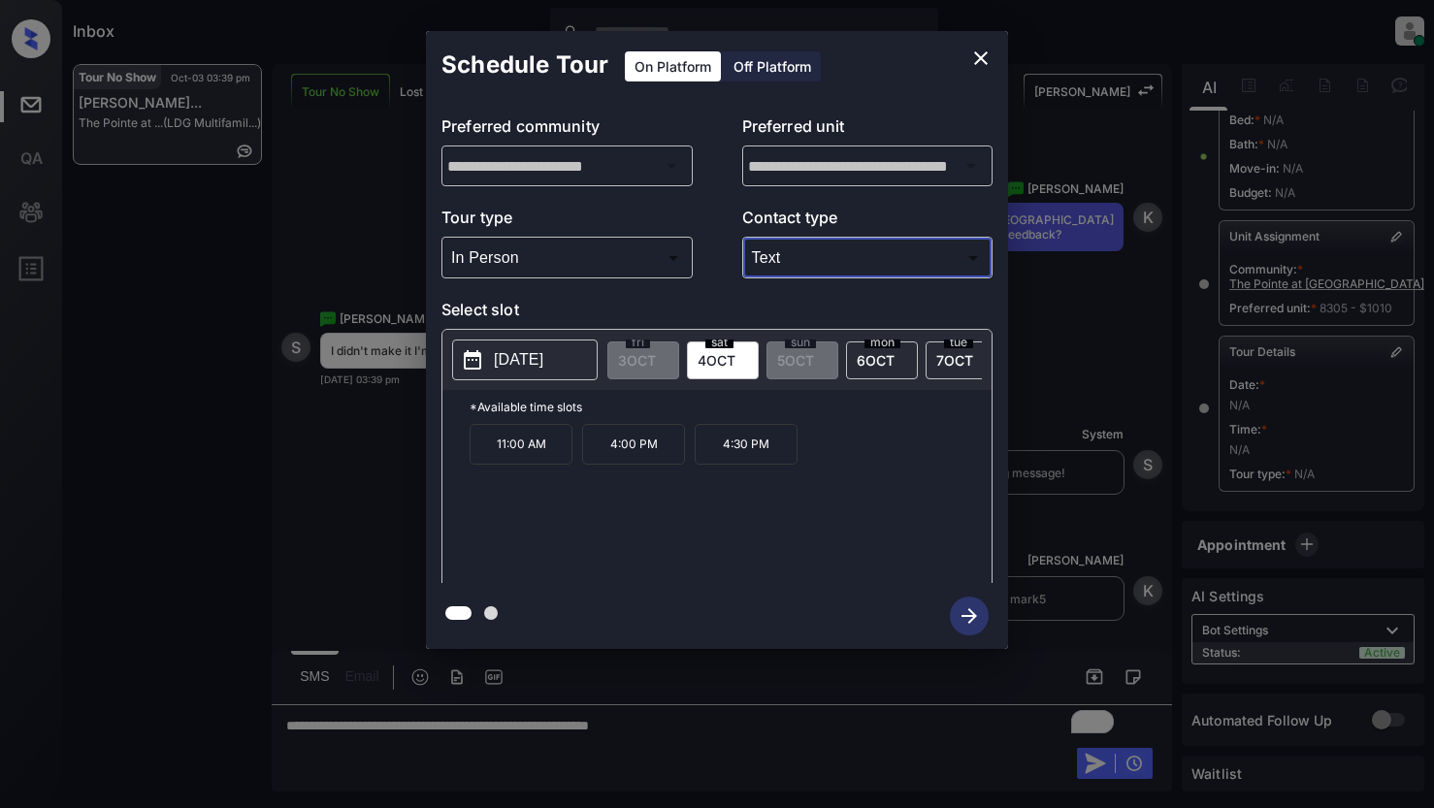
click at [971, 63] on icon "close" at bounding box center [980, 58] width 23 height 23
